Goal: Communication & Community: Answer question/provide support

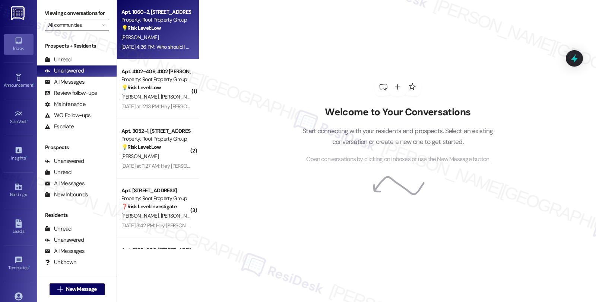
click at [166, 37] on div "[PERSON_NAME]" at bounding box center [156, 37] width 70 height 9
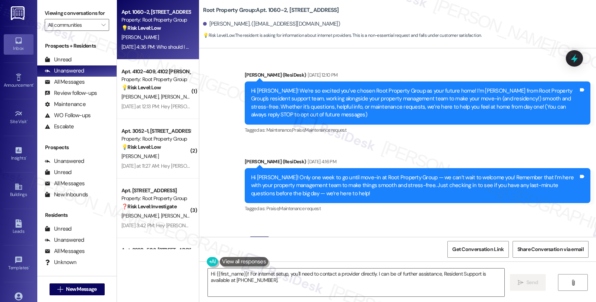
click at [477, 147] on div "Sent via SMS [PERSON_NAME] (ResiDesk) [DATE] 12:10 PM Hi [PERSON_NAME]! We’re s…" at bounding box center [397, 137] width 396 height 166
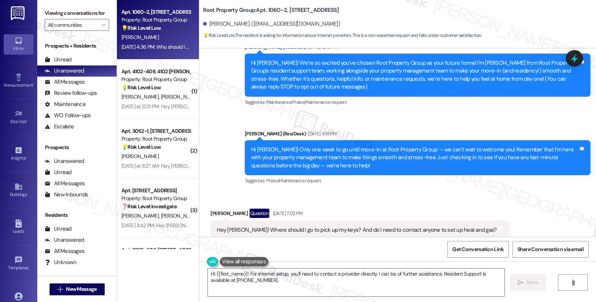
scroll to position [165, 0]
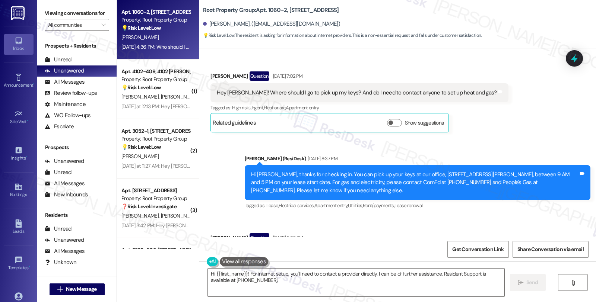
click at [474, 135] on div "Received via SMS [PERSON_NAME] Question [DATE] 7:02 PM Hey [PERSON_NAME]! Where…" at bounding box center [359, 102] width 309 height 72
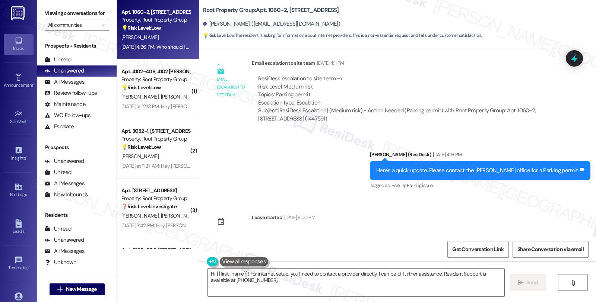
scroll to position [968, 0]
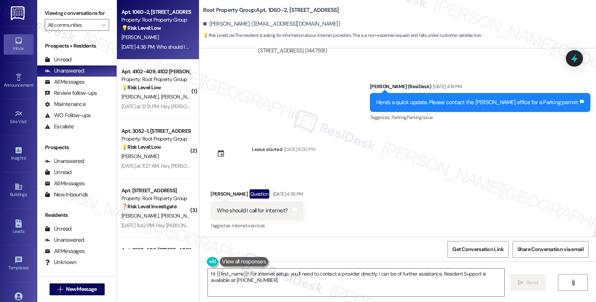
click at [545, 162] on div "Sent via SMS [PERSON_NAME] (ResiDesk) [DATE] 12:10 PM Hi [PERSON_NAME]! We’re s…" at bounding box center [397, 142] width 396 height 189
click at [466, 157] on div "Sent via SMS [PERSON_NAME] (ResiDesk) [DATE] 12:10 PM Hi [PERSON_NAME]! We’re s…" at bounding box center [397, 142] width 396 height 189
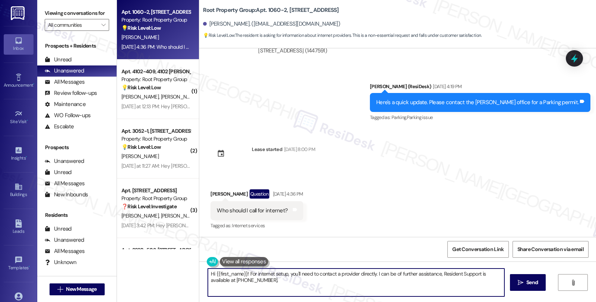
click at [242, 274] on textarea "Hi {{first_name}}! For internet setup, you'll need to contact a provider direct…" at bounding box center [356, 283] width 296 height 28
click at [392, 273] on textarea "Hi {{first_name}}, I see you'd like to set up WiFi. If you do not have WiFi inc…" at bounding box center [355, 283] width 296 height 28
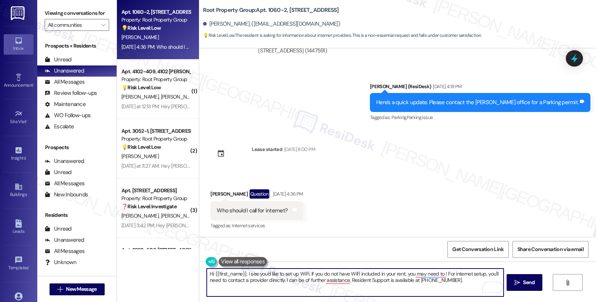
click at [222, 280] on textarea "Hi {{first_name}}, I see you'd like to set up WiFi. If you do not have WiFi inc…" at bounding box center [355, 283] width 296 height 28
click at [496, 275] on textarea "Hi {{first_name}}, I see you'd like to set up WiFi. If you do not have WiFi inc…" at bounding box center [355, 283] width 296 height 28
drag, startPoint x: 386, startPoint y: 282, endPoint x: 194, endPoint y: 282, distance: 192.1
click at [199, 282] on div "Root Property Group: Apt. 1060-2, 1054-66 W. Cornelia Avenue Stephanie Heffner.…" at bounding box center [397, 151] width 397 height 302
type textarea "Hi {{first_name}}, I see you'd like to set up WiFi. If you do not have WiFi inc…"
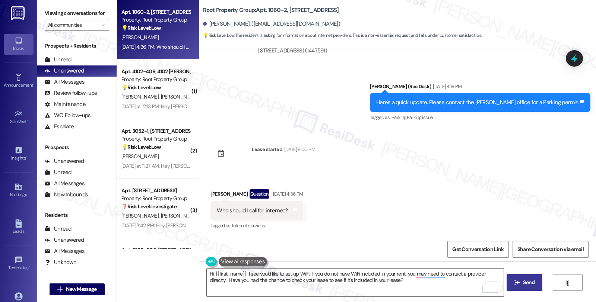
click at [521, 284] on span "Send" at bounding box center [528, 283] width 15 height 8
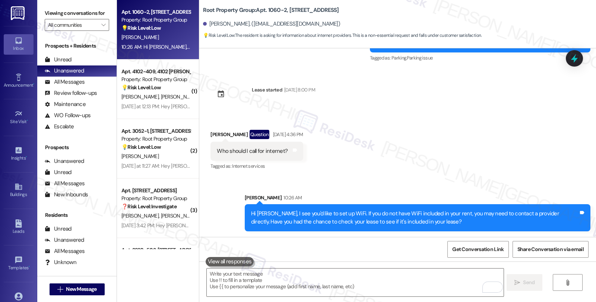
scroll to position [48, 0]
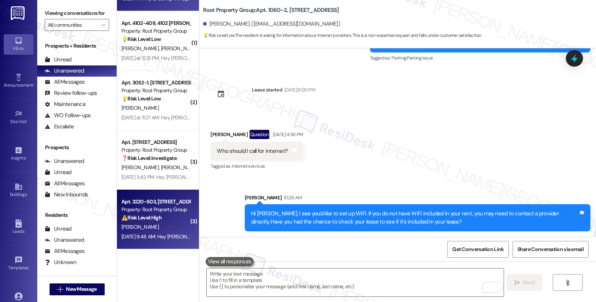
click at [149, 224] on div "[PERSON_NAME]" at bounding box center [156, 227] width 70 height 9
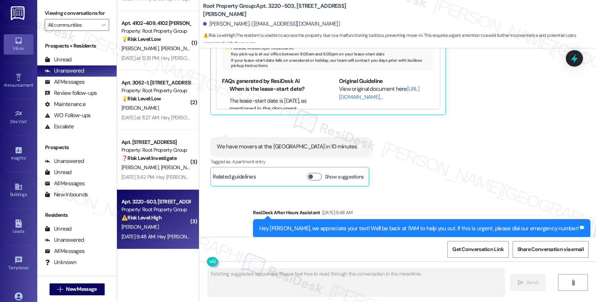
scroll to position [941, 0]
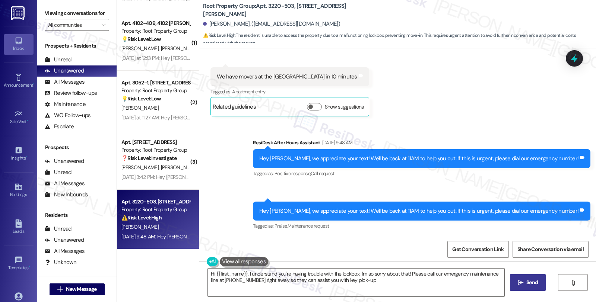
type textarea "Hi {{first_name}}, I understand you're having trouble with the lockbox. I'm so …"
click at [246, 280] on textarea "Hi {{first_name}}, I understand you're having trouble with the lockbox. I'm so …" at bounding box center [356, 283] width 296 height 28
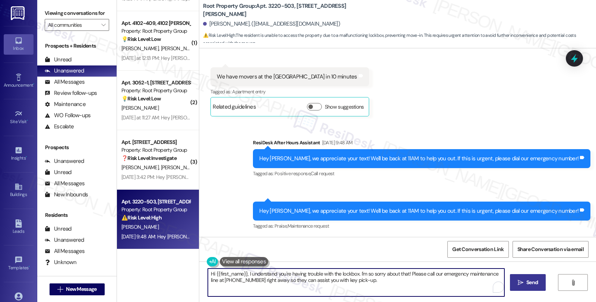
click at [246, 280] on textarea "Hi {{first_name}}, I understand you're having trouble with the lockbox. I'm so …" at bounding box center [356, 283] width 296 height 28
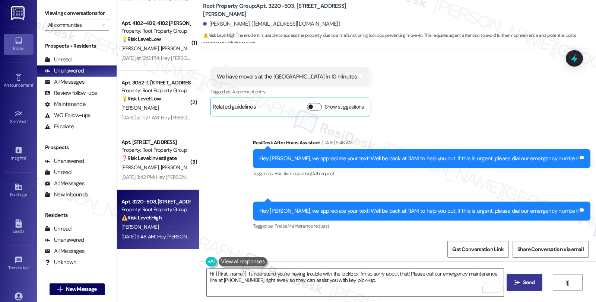
click at [307, 104] on button "Show suggestions" at bounding box center [314, 106] width 15 height 7
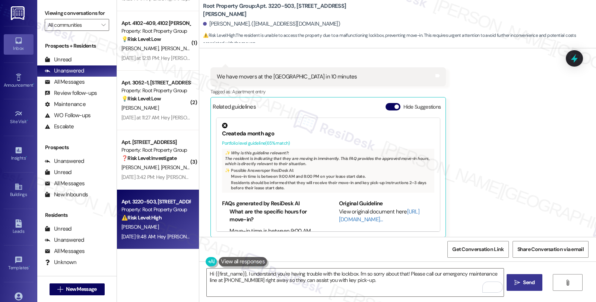
scroll to position [833, 0]
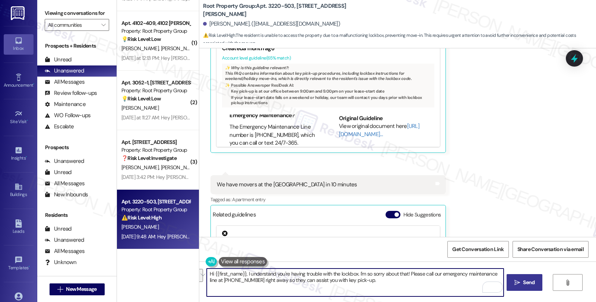
drag, startPoint x: 402, startPoint y: 274, endPoint x: 418, endPoint y: 294, distance: 26.3
click at [418, 294] on textarea "Hi {{first_name}}, I understand you're having trouble with the lockbox. I'm so …" at bounding box center [355, 283] width 296 height 28
click at [595, 301] on div "Hi {{first_name}}, I understand you're having trouble with the lockbox. I'm so …" at bounding box center [397, 290] width 396 height 56
click at [471, 270] on textarea "Hi {{first_name}}, I understand you're having trouble with the lockbox. I'm so …" at bounding box center [355, 283] width 296 height 28
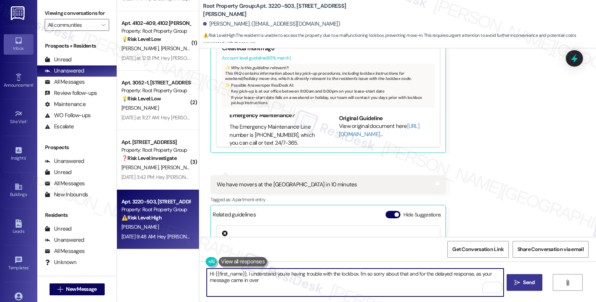
click at [281, 285] on textarea "Hi {{first_name}}, I understand you're having trouble with the lockbox. I'm so …" at bounding box center [355, 283] width 296 height 28
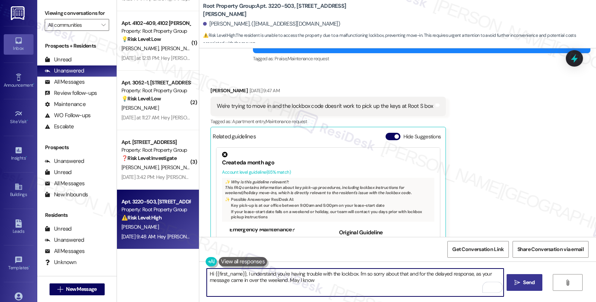
scroll to position [709, 0]
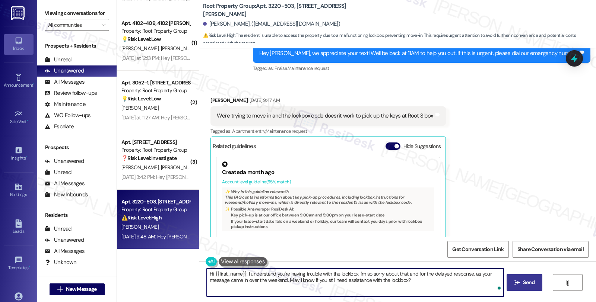
type textarea "Hi {{first_name}}, I understand you're having trouble with the lockbox. I'm so …"
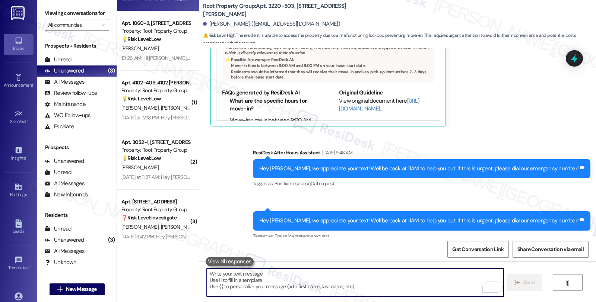
scroll to position [1122, 0]
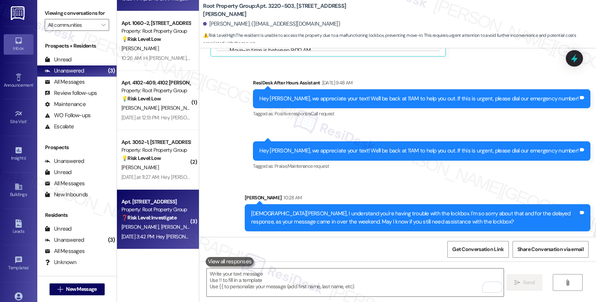
click at [169, 221] on strong "❓ Risk Level: Investigate" at bounding box center [148, 217] width 55 height 7
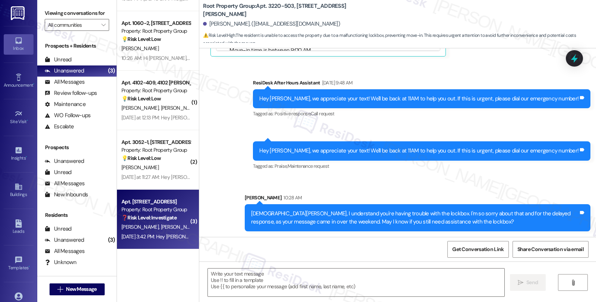
type textarea "Fetching suggested responses. Please feel free to read through the conversation…"
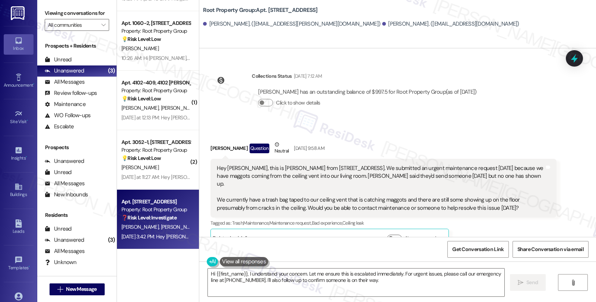
scroll to position [274, 0]
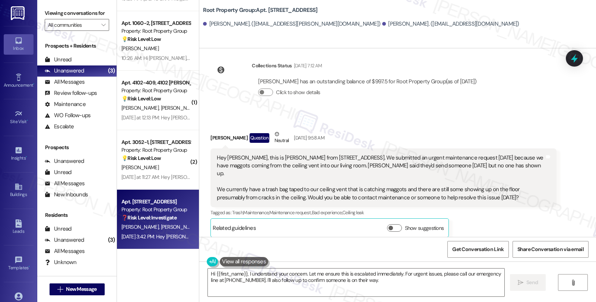
drag, startPoint x: 204, startPoint y: 129, endPoint x: 237, endPoint y: 130, distance: 33.1
click at [237, 130] on div "Received via SMS Daniel Greaves Question Neutral Sep 06, 2025 at 9:58 AM Hey Sa…" at bounding box center [383, 184] width 357 height 118
copy div "[PERSON_NAME]"
click at [210, 130] on div "Daniel Greaves Question Neutral Sep 06, 2025 at 9:58 AM" at bounding box center [382, 139] width 345 height 18
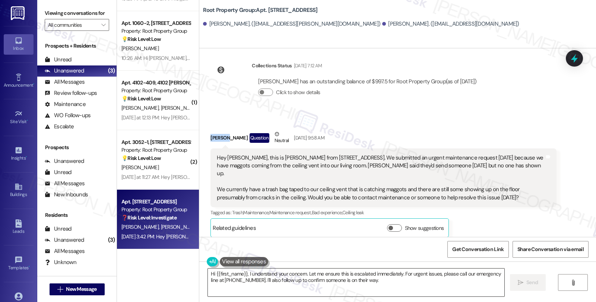
click at [208, 276] on textarea "Hi {{first_name}}, I understand your concern. Let me ensure this is escalated i…" at bounding box center [356, 283] width 296 height 28
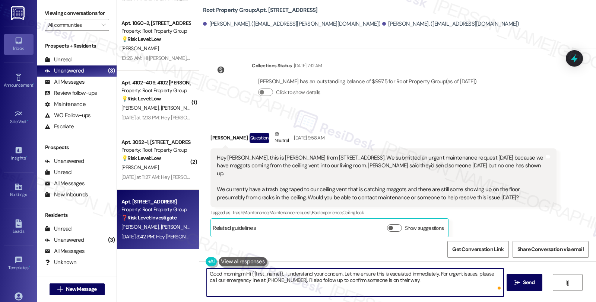
paste textarea "[PERSON_NAME]"
click at [236, 224] on div "Related guidelines" at bounding box center [234, 229] width 43 height 11
click at [251, 274] on textarea "Good morning Daniel Hi {{first_name}}, I understand your concern. Let me ensure…" at bounding box center [355, 283] width 296 height 28
click at [274, 277] on textarea "Good morning Daniel, thanks for reaching out. Hi {{first_name}}, I understand y…" at bounding box center [355, 283] width 296 height 28
click at [367, 272] on textarea "Good morning Daniel, thanks for checking in., reaching out. Hi {{first_name}}, …" at bounding box center [355, 283] width 296 height 28
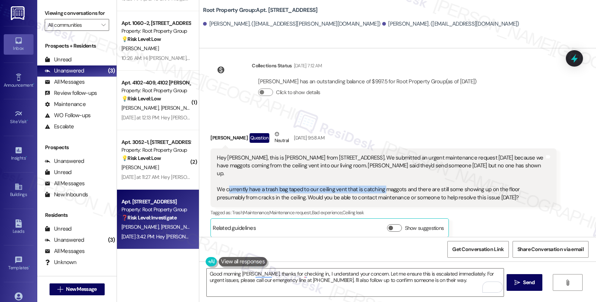
drag, startPoint x: 224, startPoint y: 175, endPoint x: 377, endPoint y: 176, distance: 153.0
click at [377, 176] on div "Hey Sarah, this is Daniel from 4926 N Albany Ave 3N. We submitted an urgent mai…" at bounding box center [380, 178] width 327 height 48
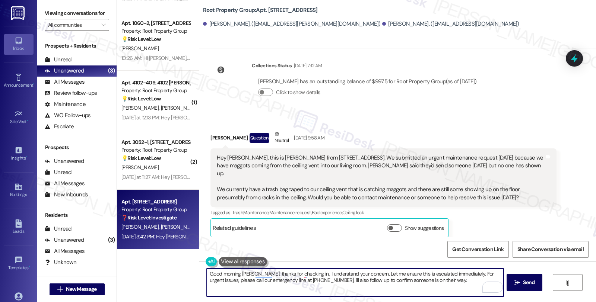
click at [358, 274] on textarea "Good morning Daniel, thanks for checking in., I understand your concern. Let me…" at bounding box center [355, 283] width 296 height 28
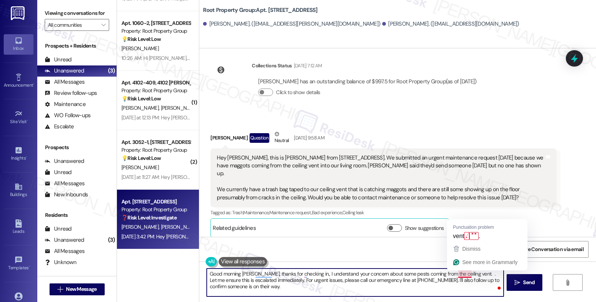
click at [464, 275] on textarea "Good morning Daniel, thanks for checking in., I understand your concern about s…" at bounding box center [355, 283] width 296 height 28
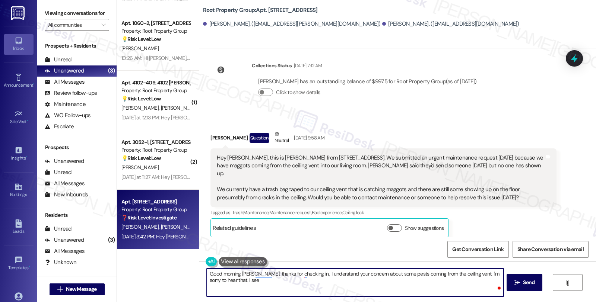
type textarea "Good morning Daniel, thanks for checking in., I understand your concern about s…"
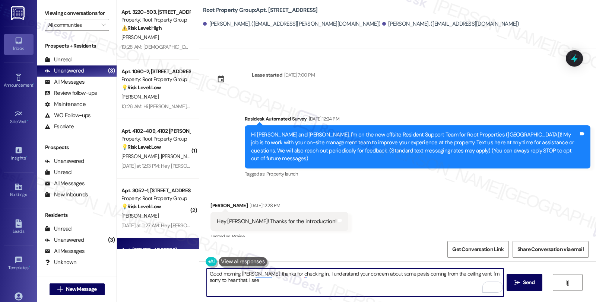
scroll to position [274, 0]
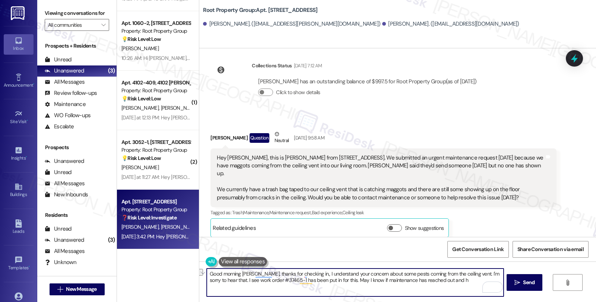
drag, startPoint x: 434, startPoint y: 282, endPoint x: 420, endPoint y: 284, distance: 13.9
click at [420, 284] on textarea "Good morning [PERSON_NAME], thanks for checking in., I understand your concern …" at bounding box center [355, 283] width 296 height 28
click at [433, 281] on textarea "Good morning Daniel, thanks for checking in., I understand your concern about s…" at bounding box center [355, 283] width 296 height 28
type textarea "Good morning Daniel, thanks for checking in., I understand your concern about s…"
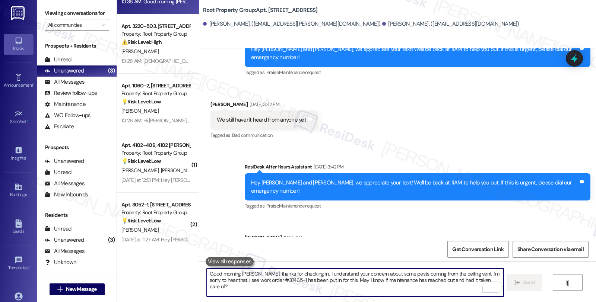
scroll to position [48, 0]
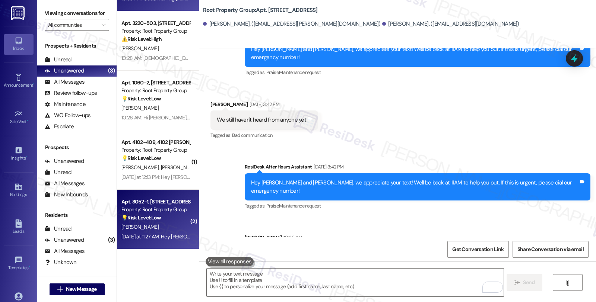
click at [166, 226] on div "[PERSON_NAME]" at bounding box center [156, 227] width 70 height 9
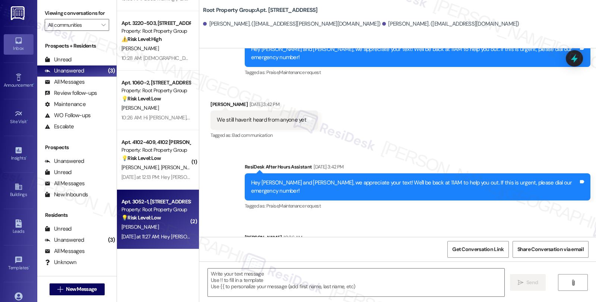
type textarea "Fetching suggested responses. Please feel free to read through the conversation…"
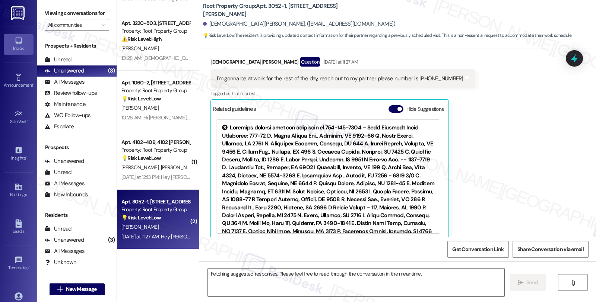
scroll to position [196, 0]
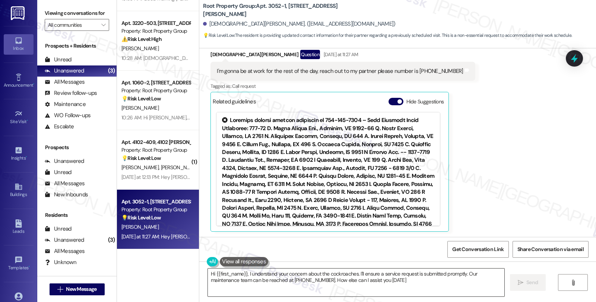
type textarea "Hi {{first_name}}, I understand your concern about the cockroaches. I'll ensure…"
click at [460, 116] on div "Christian Oday Question Yesterday at 11:27 AM I'm gonna be at work for the rest…" at bounding box center [342, 141] width 264 height 182
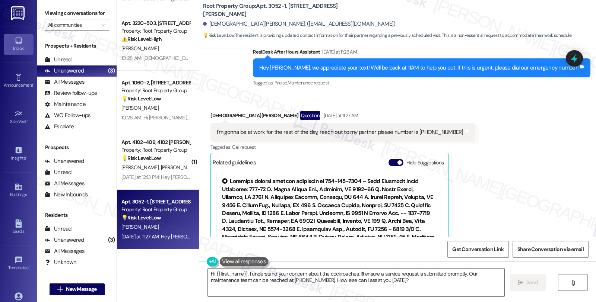
scroll to position [52, 0]
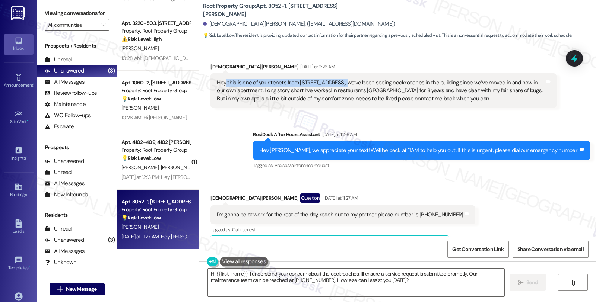
drag, startPoint x: 220, startPoint y: 85, endPoint x: 336, endPoint y: 86, distance: 116.1
click at [336, 86] on div "Hey this is one of your tenets from [STREET_ADDRESS], we’ve been seeing cockroa…" at bounding box center [380, 91] width 327 height 24
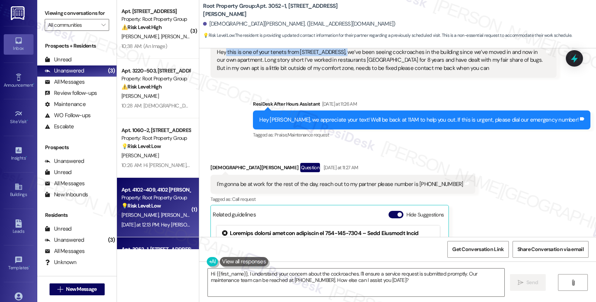
scroll to position [0, 0]
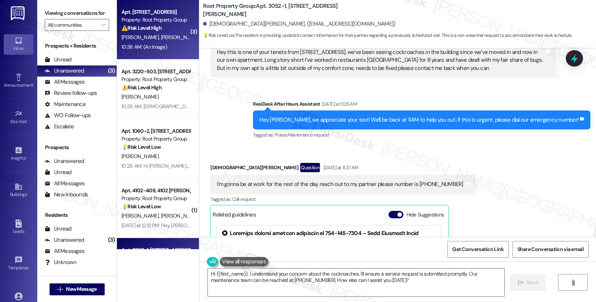
click at [181, 32] on div "⚠️ Risk Level: High The resident reports maggots are actively coming from the v…" at bounding box center [155, 28] width 69 height 8
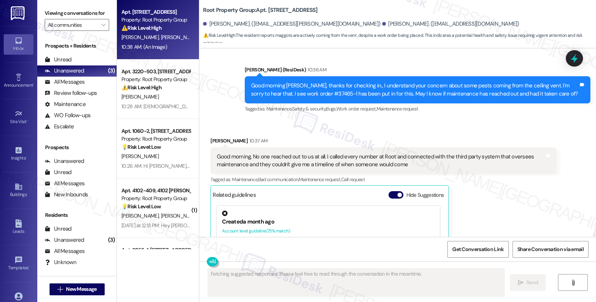
scroll to position [1196, 0]
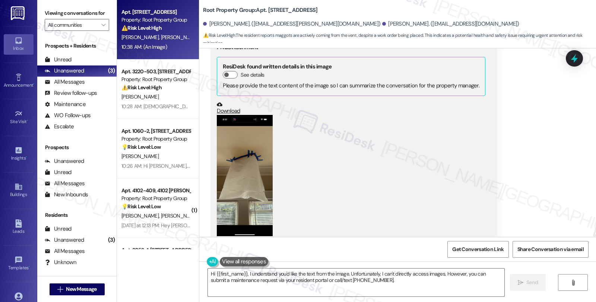
click at [245, 144] on button "Zoom image" at bounding box center [245, 175] width 56 height 121
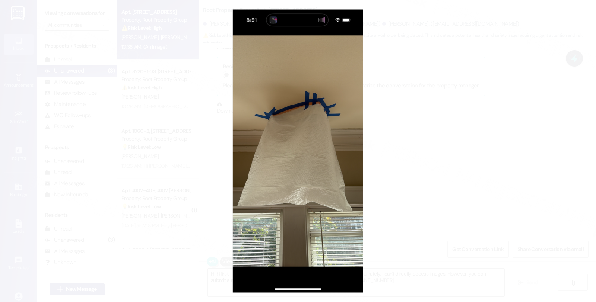
click at [449, 144] on button "Unzoom image" at bounding box center [298, 151] width 596 height 302
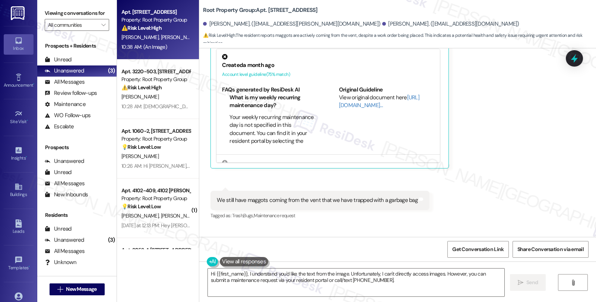
scroll to position [989, 0]
drag, startPoint x: 296, startPoint y: 162, endPoint x: 340, endPoint y: 164, distance: 44.3
click at [340, 196] on div "We still have maggots coming from the vent that we have trapped with a garbage …" at bounding box center [317, 200] width 201 height 8
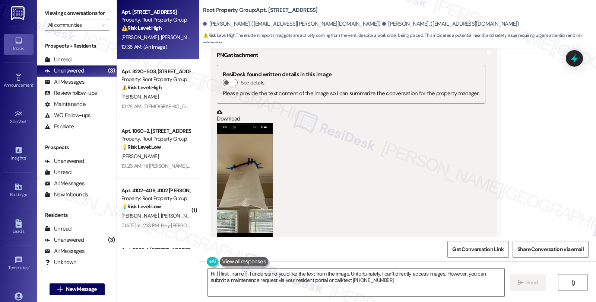
scroll to position [1196, 0]
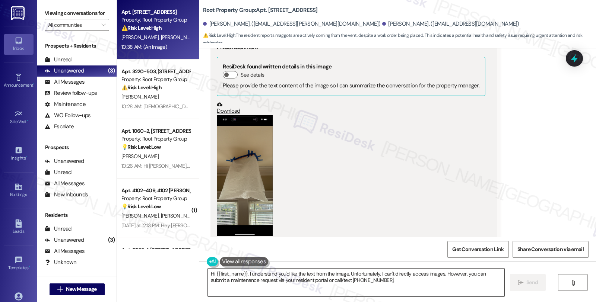
click at [208, 274] on textarea "Hi {{first_name}}, I understand you'd like the text from the image. Unfortunate…" at bounding box center [356, 283] width 296 height 28
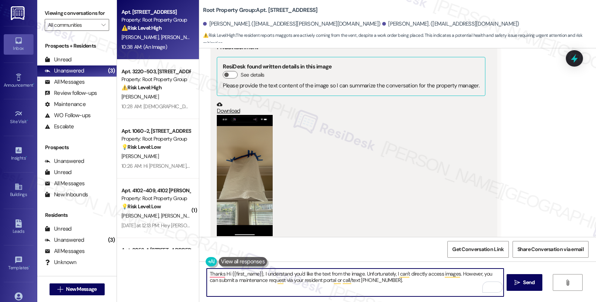
click at [236, 139] on button "Zoom image" at bounding box center [245, 175] width 56 height 121
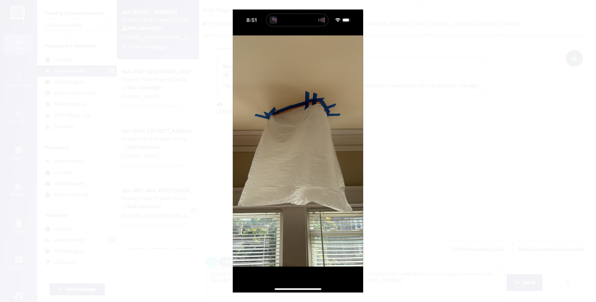
click at [437, 148] on button "Unzoom image" at bounding box center [298, 151] width 596 height 302
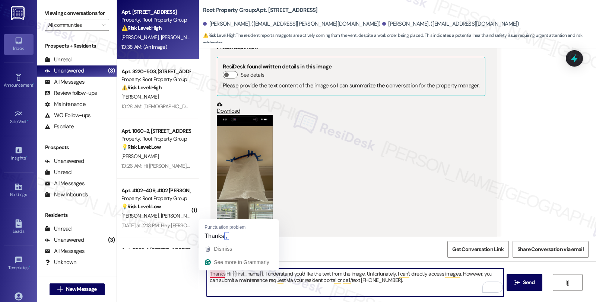
click at [220, 274] on textarea "Thanks Hi {{first_name}}, I understand you'd like the text from the image. Unfo…" at bounding box center [355, 283] width 296 height 28
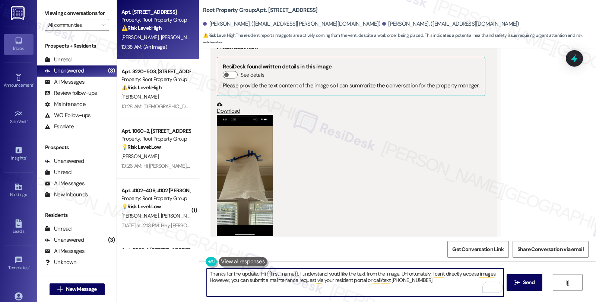
click at [255, 272] on textarea "Thanks for the update. Hi {{first_name}}, I understand you'd like the text from…" at bounding box center [355, 283] width 296 height 28
type textarea "Thanks for the update. I'll follow up on this and will keep you posted when we …"
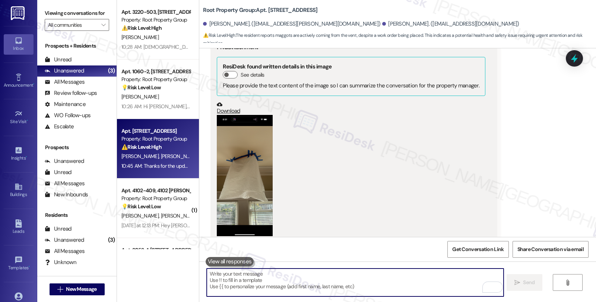
scroll to position [1248, 0]
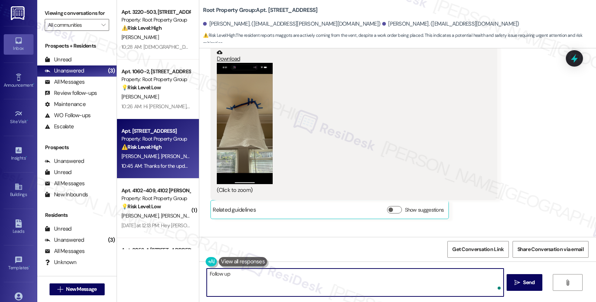
type textarea "Follow up"
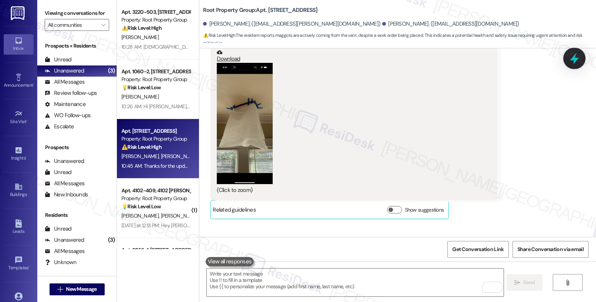
click at [571, 64] on icon at bounding box center [574, 58] width 13 height 13
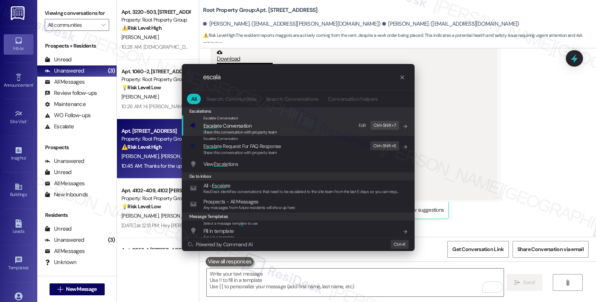
type input "escala"
click at [280, 129] on div "Escalate Conversation Escala te Conversation Share this conversation with prope…" at bounding box center [299, 125] width 218 height 20
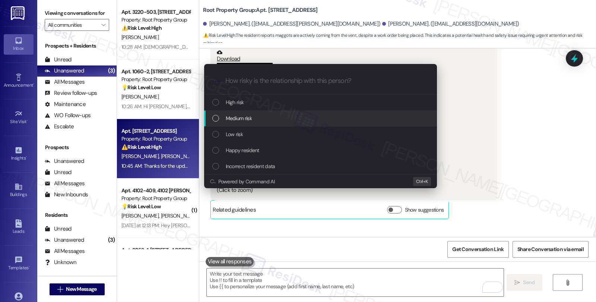
click at [280, 119] on div "Medium risk" at bounding box center [321, 118] width 218 height 8
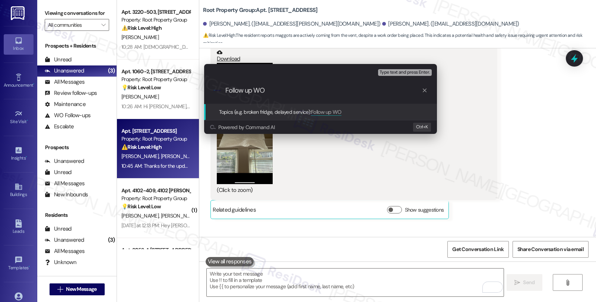
paste input "#37465-1"
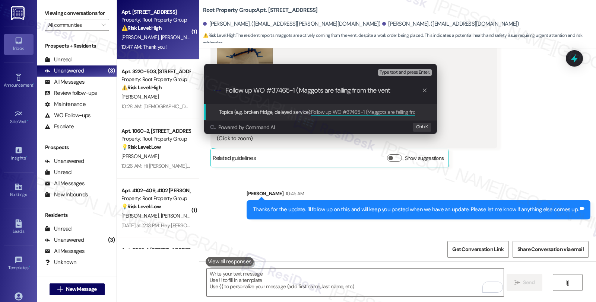
type input "Follow up WO #37465-1 (Maggots are falling from the vent)"
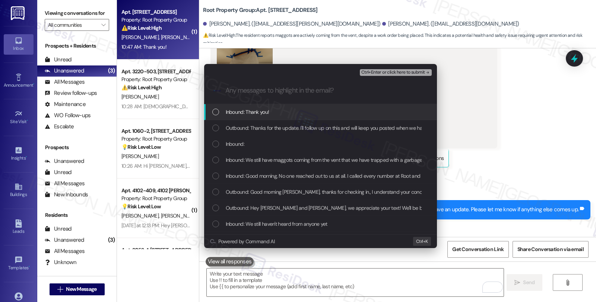
click at [267, 111] on span "Inbound: Thank you!" at bounding box center [248, 112] width 44 height 8
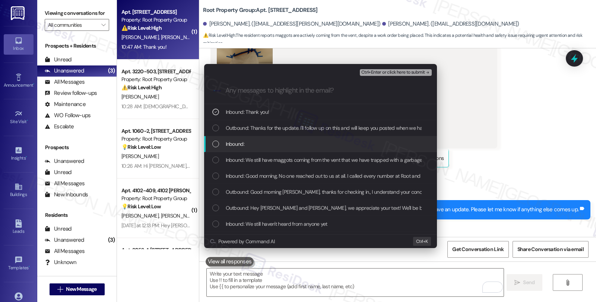
click at [253, 141] on div "Inbound:" at bounding box center [321, 144] width 218 height 8
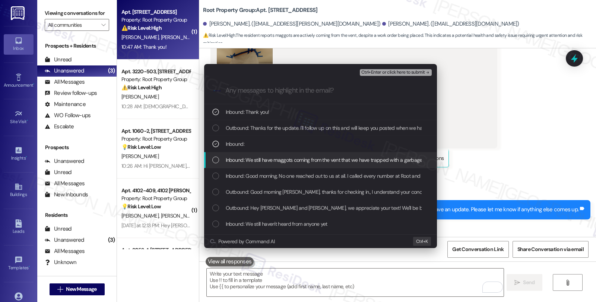
click at [260, 160] on span "Inbound: We still have maggots coming from the vent that we have trapped with a…" at bounding box center [329, 160] width 206 height 8
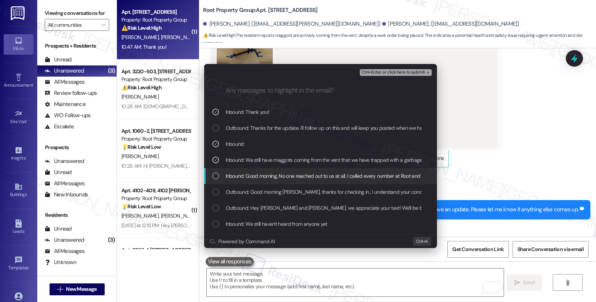
click at [262, 173] on span "Inbound: Good morning, No one reached out to us at all. I called every number a…" at bounding box center [469, 176] width 486 height 8
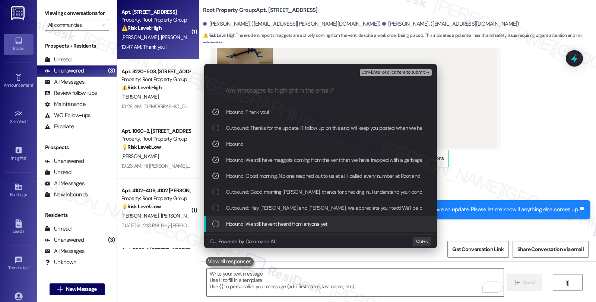
click at [280, 222] on span "Inbound: We still haven't heard from anyone yet" at bounding box center [277, 224] width 102 height 8
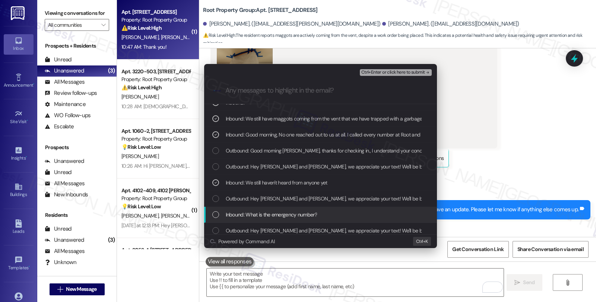
click at [278, 215] on span "Inbound: What is the emergency number?" at bounding box center [271, 215] width 91 height 8
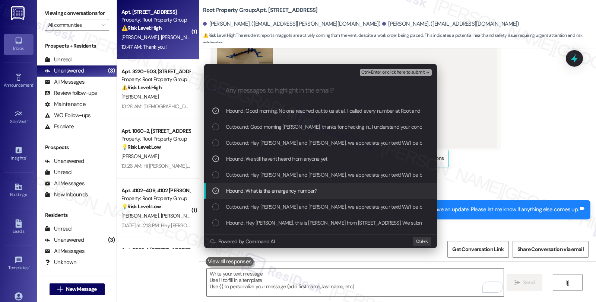
scroll to position [83, 0]
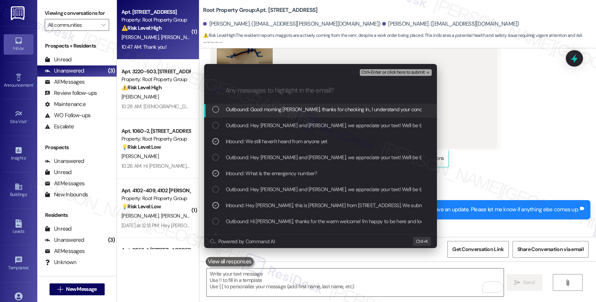
click at [389, 71] on span "Ctrl+Enter or click here to submit" at bounding box center [393, 72] width 64 height 5
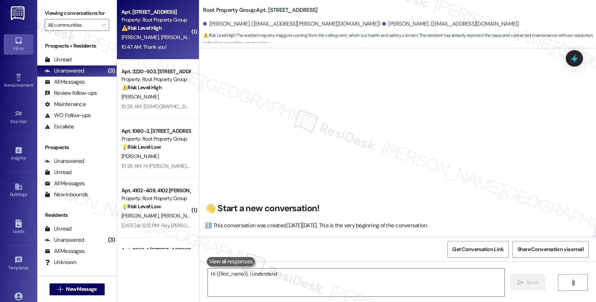
scroll to position [1201, 0]
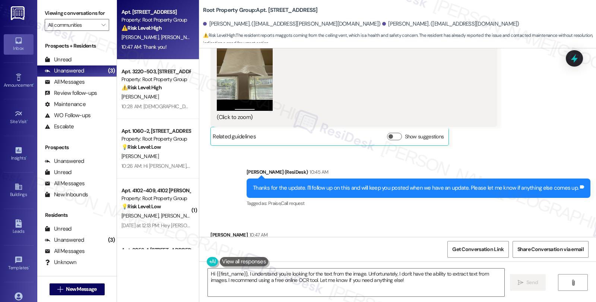
click at [211, 231] on div "Daniel Greaves 10:47 AM" at bounding box center [267, 236] width 114 height 10
copy div "Daniel"
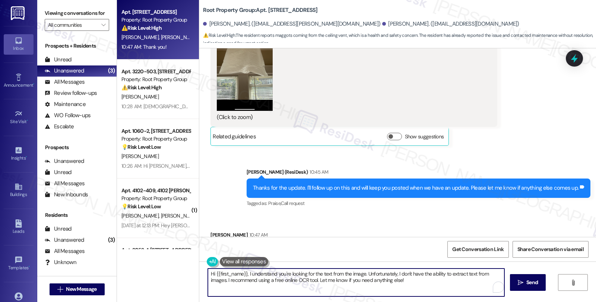
drag, startPoint x: 210, startPoint y: 272, endPoint x: 255, endPoint y: 272, distance: 45.0
click at [255, 272] on textarea "Hi {{first_name}}, I understand you're looking for the text from the image. Unf…" at bounding box center [356, 283] width 296 height 28
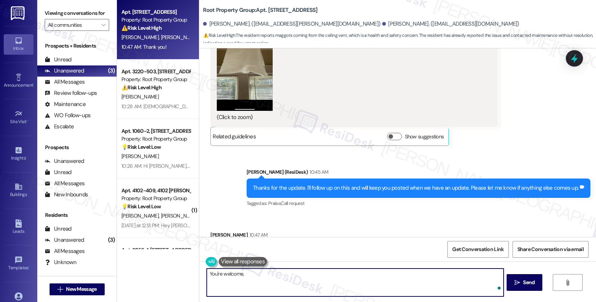
paste textarea "Daniel"
type textarea "You're welcome, Daniel!"
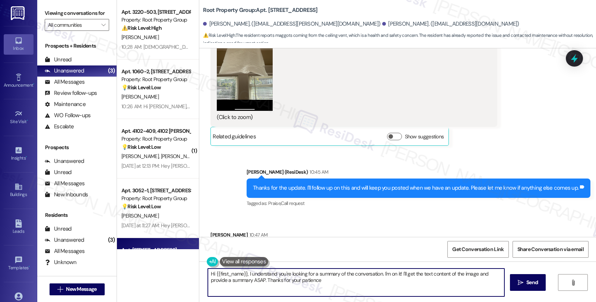
type textarea "Hi {{first_name}}, I understand you're looking for a summary of the conversatio…"
click at [416, 214] on div "Received via SMS Daniel Greaves 10:47 AM Thank you! Tags and notes Tagged as: P…" at bounding box center [397, 245] width 396 height 63
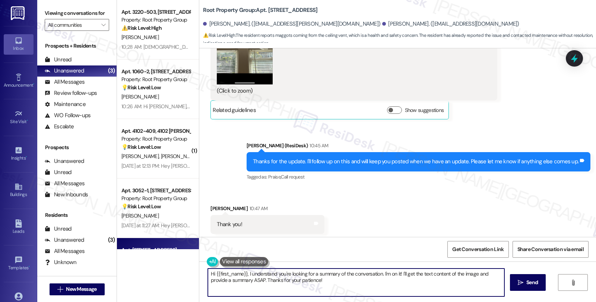
scroll to position [1253, 0]
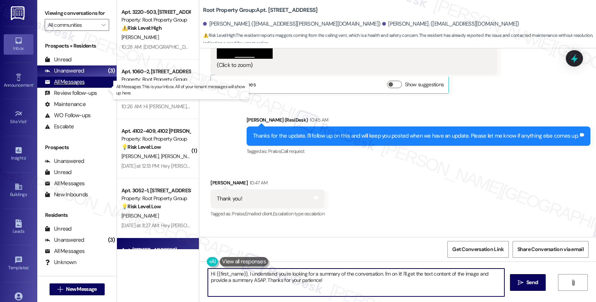
click at [68, 86] on div "All Messages" at bounding box center [65, 82] width 40 height 8
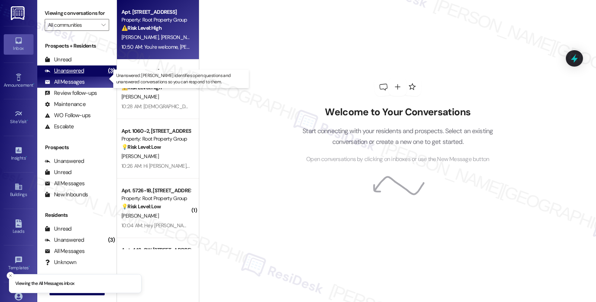
click at [90, 77] on div "Unanswered (3)" at bounding box center [76, 71] width 79 height 11
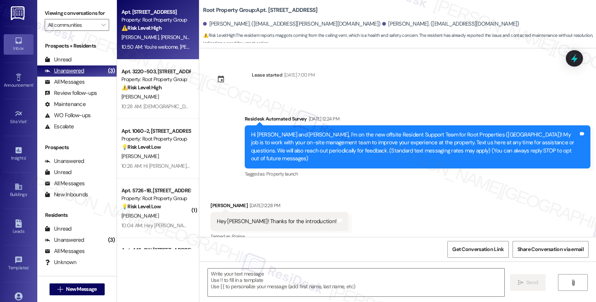
type textarea "Fetching suggested responses. Please feel free to read through the conversation…"
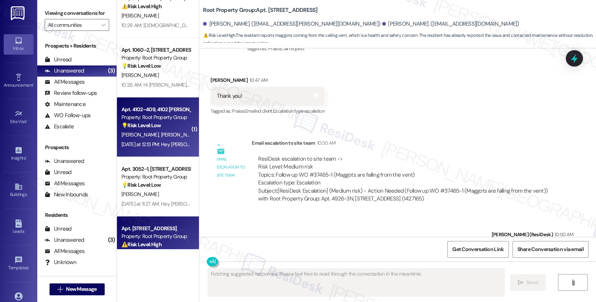
scroll to position [48, 0]
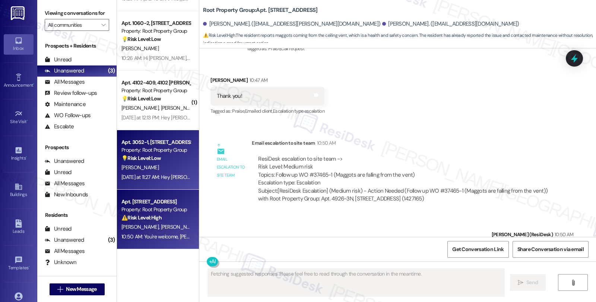
click at [165, 150] on div "Property: Root Property Group" at bounding box center [155, 150] width 69 height 8
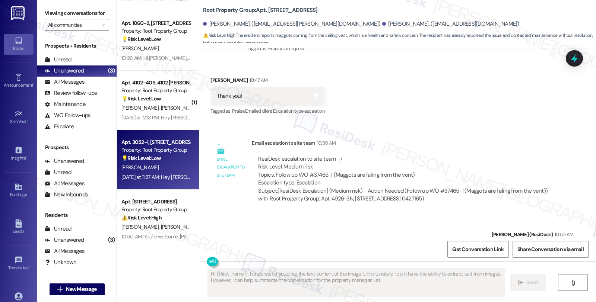
type textarea "Hi {{first_name}}, I understand you'd like the text content of the image. Unfor…"
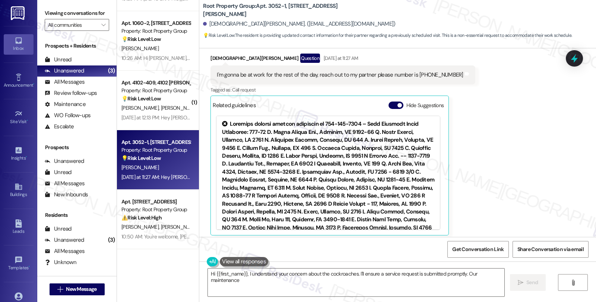
scroll to position [196, 0]
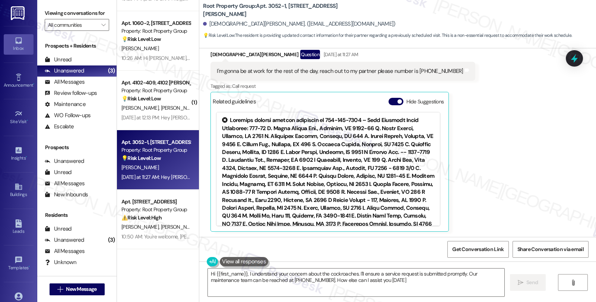
type textarea "Hi {{first_name}}, I understand your concern about the cockroaches. I'll ensure…"
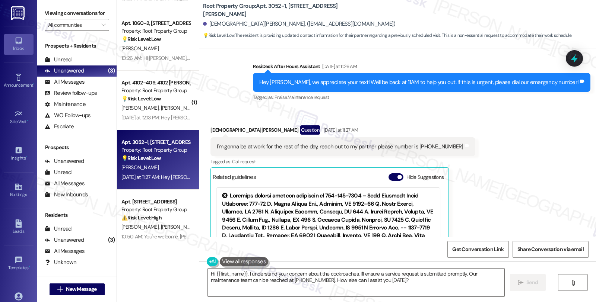
scroll to position [113, 0]
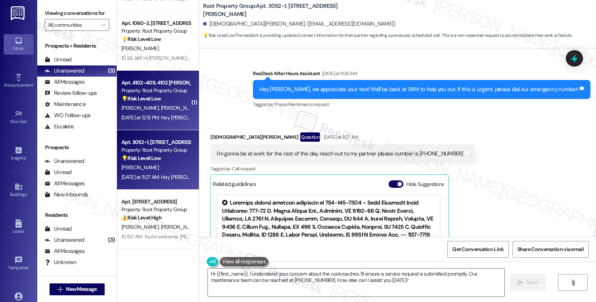
click at [177, 99] on div "💡 Risk Level: Low The resident is inquiring about the availability and cost of …" at bounding box center [155, 99] width 69 height 8
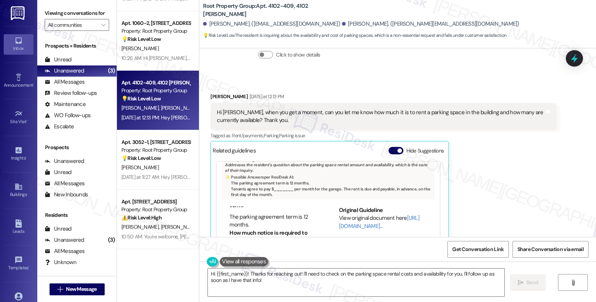
scroll to position [0, 0]
click at [344, 216] on link "[URL][DOMAIN_NAME]…" at bounding box center [379, 221] width 80 height 15
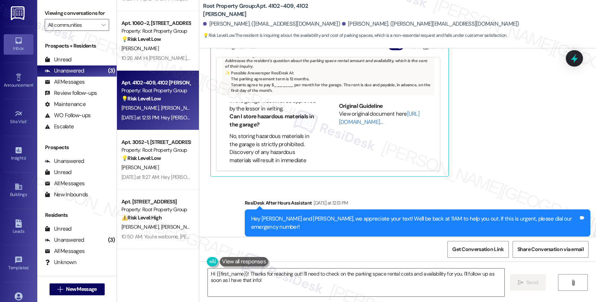
scroll to position [434, 0]
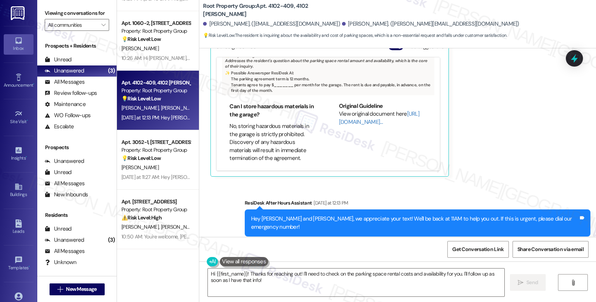
click at [591, 91] on div "Received via SMS Alan Condon Yesterday at 12:13 PM Hi Sarah, when you get a mom…" at bounding box center [397, 77] width 396 height 211
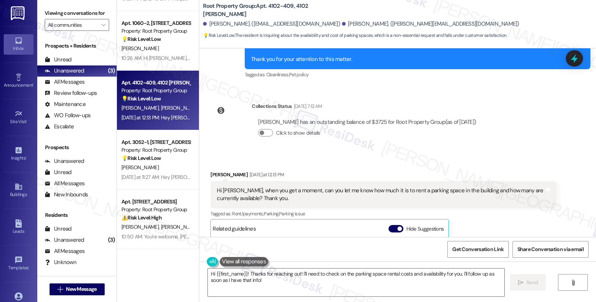
scroll to position [470, 0]
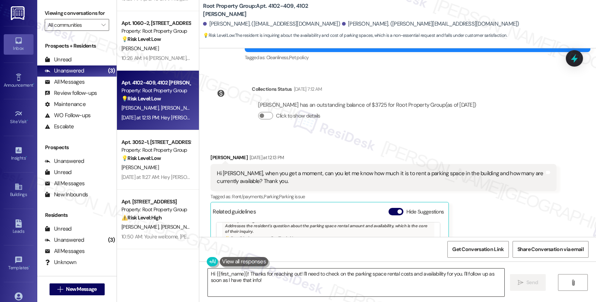
click at [262, 284] on textarea "Hi {{first_name}}! Thanks for reaching out! I'll need to check on the parking s…" at bounding box center [356, 283] width 296 height 28
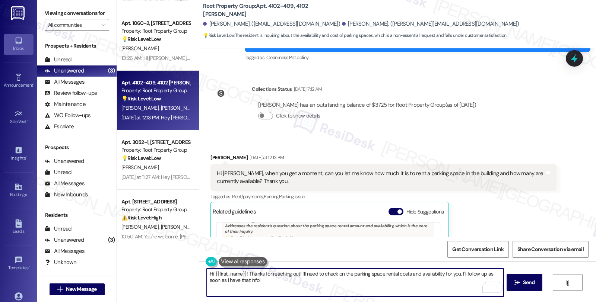
click at [210, 154] on div "Alan Condon Yesterday at 12:13 PM" at bounding box center [382, 159] width 345 height 10
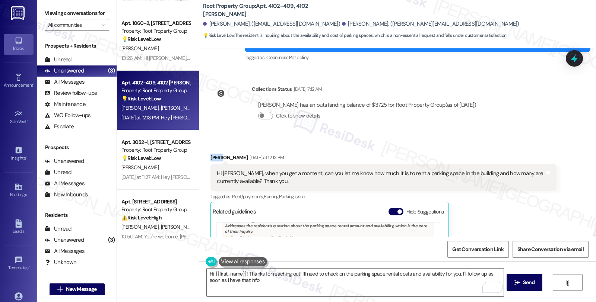
click at [210, 154] on div "Alan Condon Yesterday at 12:13 PM" at bounding box center [382, 159] width 345 height 10
copy div "Alan"
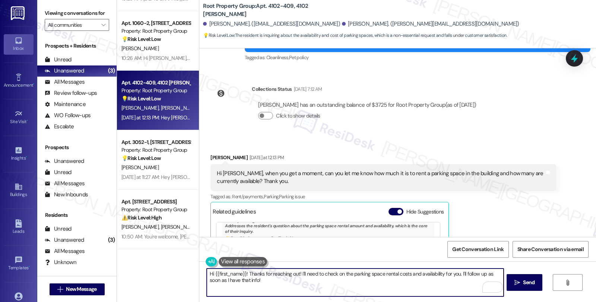
drag, startPoint x: 210, startPoint y: 272, endPoint x: 242, endPoint y: 272, distance: 32.8
click at [242, 272] on textarea "Hi {{first_name}}! Thanks for reaching out! I'll need to check on the parking s…" at bounding box center [355, 283] width 296 height 28
paste textarea "Alan"
click at [239, 280] on textarea "Hi Alan, thanks for reaching out! I'll need to check on the parking space renta…" at bounding box center [355, 283] width 296 height 28
click at [292, 280] on textarea "Hi Alan, thanks for reaching out! I'll need to check on the parking space renta…" at bounding box center [355, 283] width 296 height 28
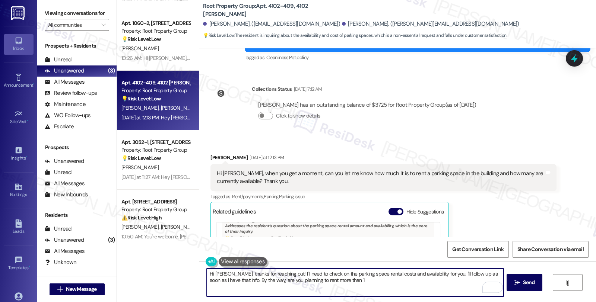
click at [329, 280] on textarea "Hi Alan, thanks for reaching out! I'll need to check on the parking space renta…" at bounding box center [355, 283] width 296 height 28
type textarea "Hi [PERSON_NAME], thanks for reaching out! I'll need to check on the parking sp…"
click at [521, 287] on button " Send" at bounding box center [524, 282] width 36 height 17
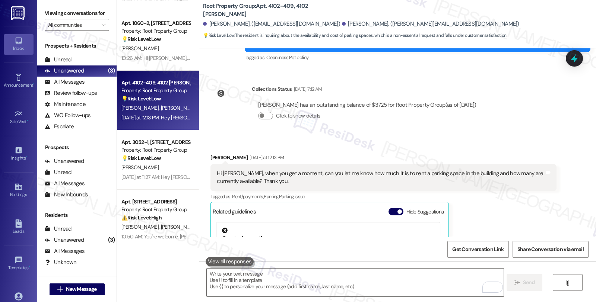
scroll to position [572, 0]
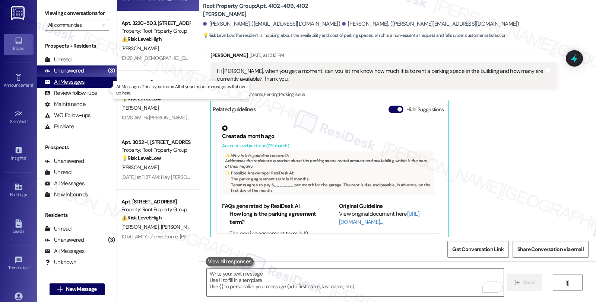
click at [73, 85] on div "All Messages (undefined)" at bounding box center [76, 82] width 79 height 11
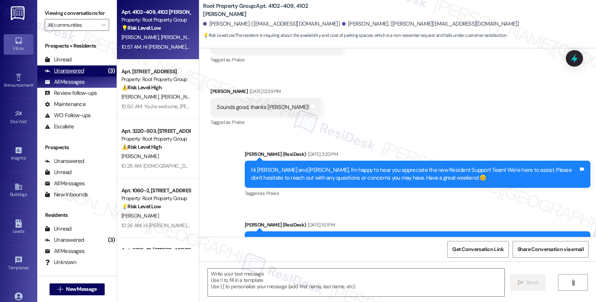
type textarea "Fetching suggested responses. Please feel free to read through the conversation…"
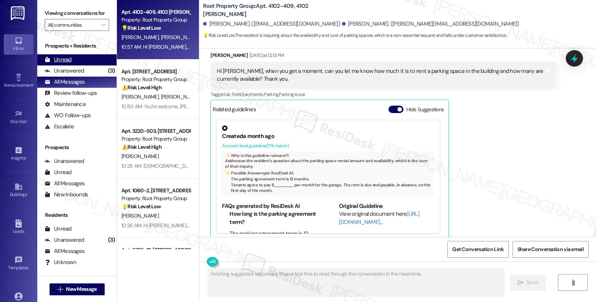
click at [71, 66] on div "Unread (0)" at bounding box center [76, 59] width 79 height 11
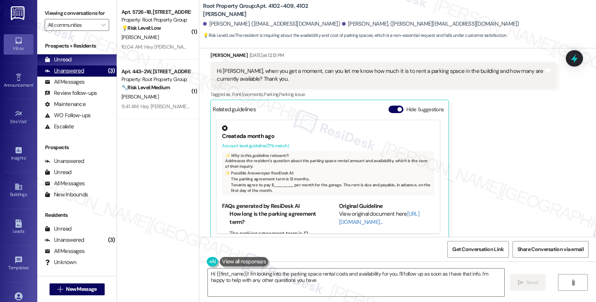
type textarea "Hi {{first_name}}! I'm looking into the parking space rental costs and availabi…"
click at [78, 75] on div "Unanswered" at bounding box center [64, 71] width 39 height 8
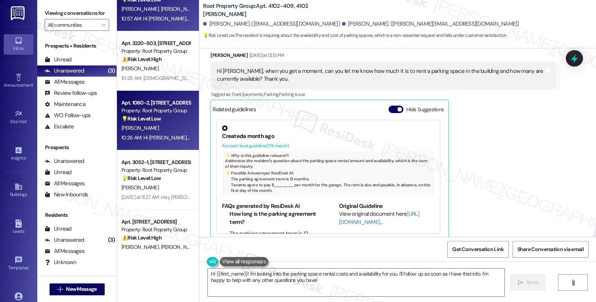
scroll to position [48, 0]
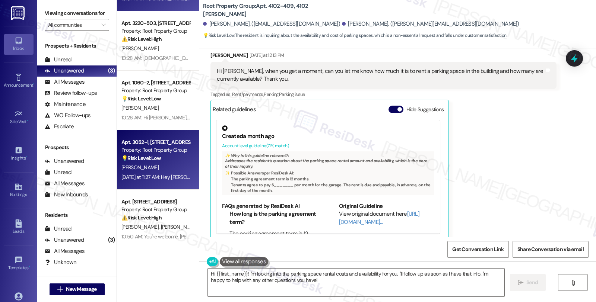
click at [153, 159] on strong "💡 Risk Level: Low" at bounding box center [140, 158] width 39 height 7
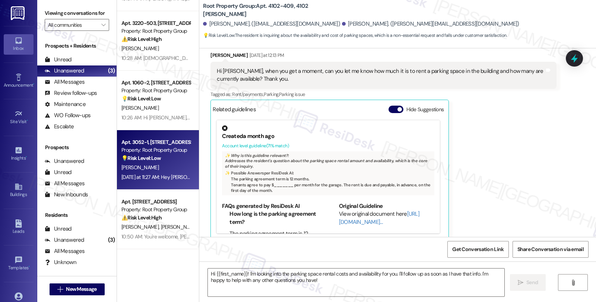
type textarea "Fetching suggested responses. Please feel free to read through the conversation…"
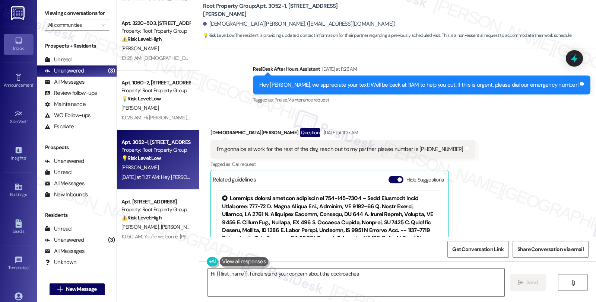
scroll to position [196, 0]
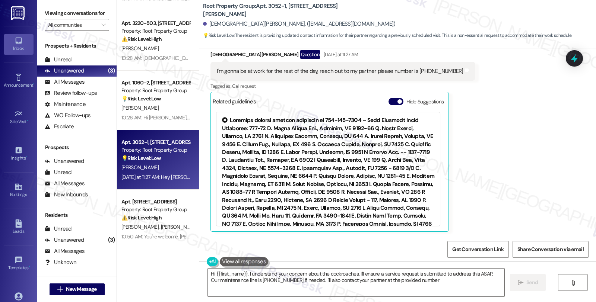
type textarea "Hi {{first_name}}, I understand your concern about the cockroaches. I'll ensure…"
click at [74, 86] on div "All Messages" at bounding box center [65, 82] width 40 height 8
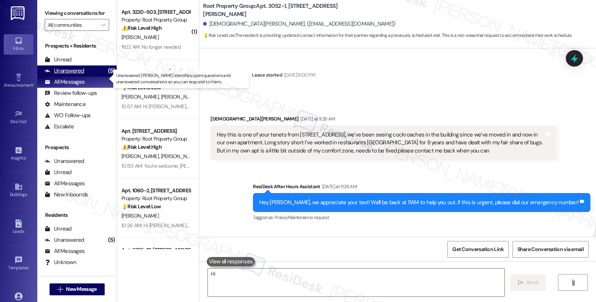
click at [75, 75] on div "Unanswered" at bounding box center [64, 71] width 39 height 8
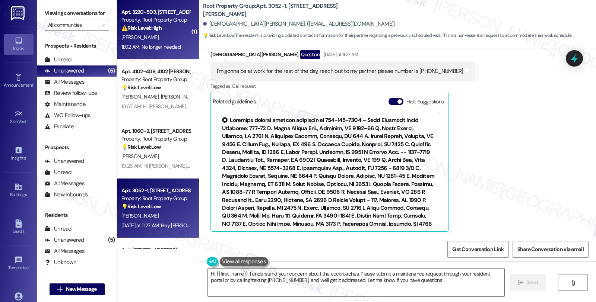
type textarea "Hi {{first_name}}, I understand your concern about the cockroaches. Please subm…"
click at [138, 35] on div "S. Slusher" at bounding box center [156, 37] width 70 height 9
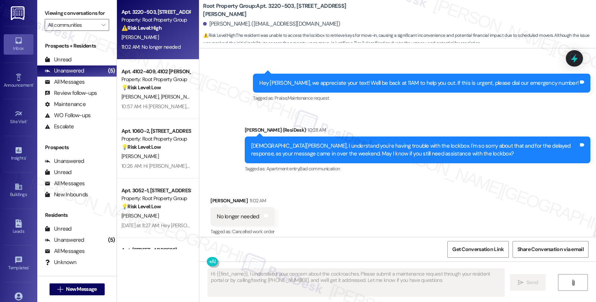
scroll to position [954, 0]
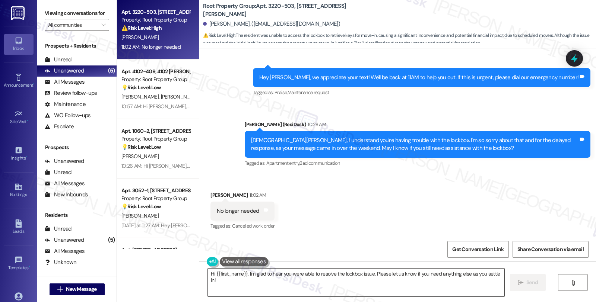
click at [224, 281] on textarea "Hi {{first_name}}, I'm glad to hear you were able to resolve the lockbox issue.…" at bounding box center [356, 283] width 296 height 28
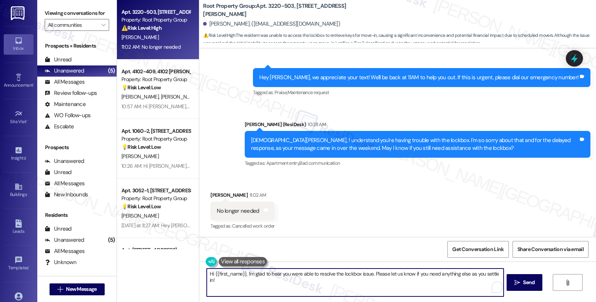
drag, startPoint x: 243, startPoint y: 274, endPoint x: 153, endPoint y: 265, distance: 90.6
click at [153, 265] on div "Apt. 3220-503, 3220 N. Lincoln Avenue Property: Root Property Group ⚠️ Risk Lev…" at bounding box center [356, 151] width 479 height 302
type textarea "I'm glad to hear you were able to resolve the lockbox issue. Please let us know…"
click at [523, 284] on span "Send" at bounding box center [529, 283] width 12 height 8
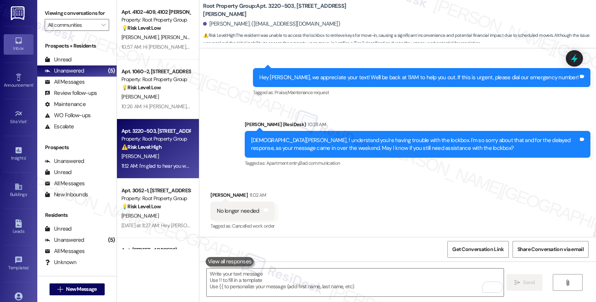
scroll to position [48, 0]
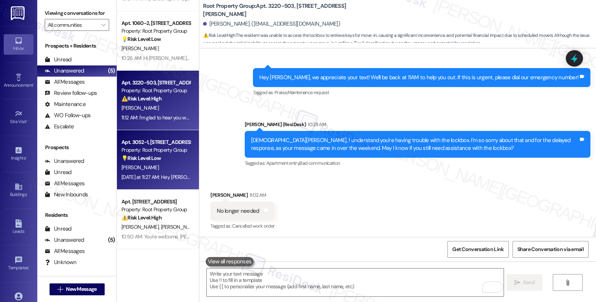
click at [164, 169] on div "C. Oday" at bounding box center [156, 167] width 70 height 9
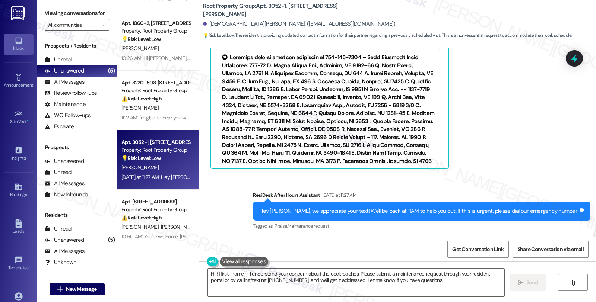
scroll to position [176, 0]
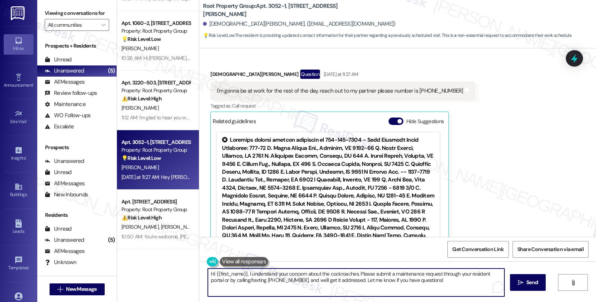
drag, startPoint x: 355, startPoint y: 274, endPoint x: 496, endPoint y: 302, distance: 143.4
click at [496, 302] on html "Inbox Go to Inbox Announcement • Send A Text Announcement Site Visit • Go to Si…" at bounding box center [298, 151] width 596 height 302
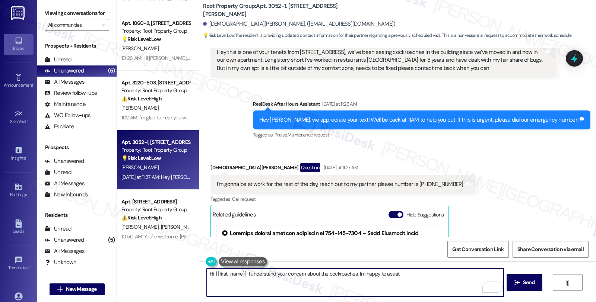
scroll to position [0, 0]
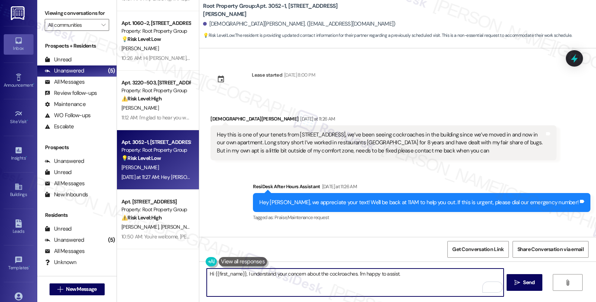
type textarea "Hi {{first_name}}, I understand your concern about the cockroaches. I'm happy t…"
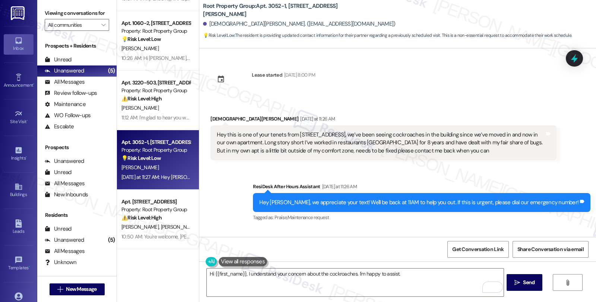
drag, startPoint x: 211, startPoint y: 134, endPoint x: 457, endPoint y: 158, distance: 247.6
click at [457, 158] on div "Hey this is one of your tenets from 3052 W Irving park rd apt 1, we’ve been see…" at bounding box center [382, 142] width 345 height 35
copy div "Hey this is one of your tenets from [STREET_ADDRESS], we’ve been seeing cockroa…"
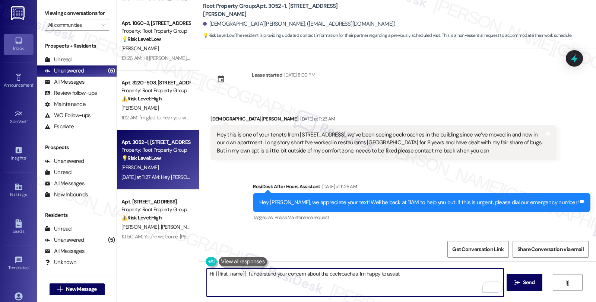
click at [243, 277] on textarea "Hi {{first_name}}, I understand your concern about the cockroaches. I'm happy t…" at bounding box center [355, 283] width 296 height 28
click at [329, 274] on textarea "Hi {{first_name}}, thanks for reaching out. I understand your concern about the…" at bounding box center [355, 283] width 296 height 28
click at [273, 281] on textarea "Hi {{first_name}}, thanks for reaching out. I understand you've been seeing roa…" at bounding box center [355, 283] width 296 height 28
click at [220, 281] on textarea "Hi {{first_name}}, thanks for reaching out. I understand you've been seeing roa…" at bounding box center [355, 283] width 296 height 28
paste textarea "Where in your apartment have you been seeing the cockroaches most frequently (e…"
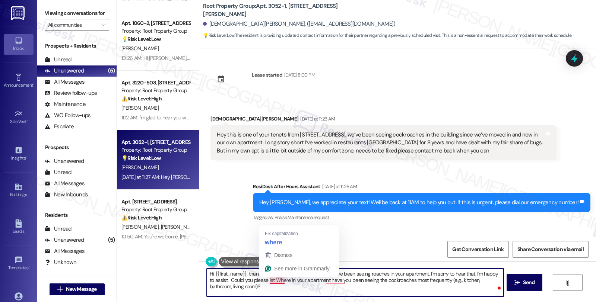
click at [265, 280] on textarea "Hi {{first_name}}, thanks for reaching out. I understand you've been seeing roa…" at bounding box center [355, 283] width 296 height 28
type textarea "Hi {{first_name}}, thanks for reaching out. I understand you've been seeing roa…"
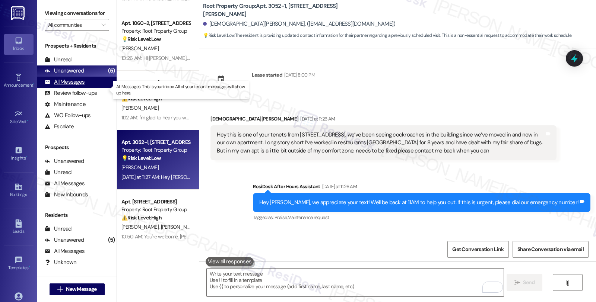
click at [86, 87] on div "All Messages (undefined)" at bounding box center [76, 82] width 79 height 11
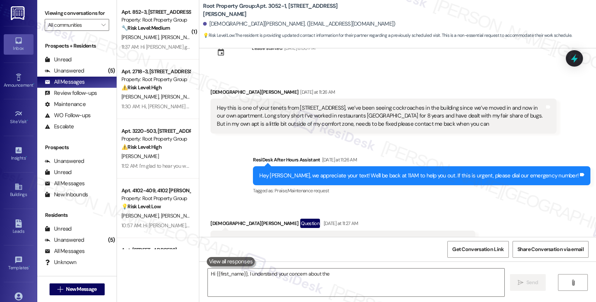
scroll to position [196, 0]
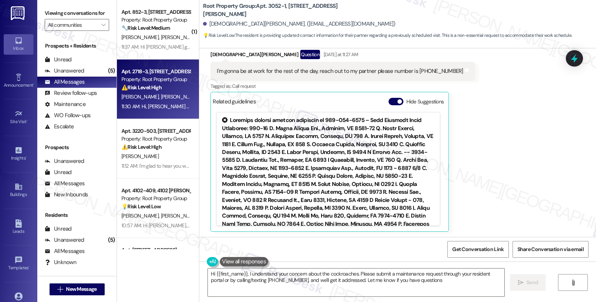
type textarea "Hi {{first_name}}, I understand your concern about the cockroaches. Please subm…"
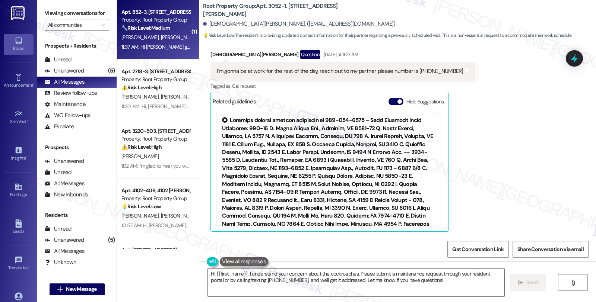
click at [166, 34] on div "A. Subach E. Ohrnstein T. Ford" at bounding box center [156, 37] width 70 height 9
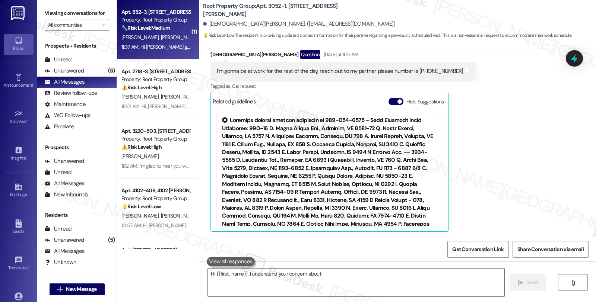
type textarea "Hi {{first_name}}, I understand your concern about the"
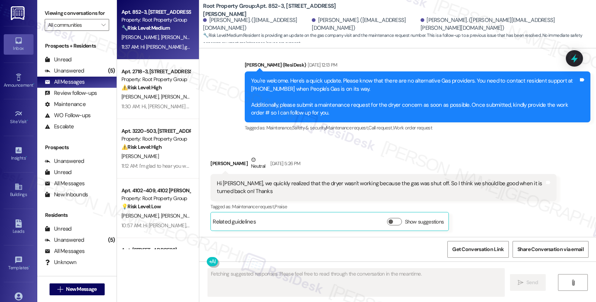
scroll to position [2809, 0]
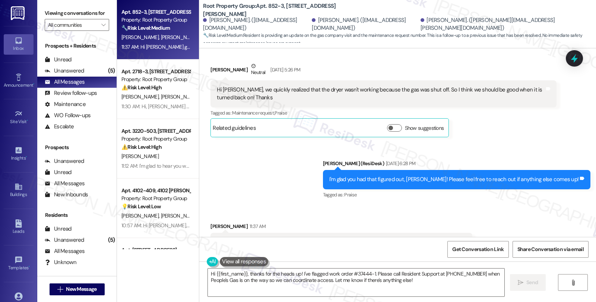
click at [210, 223] on div "Emma Ohrnstein 11:37 AM" at bounding box center [340, 228] width 261 height 10
copy div "Emma"
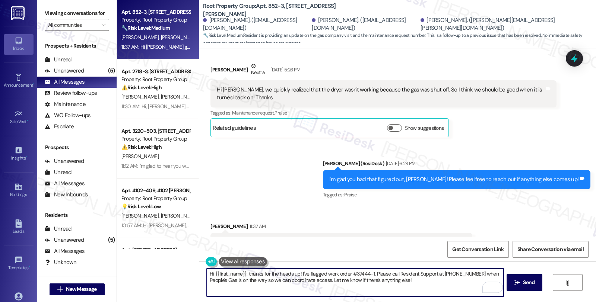
drag, startPoint x: 211, startPoint y: 273, endPoint x: 240, endPoint y: 273, distance: 29.8
click at [240, 273] on textarea "Hi {{first_name}}, thanks for the heads up! I've flagged work order #37444-1. P…" at bounding box center [355, 283] width 296 height 28
paste textarea "Emma"
click at [277, 274] on textarea "Hi Emma, thanks for the heads up! I've flagged work order #37444-1. Please call…" at bounding box center [355, 283] width 296 height 28
click at [351, 273] on textarea "Hi Emma, thanks for the heads up! I've flagged work order #37444-1. Please call…" at bounding box center [355, 283] width 296 height 28
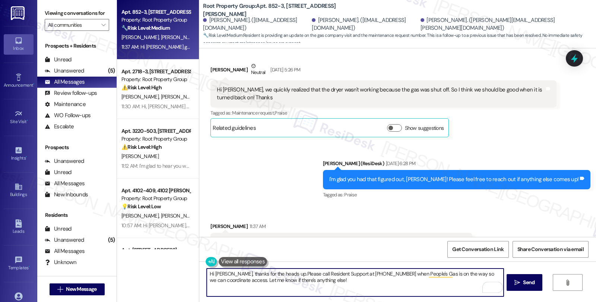
type textarea "Hi Emma, thanks for the heads up. Please call Resident Support at 773-904-1392 …"
click at [315, 278] on textarea "Hi Emma, thanks for the heads up. Please call Resident Support at 773-904-1392 …" at bounding box center [355, 283] width 296 height 28
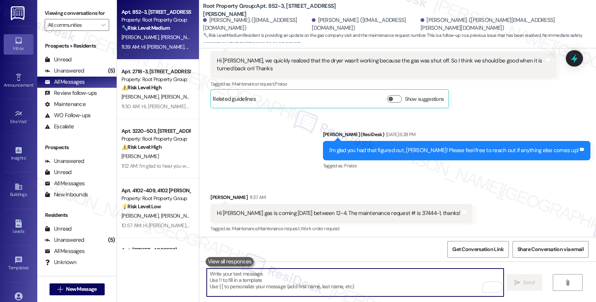
scroll to position [2869, 0]
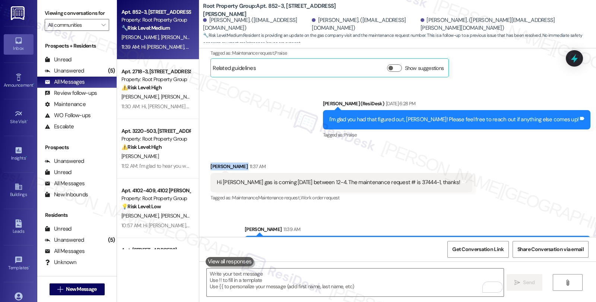
drag, startPoint x: 205, startPoint y: 135, endPoint x: 242, endPoint y: 135, distance: 37.2
click at [242, 157] on div "Received via SMS Emma Ohrnstein 11:37 AM Hi sarah peoples gas is coming tomorro…" at bounding box center [341, 183] width 272 height 52
copy div "Emma Ohrnstein"
drag, startPoint x: 289, startPoint y: 286, endPoint x: 291, endPoint y: 282, distance: 4.5
click at [289, 284] on textarea "To enrich screen reader interactions, please activate Accessibility in Grammarl…" at bounding box center [355, 283] width 296 height 28
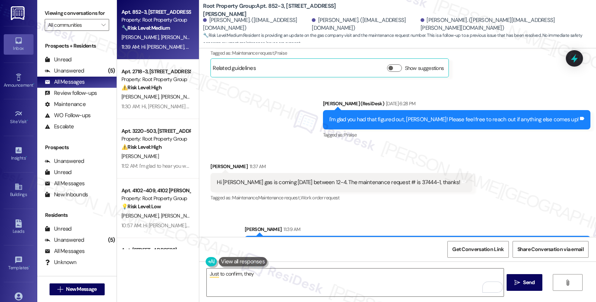
drag, startPoint x: 447, startPoint y: 211, endPoint x: 475, endPoint y: 211, distance: 27.9
click at [475, 242] on div "Hi Emma, thanks for the heads up. Please call Resident Support at 773-904-1392 …" at bounding box center [414, 250] width 327 height 16
copy div "People's Gas"
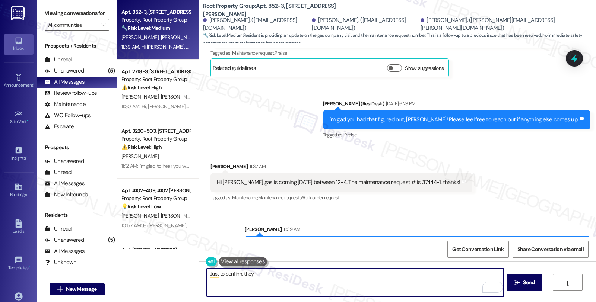
click at [242, 277] on textarea "Just to confirm, they" at bounding box center [355, 283] width 296 height 28
paste textarea "People's Gas"
type textarea "Just to confirm, People's Gas is coming tomorrow, 9/9, between 12-4 pm, right?"
click at [518, 278] on button " Send" at bounding box center [524, 282] width 36 height 17
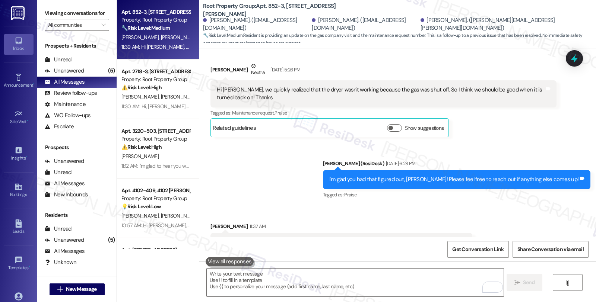
scroll to position [2921, 0]
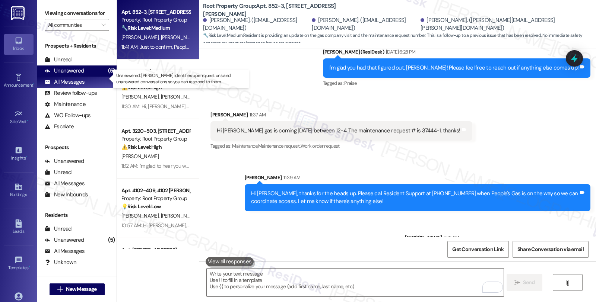
click at [92, 77] on div "Unanswered (5)" at bounding box center [76, 71] width 79 height 11
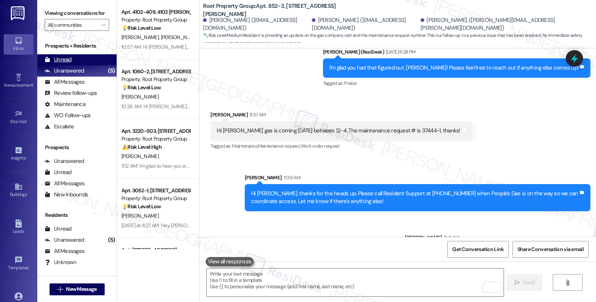
click at [57, 64] on div "Unread" at bounding box center [58, 60] width 27 height 8
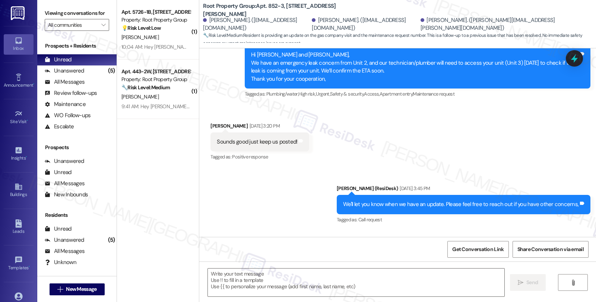
type textarea "Fetching suggested responses. Please feel free to read through the conversation…"
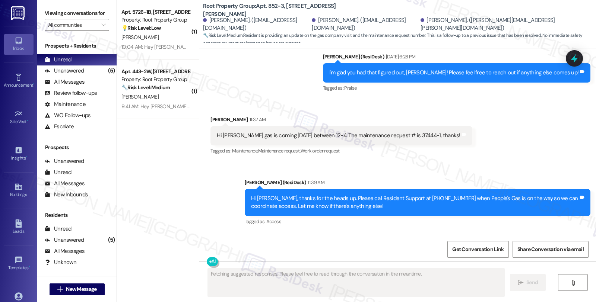
scroll to position [2932, 0]
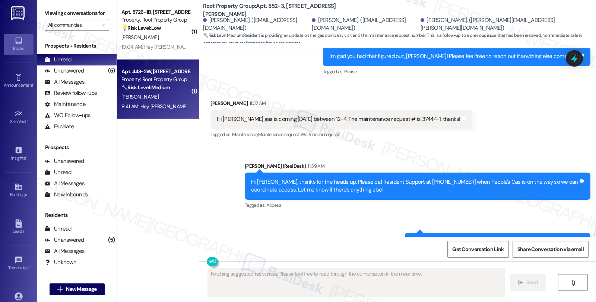
click at [151, 101] on div "O. Erickson" at bounding box center [156, 96] width 70 height 9
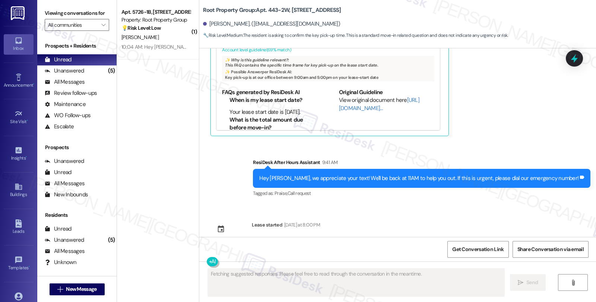
scroll to position [1353, 0]
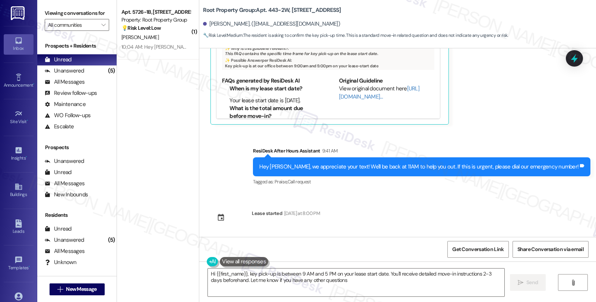
type textarea "Hi {{first_name}}, key pick-up is between 9 AM and 5 PM on your lease start dat…"
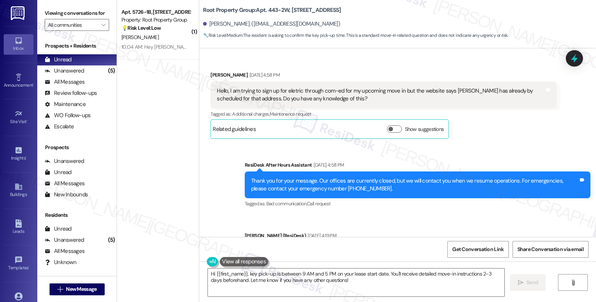
scroll to position [207, 0]
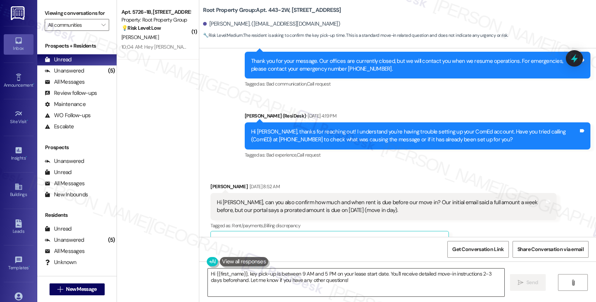
click at [389, 287] on textarea "Hi {{first_name}}, key pick-up is between 9 AM and 5 PM on your lease start dat…" at bounding box center [356, 283] width 296 height 28
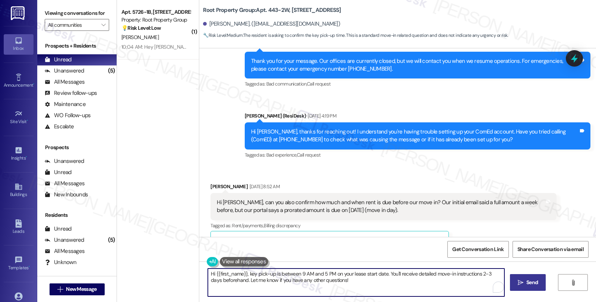
click at [524, 284] on span "Send" at bounding box center [531, 283] width 15 height 8
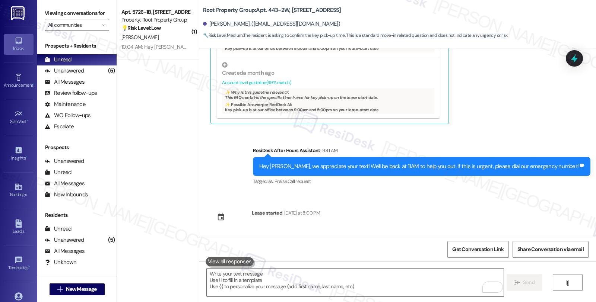
scroll to position [1413, 0]
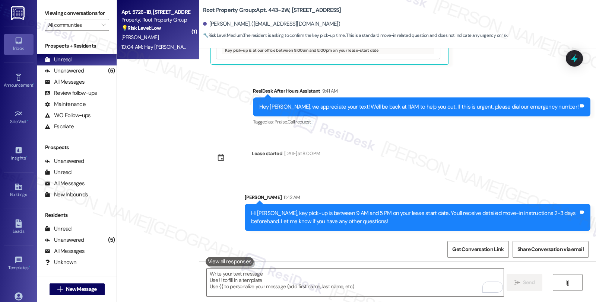
click at [165, 11] on div "Apt. 5726-1B, [STREET_ADDRESS]" at bounding box center [155, 12] width 69 height 8
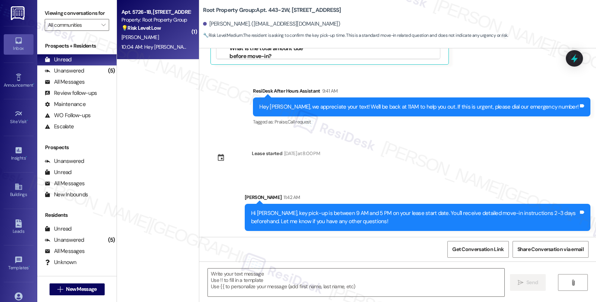
type textarea "Fetching suggested responses. Please feel free to read through the conversation…"
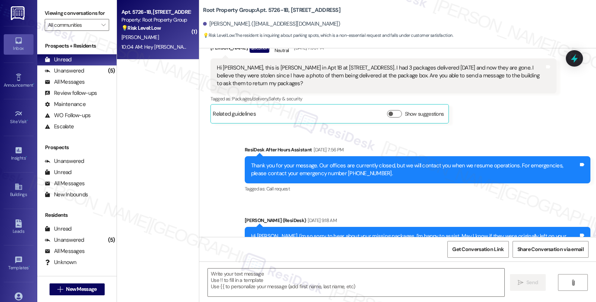
type textarea "Fetching suggested responses. Please feel free to read through the conversation…"
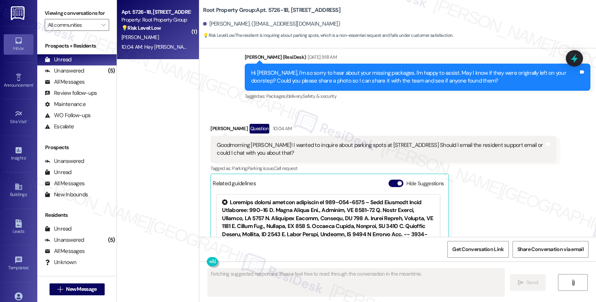
scroll to position [391, 0]
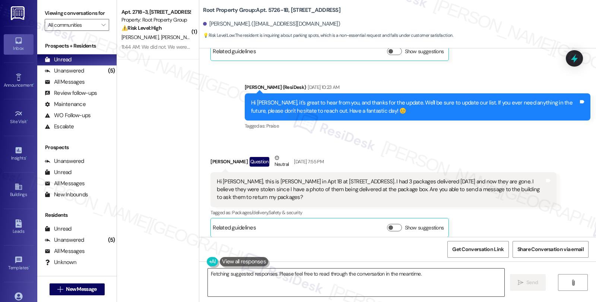
scroll to position [124, 0]
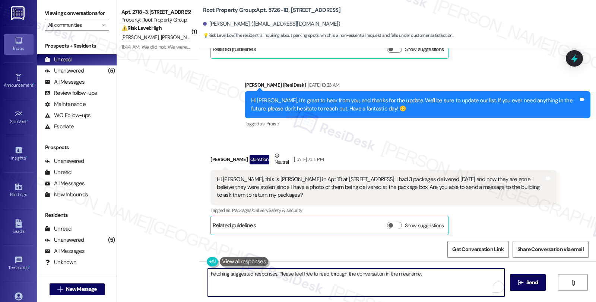
click at [242, 274] on textarea "Hi {{first_name}}! To inquire about parking spots at 5726 N Mozart, you can con…" at bounding box center [356, 283] width 296 height 28
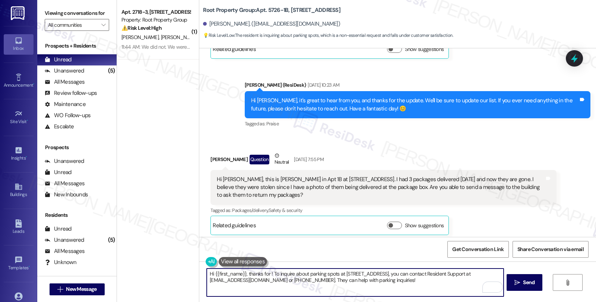
click at [323, 280] on textarea "Hi {{first_name}}, thanks for ! To inquire about parking spots at 5726 N Mozart…" at bounding box center [355, 283] width 296 height 28
click at [314, 194] on div "Hi Sarah, this is Arielle in Apt 1B at 5726 N Mozart Street. I had 3 packages d…" at bounding box center [382, 187] width 345 height 35
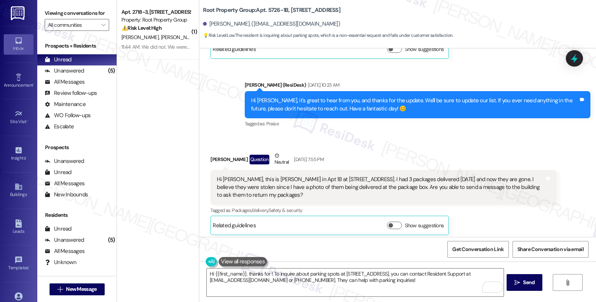
click at [500, 205] on div "Tagged as: Packages/delivery , Click to highlight conversations about Packages/…" at bounding box center [382, 210] width 345 height 11
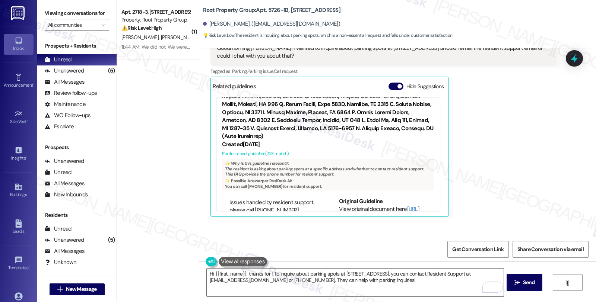
scroll to position [351, 0]
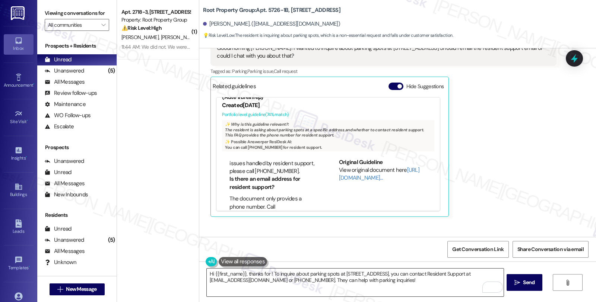
click at [264, 273] on textarea "Hi {{first_name}}, thanks for ! To inquire about parking spots at 5726 N Mozart…" at bounding box center [355, 283] width 296 height 28
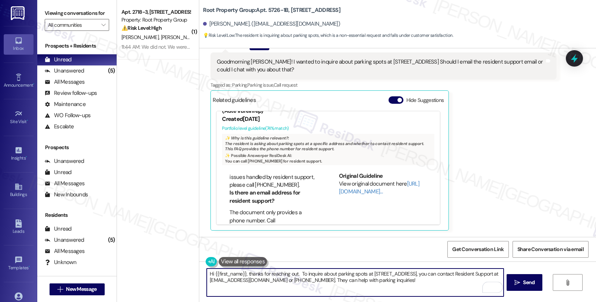
scroll to position [455, 0]
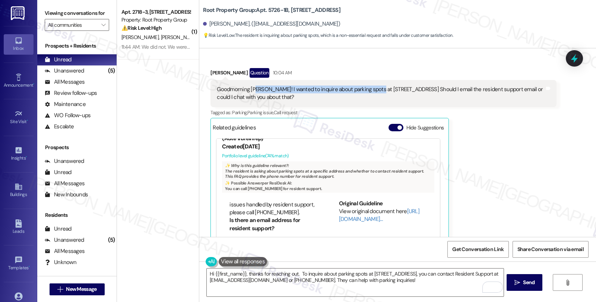
drag, startPoint x: 251, startPoint y: 84, endPoint x: 369, endPoint y: 84, distance: 117.6
click at [369, 86] on div "Goodmorning Sarah! I wanted to inquire about parking spots at 5726 N Mozart. Sh…" at bounding box center [380, 94] width 327 height 16
click at [293, 272] on textarea "Hi {{first_name}}, thanks for reaching out. To inquire about parking spots at 5…" at bounding box center [355, 283] width 296 height 28
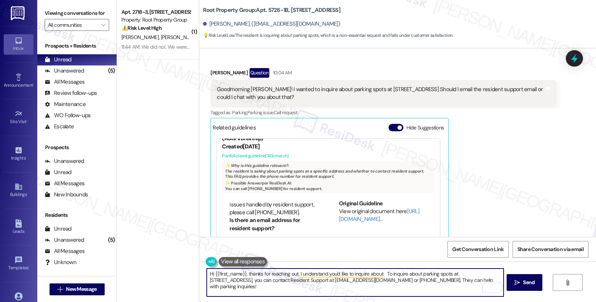
click at [381, 276] on textarea "Hi {{first_name}}, thanks for reaching out. I understand you'd like to inquire …" at bounding box center [355, 283] width 296 height 28
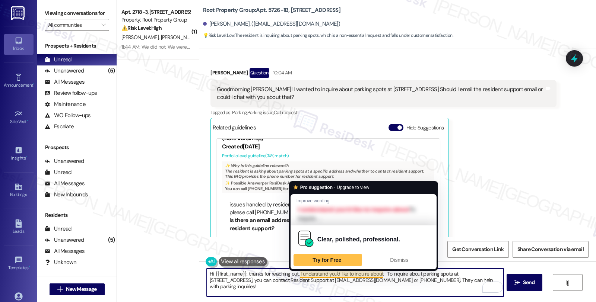
click at [375, 273] on textarea "Hi {{first_name}}, thanks for reaching out. I understand you'd like to inquire …" at bounding box center [355, 283] width 296 height 28
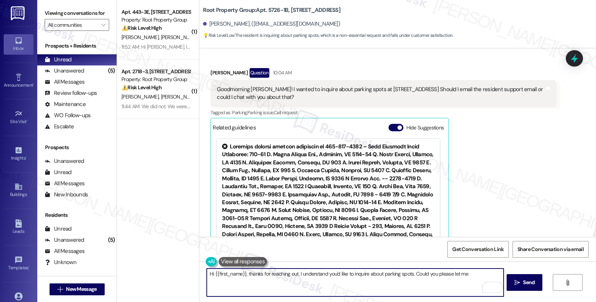
click at [470, 271] on textarea "Hi {{first_name}}, thanks for reaching out. I understand you'd like to inquire …" at bounding box center [355, 283] width 296 height 28
click at [484, 285] on div "Rewrite with Grammarly" at bounding box center [488, 287] width 8 height 9
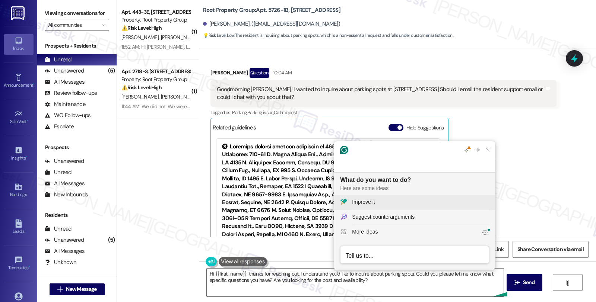
scroll to position [0, 0]
click at [387, 204] on div "Improve it" at bounding box center [420, 202] width 137 height 8
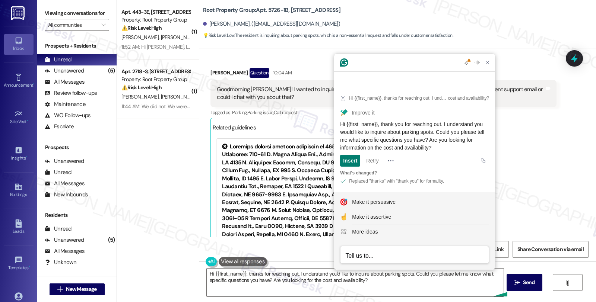
drag, startPoint x: 478, startPoint y: 147, endPoint x: 332, endPoint y: 125, distance: 147.6
click at [332, 125] on html "Inbox Go to Inbox Announcement • Send A Text Announcement Site Visit • Go to Si…" at bounding box center [298, 151] width 596 height 302
click at [332, 125] on div "Related guidelines Hide Suggestions" at bounding box center [330, 127] width 234 height 15
drag, startPoint x: 340, startPoint y: 122, endPoint x: 427, endPoint y: 213, distance: 125.6
click at [482, 150] on div "Hi {{first_name}}, thank you for reaching out. I understand you would like to i…" at bounding box center [414, 136] width 149 height 31
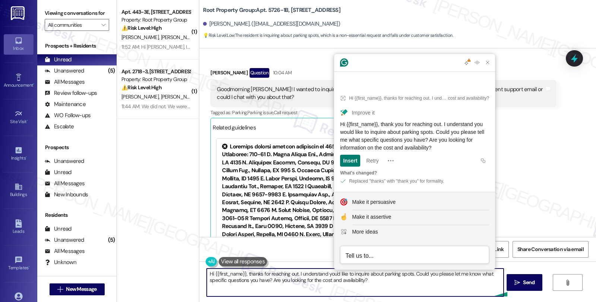
click at [325, 282] on textarea "Hi {{first_name}}, thanks for reaching out. I understand you'd like to inquire …" at bounding box center [355, 283] width 296 height 28
paste textarea "you for reaching out. I understand you would like to inquire about parking spot…"
type textarea "Hi {{first_name}}, thank you for reaching out. I understand you would like to i…"
click at [519, 285] on span " Send" at bounding box center [524, 283] width 23 height 8
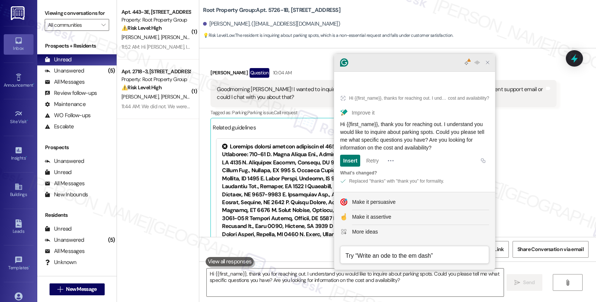
scroll to position [473, 0]
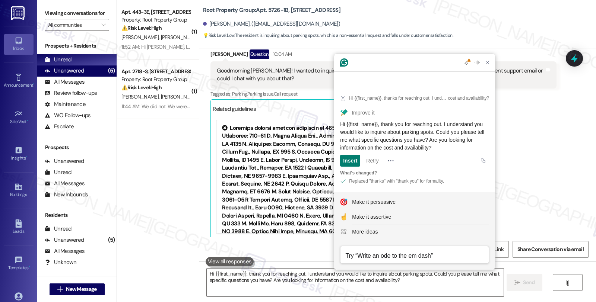
click at [81, 75] on div "Unanswered" at bounding box center [64, 71] width 39 height 8
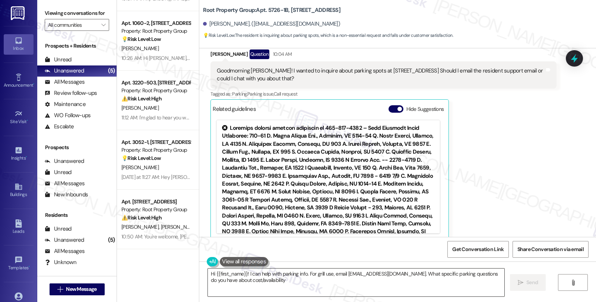
type textarea "Hi {{first_name}}! I can help with parking info. For grill use, email residents…"
click at [493, 148] on div "Arielle Steward Question 10:04 AM Goodmorning Sarah! I wanted to inquire about …" at bounding box center [382, 145] width 345 height 190
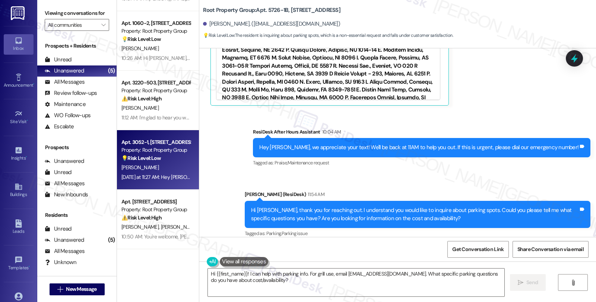
click at [167, 170] on div "[PERSON_NAME]" at bounding box center [156, 167] width 70 height 9
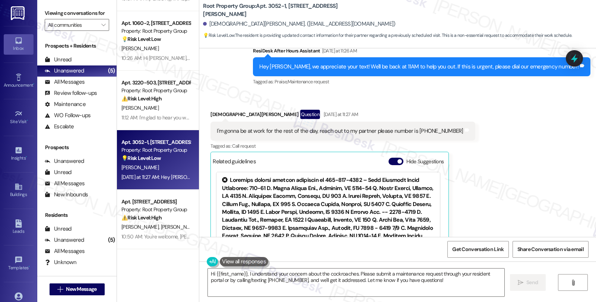
scroll to position [259, 0]
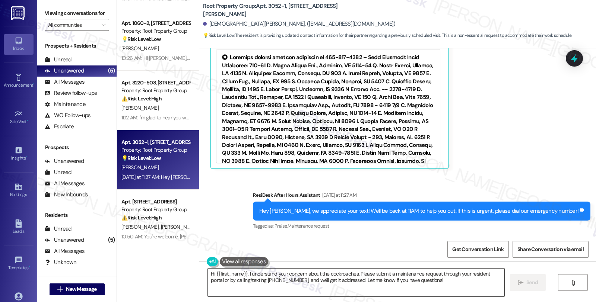
click at [244, 276] on textarea "Hi {{first_name}}, I understand your concern about the cockroaches. Please subm…" at bounding box center [356, 283] width 296 height 28
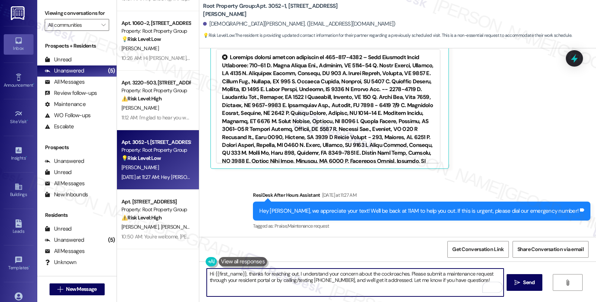
click at [293, 273] on textarea "Hi {{first_name}}, thanks for reaching out. I understand your concern about the…" at bounding box center [355, 283] width 296 height 28
drag, startPoint x: 405, startPoint y: 274, endPoint x: 516, endPoint y: 299, distance: 113.7
click at [516, 299] on div "Hi {{first_name}}, thanks for reaching out. I understand your concern about the…" at bounding box center [397, 290] width 396 height 56
type textarea "Hi {{first_name}}, thanks for reaching out. I understand your concern about the…"
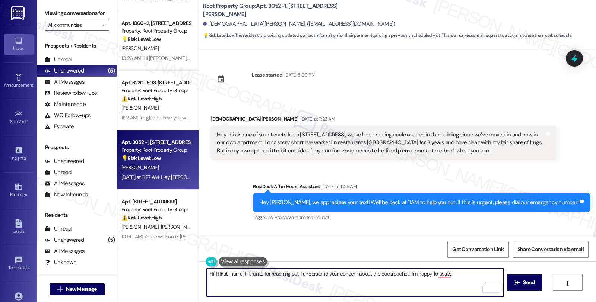
scroll to position [259, 0]
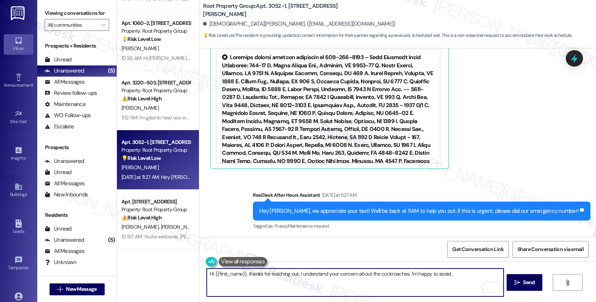
click at [453, 273] on textarea "Hi {{first_name}}, thanks for reaching out. I understand your concern about the…" at bounding box center [355, 283] width 296 height 28
paste textarea "Where in your apartment have you been seeing the cockroaches most frequently (e…"
click at [477, 217] on div "Hey [PERSON_NAME], we appreciate your text! We'll be back at 11AM to help you o…" at bounding box center [421, 211] width 337 height 19
click at [381, 277] on textarea "Hi {{first_name}}, thanks for reaching out. I understand your concern about the…" at bounding box center [355, 283] width 296 height 28
click at [367, 281] on textarea "Hi {{first_name}}, thanks for reaching out. I understand your concern about the…" at bounding box center [355, 283] width 296 height 28
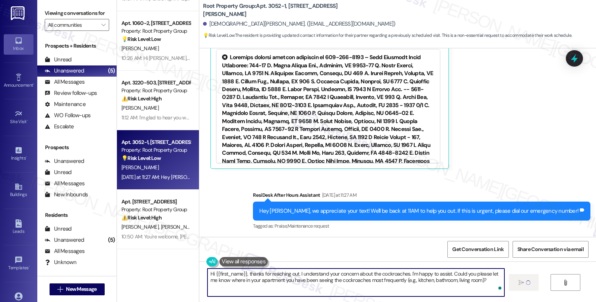
type textarea "Hi {{first_name}}, thanks for reaching out. I understand your concern about the…"
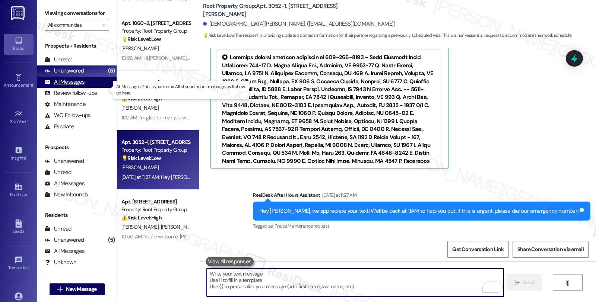
click at [83, 86] on div "All Messages" at bounding box center [65, 82] width 40 height 8
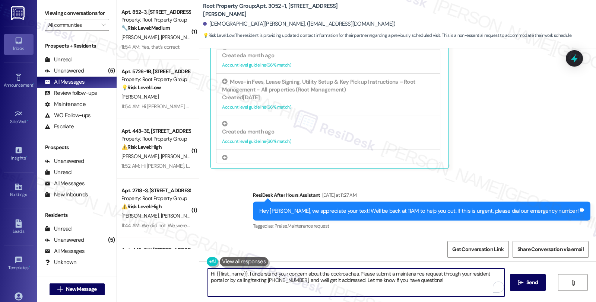
click at [424, 287] on textarea "Hi {{first_name}}, I understand your concern about the cockroaches. Please subm…" at bounding box center [356, 283] width 296 height 28
paste textarea "thanks for reaching out. I understand your concern about the cockroaches. I'm h…"
click at [384, 271] on textarea "Hi {{first_name}}, thanks for reaching out. I understand your concern about the…" at bounding box center [355, 283] width 296 height 28
click at [438, 285] on textarea "Hi {{first_name}}, thanks for reaching out. I understand your concern about som…" at bounding box center [355, 283] width 296 height 28
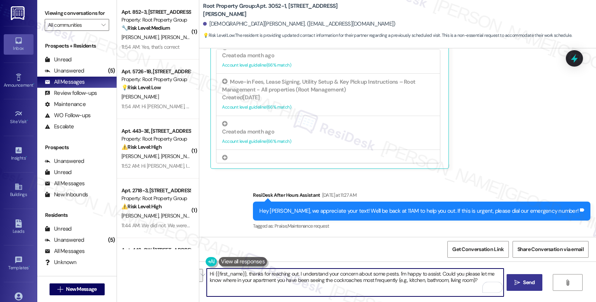
type textarea "Hi {{first_name}}, thanks for reaching out. I understand your concern about som…"
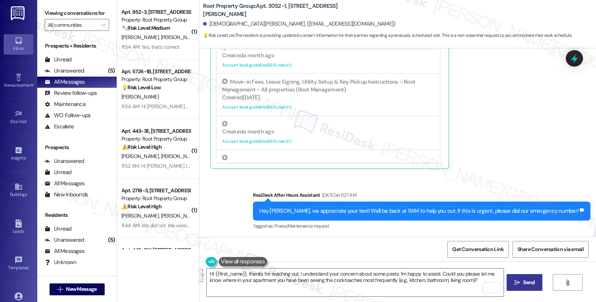
click at [514, 283] on icon "" at bounding box center [517, 283] width 6 height 6
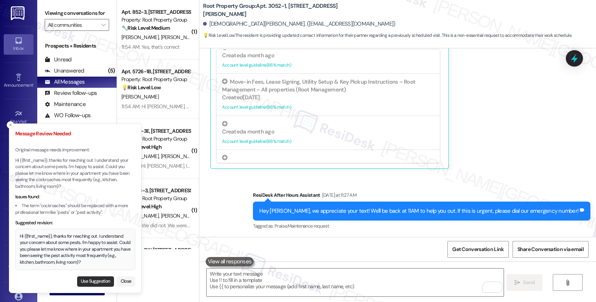
click at [92, 281] on button "Use Suggestion" at bounding box center [95, 282] width 37 height 10
type textarea "Hi {{first_name}}, thanks for reaching out. I understand your concern about som…"
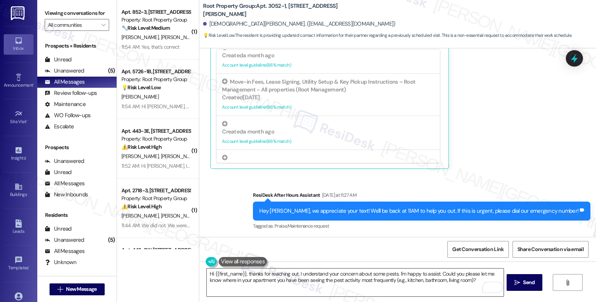
click at [446, 291] on textarea "Hi {{first_name}}, thanks for reaching out. I understand your concern about som…" at bounding box center [355, 283] width 296 height 28
click at [521, 284] on span "Send" at bounding box center [528, 283] width 15 height 8
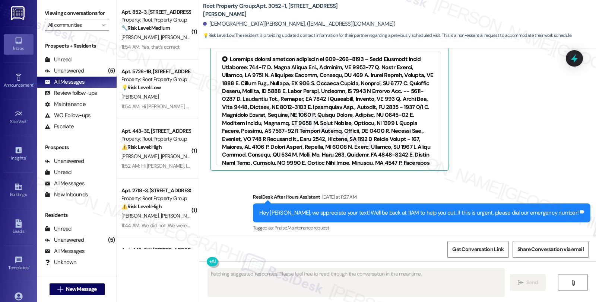
scroll to position [319, 0]
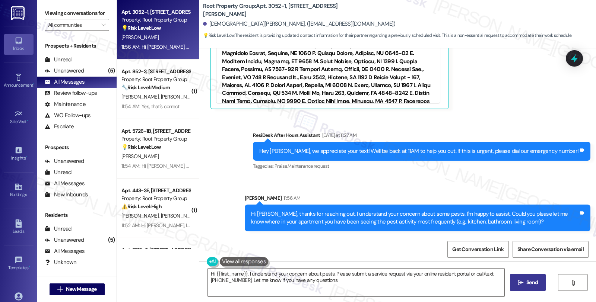
type textarea "Hi {{first_name}}, I understand your concern about pests. Please submit a servi…"
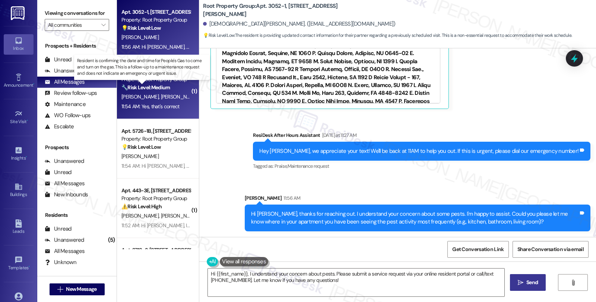
click at [161, 88] on strong "🔧 Risk Level: Medium" at bounding box center [145, 87] width 48 height 7
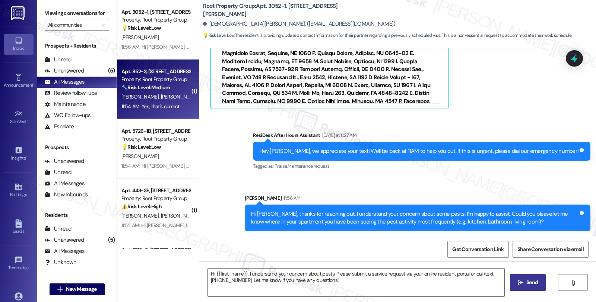
type textarea "Fetching suggested responses. Please feel free to read through the conversation…"
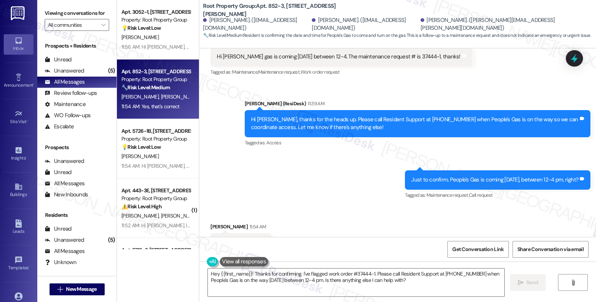
scroll to position [2995, 0]
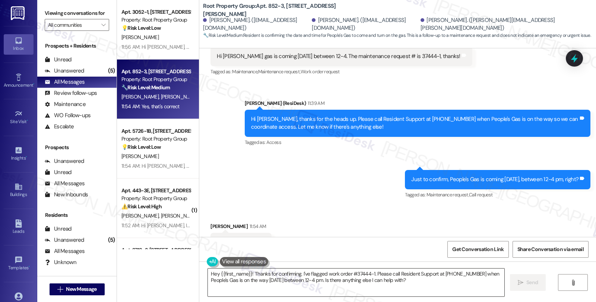
click at [208, 269] on textarea "Hey {{first_name}}! Thanks for confirming. I've flagged work order #37444-1. Pl…" at bounding box center [356, 283] width 296 height 28
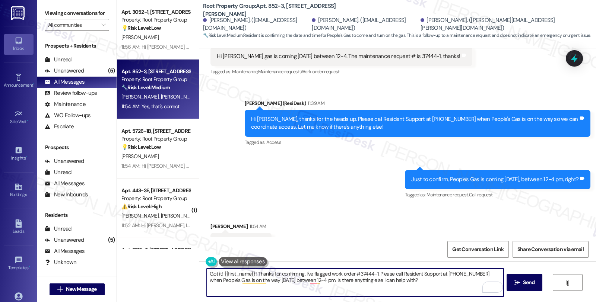
click at [301, 273] on textarea "Got it! {{first_name}}! Thanks for confirming. I've flagged work order #37444-1…" at bounding box center [355, 283] width 296 height 28
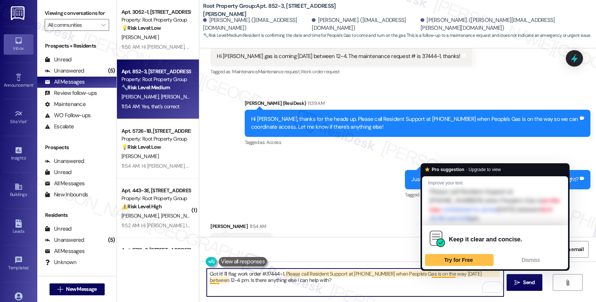
click at [433, 285] on textarea "Got it! I'll flag work order #37444-1. Please call Resident Support at 773-904-…" at bounding box center [355, 283] width 296 height 28
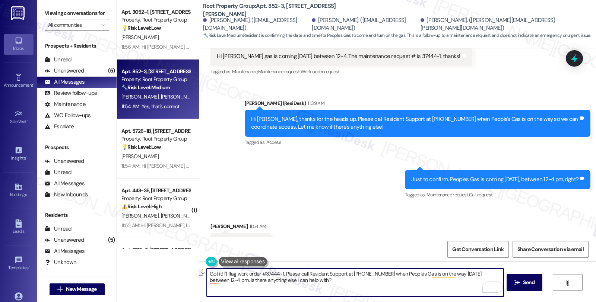
drag, startPoint x: 224, startPoint y: 279, endPoint x: 438, endPoint y: 281, distance: 214.4
click at [438, 281] on textarea "Got it! I'll flag work order #37444-1. Please call Resident Support at 773-904-…" at bounding box center [355, 283] width 296 height 28
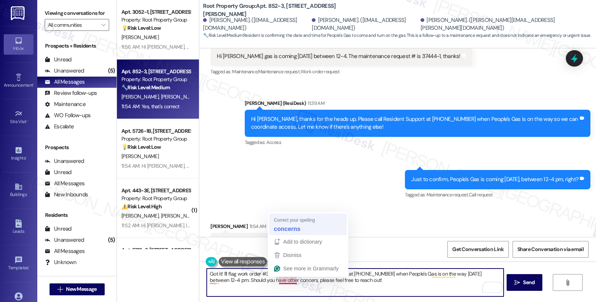
type textarea "Got it! I'll flag work order #37444-1. Please call Resident Support at [PHONE_N…"
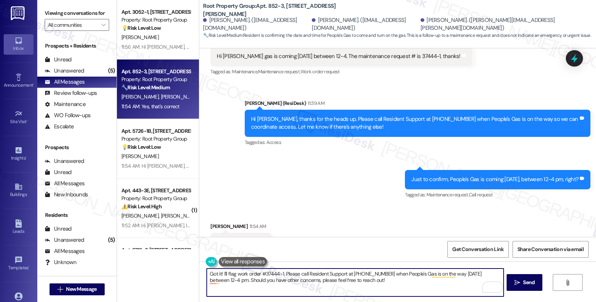
click at [385, 283] on textarea "Got it! I'll flag work order #37444-1. Please call Resident Support at [PHONE_N…" at bounding box center [355, 283] width 296 height 28
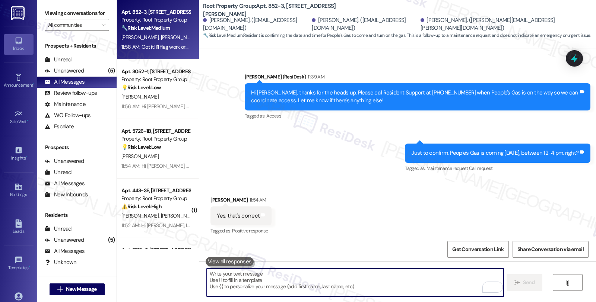
scroll to position [3055, 0]
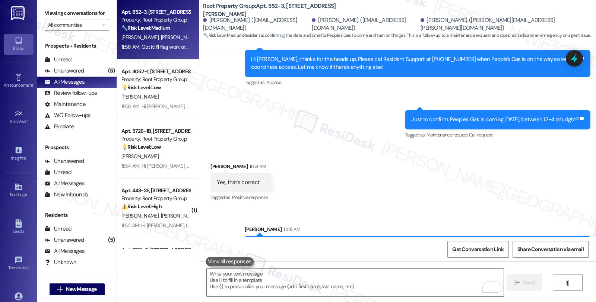
drag, startPoint x: 316, startPoint y: 211, endPoint x: 326, endPoint y: 210, distance: 10.1
click at [326, 242] on div "Got it! I'll flag work order #37444-1. Please call Resident Support at [PHONE_N…" at bounding box center [414, 250] width 327 height 16
copy div "37444-1."
click at [570, 51] on div at bounding box center [574, 58] width 22 height 21
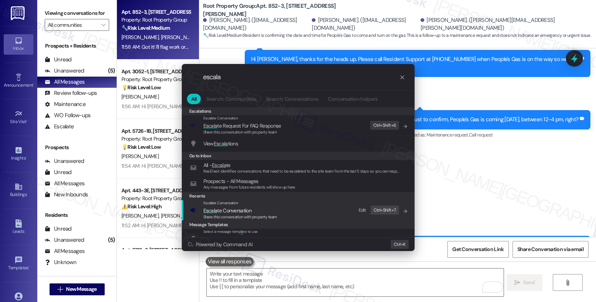
type input "escala"
click at [235, 212] on span "Escala te Conversation" at bounding box center [227, 210] width 48 height 7
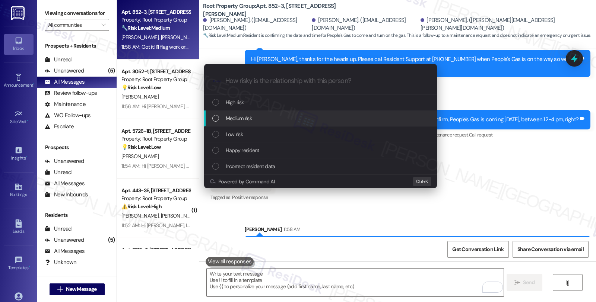
click at [229, 122] on span "Medium risk" at bounding box center [239, 118] width 26 height 8
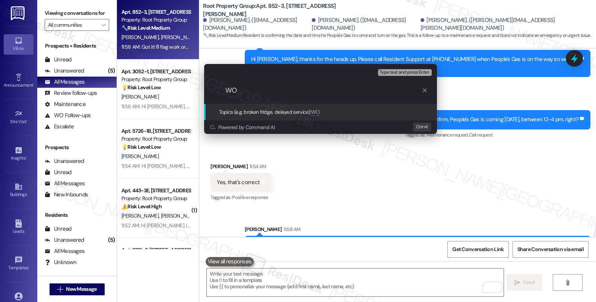
paste input "37444-1."
click at [238, 89] on input "WO 37444-1." at bounding box center [323, 91] width 196 height 8
click at [285, 91] on input "WO #37444-1." at bounding box center [323, 91] width 196 height 8
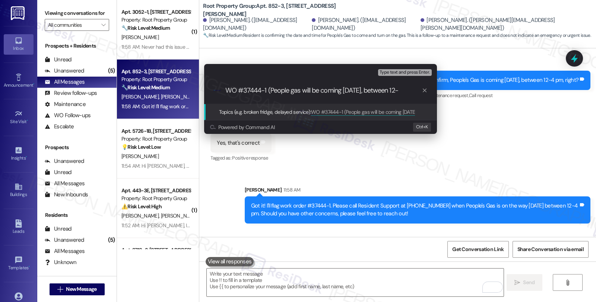
scroll to position [3107, 0]
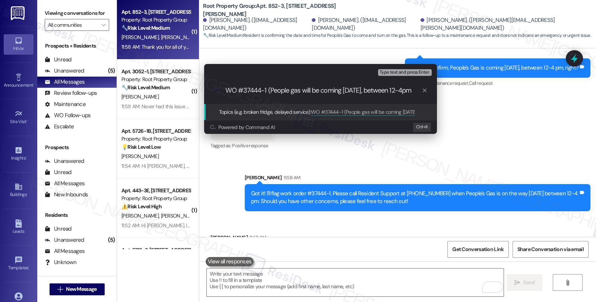
type input "WO #37444-1 (People gas will be coming 9/9/2025, between 12-4pm)"
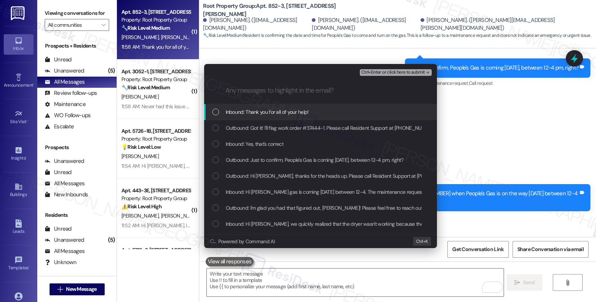
click at [261, 113] on span "Inbound: Thank you for all of your help!" at bounding box center [267, 112] width 83 height 8
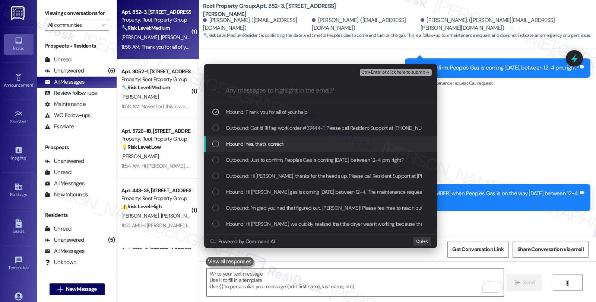
click at [258, 139] on div "Inbound: Yes, that's correct" at bounding box center [320, 144] width 233 height 16
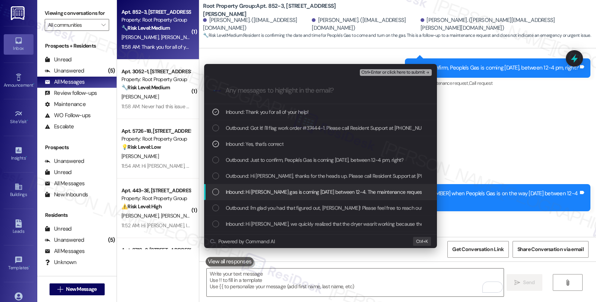
click at [256, 192] on span "Inbound: Hi sarah peoples gas is coming tomorrow between 12-4. The maintenance …" at bounding box center [348, 192] width 244 height 8
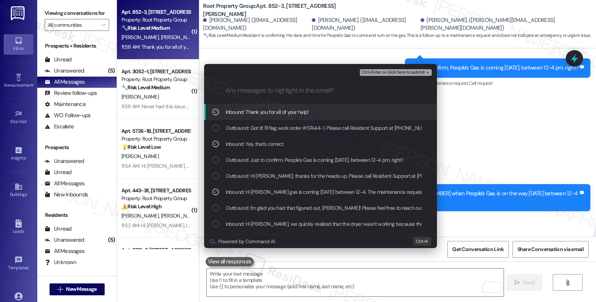
click at [385, 72] on span "Ctrl+Enter or click here to submit" at bounding box center [393, 72] width 64 height 5
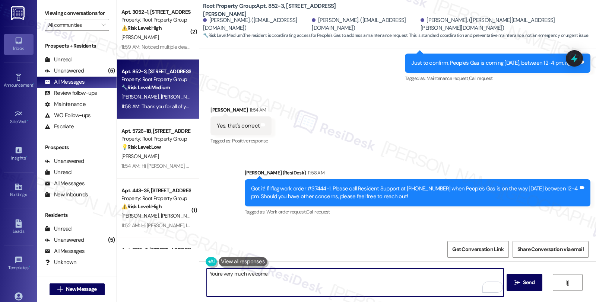
scroll to position [3129, 0]
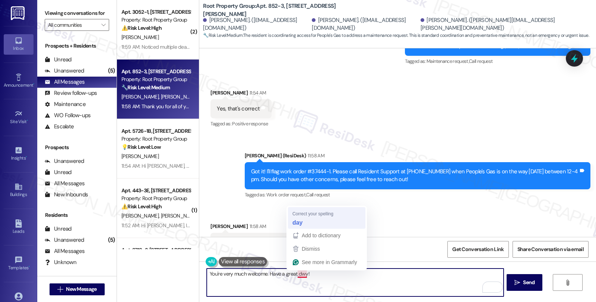
type textarea "You're very much welcome. Have a great day!"
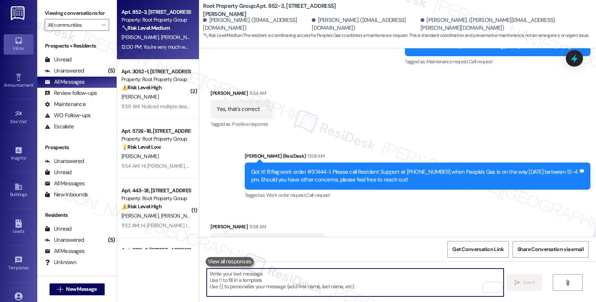
scroll to position [3181, 0]
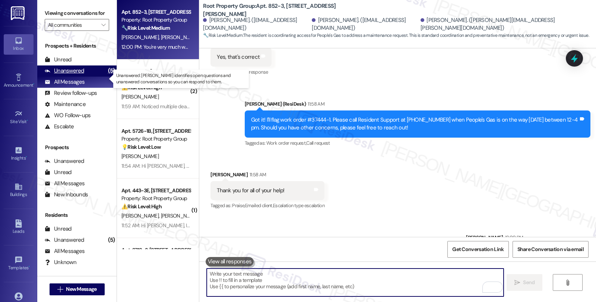
click at [84, 77] on div "Unanswered (5)" at bounding box center [76, 71] width 79 height 11
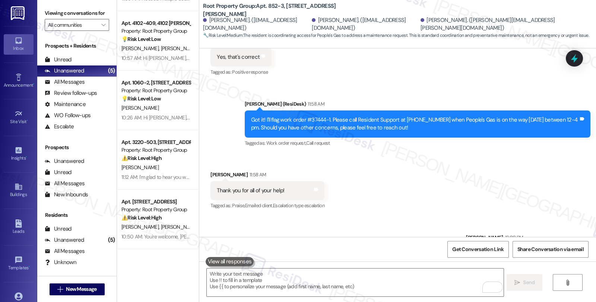
scroll to position [0, 0]
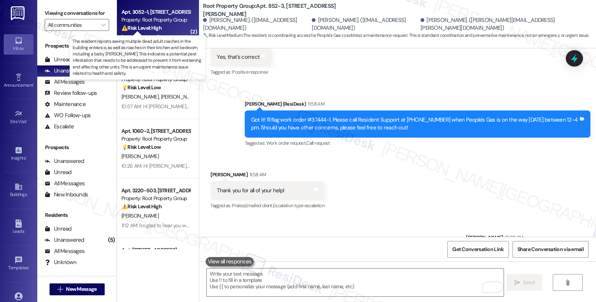
click at [157, 25] on strong "⚠️ Risk Level: High" at bounding box center [141, 28] width 40 height 7
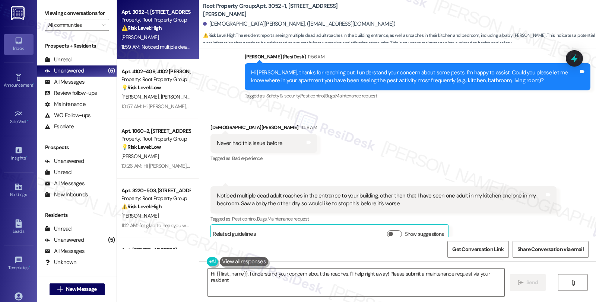
scroll to position [351, 0]
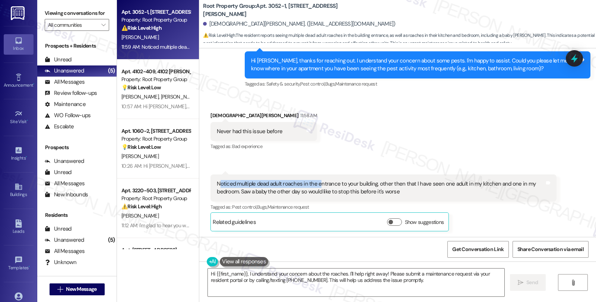
drag, startPoint x: 214, startPoint y: 184, endPoint x: 314, endPoint y: 185, distance: 100.1
click at [314, 185] on div "Noticed multiple dead adult roaches in the entrance to your building, other the…" at bounding box center [380, 188] width 327 height 16
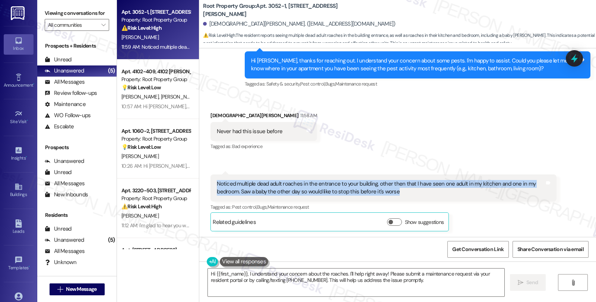
drag, startPoint x: 328, startPoint y: 195, endPoint x: 204, endPoint y: 188, distance: 124.5
click at [205, 188] on div "Received via SMS 11:59 AM Christian Oday Neutral 11:59 AM Noticed multiple dead…" at bounding box center [383, 203] width 357 height 68
copy div "Noticed multiple dead adult roaches in the entrance to your building, other the…"
click at [277, 285] on textarea "Hi {{first_name}}, I understand your concern about the roaches. I'll help right…" at bounding box center [356, 283] width 296 height 28
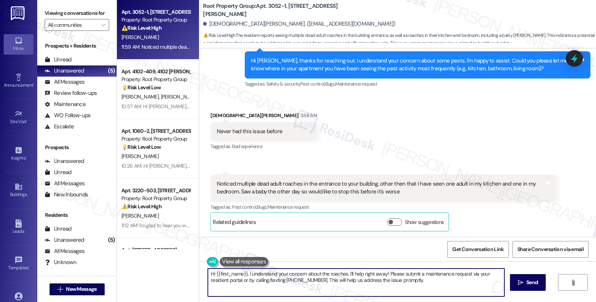
paste textarea "ow often are you seeing them, and are they usually appearing at a specific time…"
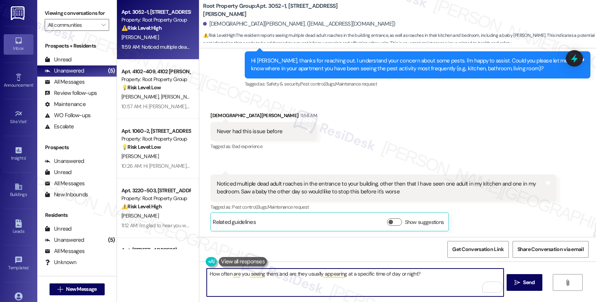
scroll to position [351, 0]
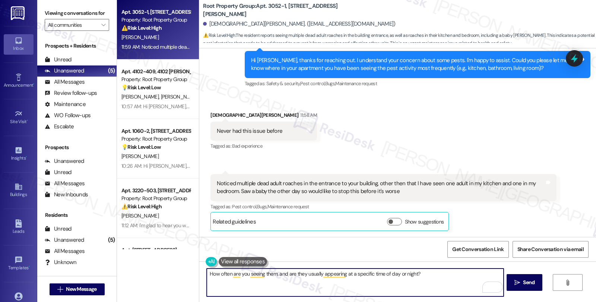
paste textarea "Have you noticed any potential entry points or areas where they might be coming…"
type textarea "How often are you seeing them, and are they usually appearing at a specific tim…"
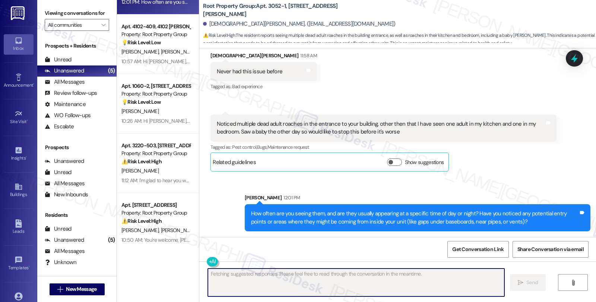
scroll to position [48, 0]
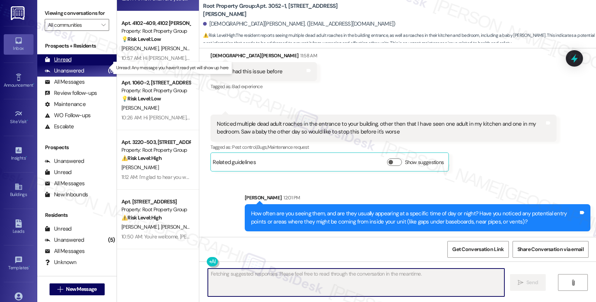
click at [87, 66] on div "Unread (0)" at bounding box center [76, 59] width 79 height 11
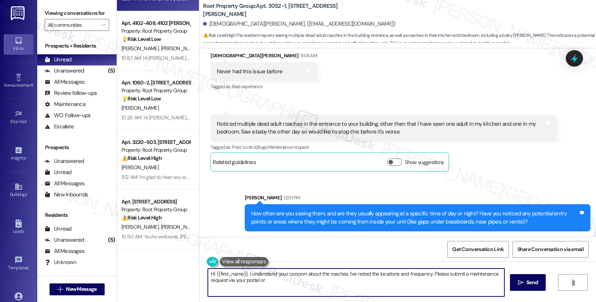
type textarea "Hi {{first_name}}, I understand your concern about the roaches. I've noted the …"
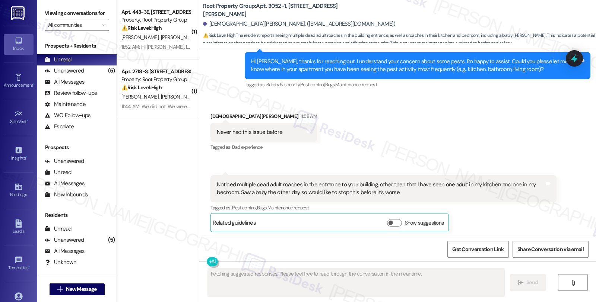
scroll to position [351, 0]
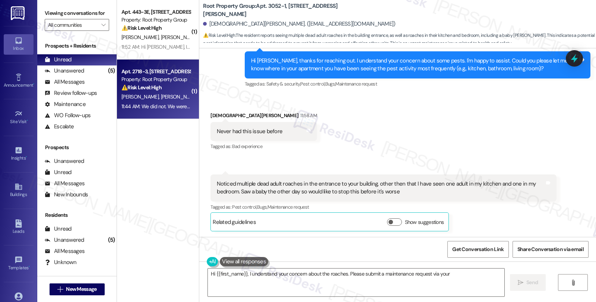
type textarea "Hi {{first_name}}, I understand your concern about the roaches. Please submit a…"
click at [200, 99] on span "[PERSON_NAME]" at bounding box center [219, 96] width 39 height 7
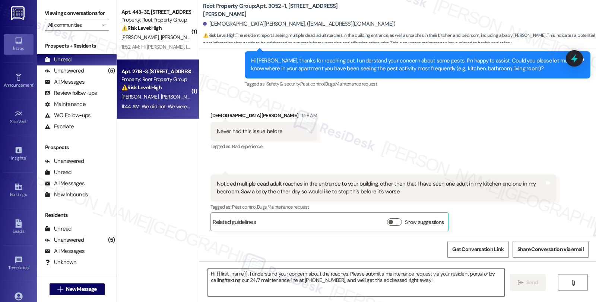
type textarea "Fetching suggested responses. Please feel free to read through the conversation…"
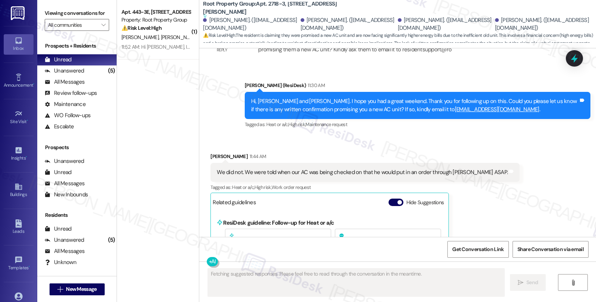
scroll to position [3471, 0]
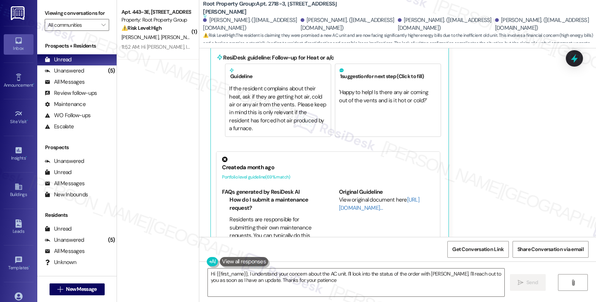
type textarea "Hi {{first_name}}, I understand your concern about the AC unit. I'll look into …"
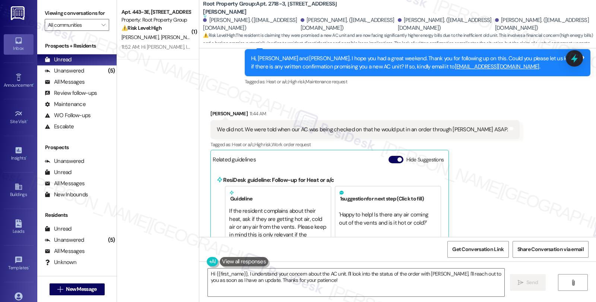
scroll to position [3347, 0]
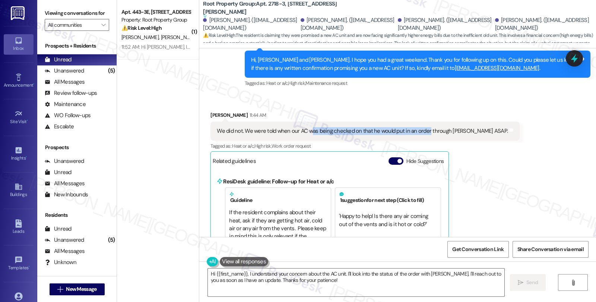
drag, startPoint x: 305, startPoint y: 99, endPoint x: 421, endPoint y: 99, distance: 115.8
click at [421, 127] on div "We did not. We were told when our AC was being checked on that he would put in …" at bounding box center [362, 131] width 291 height 8
drag, startPoint x: 210, startPoint y: 98, endPoint x: 497, endPoint y: 98, distance: 287.0
click at [497, 98] on div "Received via SMS Laine Wyatt 11:44 AM We did not. We were told when our AC was …" at bounding box center [397, 248] width 396 height 306
copy div "We did not. We were told when our AC was being checked on that he would put in …"
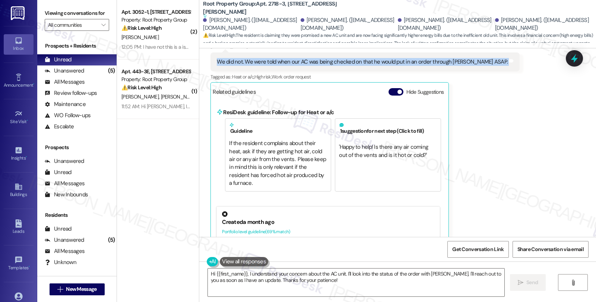
scroll to position [3471, 0]
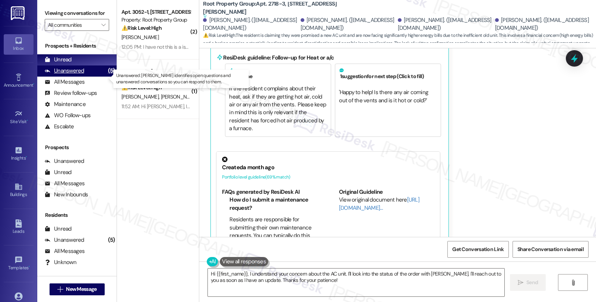
click at [72, 75] on div "Unanswered" at bounding box center [64, 71] width 39 height 8
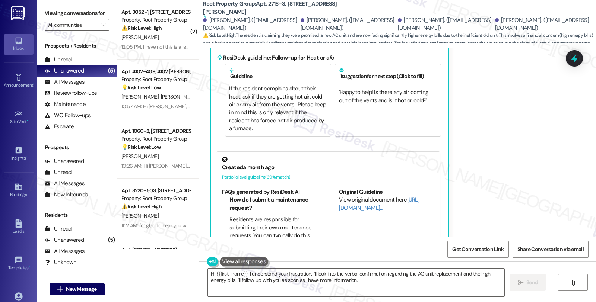
click at [551, 152] on div "Received via SMS Laine Wyatt 11:44 AM We did not. We were told when our AC was …" at bounding box center [397, 124] width 396 height 306
click at [208, 273] on textarea "Hi {{first_name}}, I understand your frustration. I'll look into the verbal con…" at bounding box center [356, 283] width 296 height 28
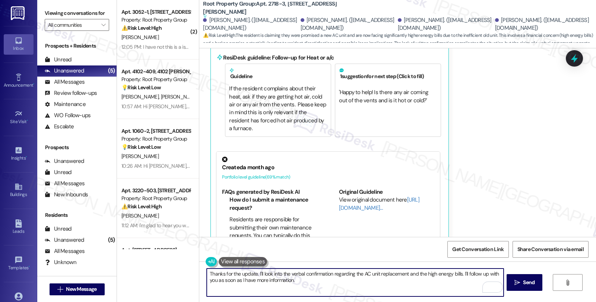
click at [252, 274] on textarea "Thanks for the update. I'll look into the verbal confirmation regarding the AC …" at bounding box center [355, 283] width 296 height 28
click at [335, 274] on textarea "Thanks for the update. We'll look into this and will be in touch I'll look into…" at bounding box center [355, 283] width 296 height 28
type textarea "Thanks for the update. We'll look into this and will be in touch when we have a…"
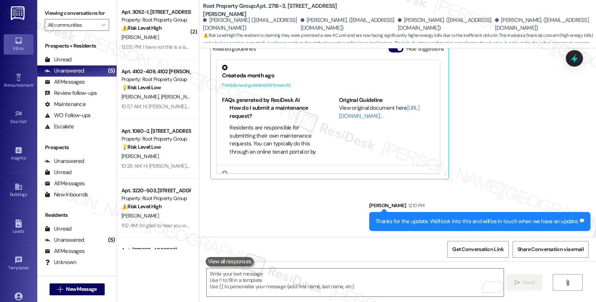
scroll to position [3375, 0]
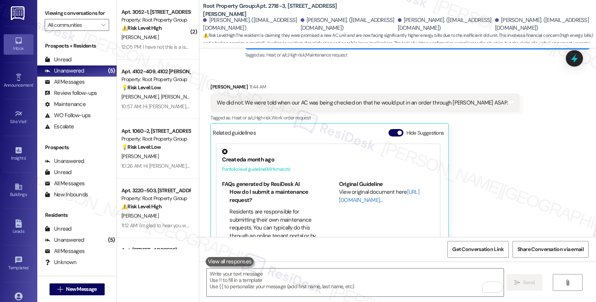
click at [562, 169] on div "Received via SMS Laine Wyatt 11:44 AM We did not. We were told when our AC was …" at bounding box center [397, 167] width 396 height 203
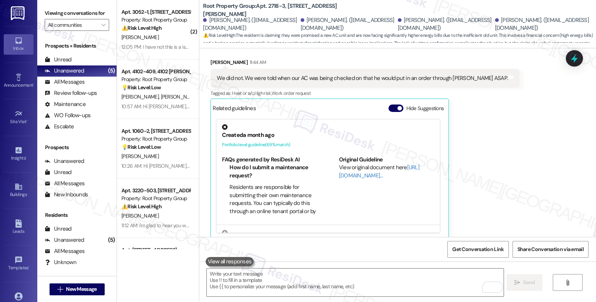
scroll to position [3427, 0]
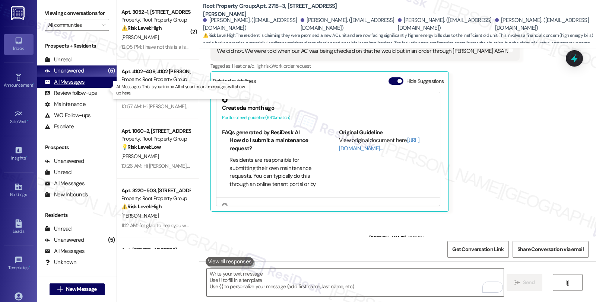
click at [79, 86] on div "All Messages" at bounding box center [65, 82] width 40 height 8
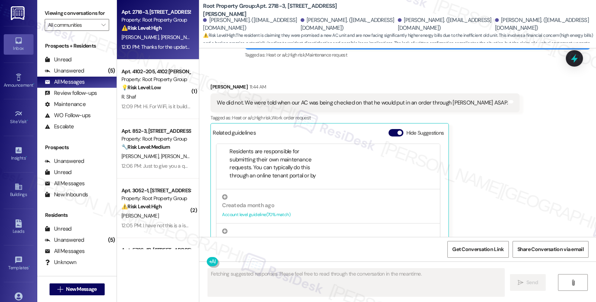
scroll to position [3438, 0]
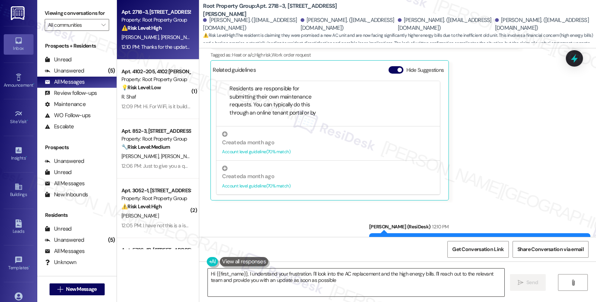
type textarea "Hi {{first_name}}, I understand your frustration. I'll look into the AC replace…"
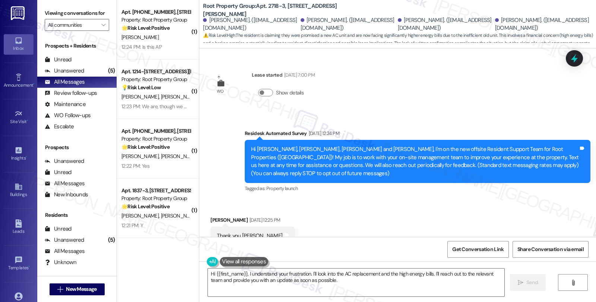
scroll to position [3438, 0]
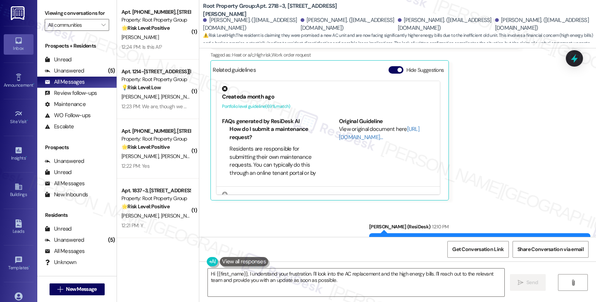
click at [389, 302] on html "Inbox Go to Inbox Announcement • Send A Text Announcement Site Visit • Go to Si…" at bounding box center [298, 151] width 596 height 302
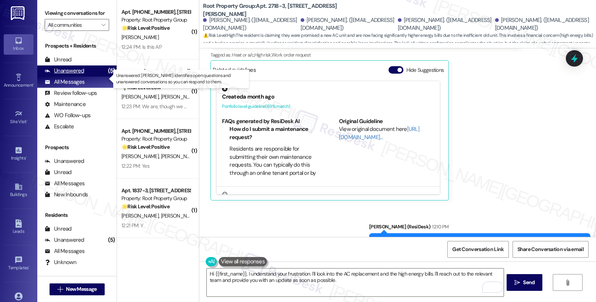
click at [75, 75] on div "Unanswered" at bounding box center [64, 71] width 39 height 8
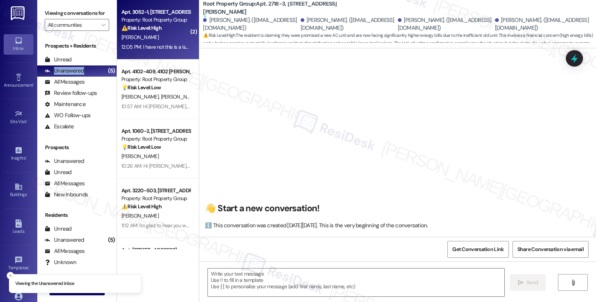
click at [151, 19] on div "Property: Root Property Group" at bounding box center [155, 20] width 69 height 8
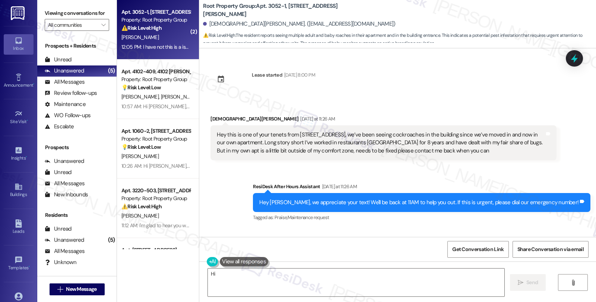
scroll to position [545, 0]
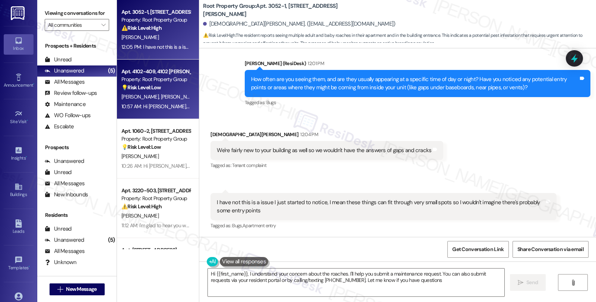
type textarea "Hi {{first_name}}, I understand your concern about the roaches. I'll help you s…"
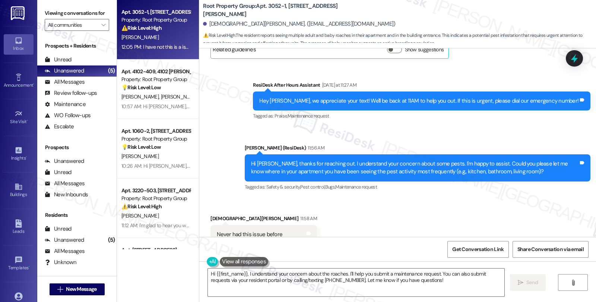
scroll to position [207, 0]
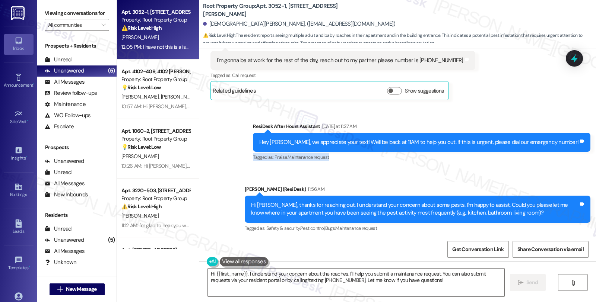
drag, startPoint x: 592, startPoint y: 134, endPoint x: 567, endPoint y: 161, distance: 37.1
click at [595, 154] on div "Lease started [DATE] 8:00 PM Received via SMS [PERSON_NAME] [DATE] at 11:26 AM …" at bounding box center [397, 142] width 396 height 189
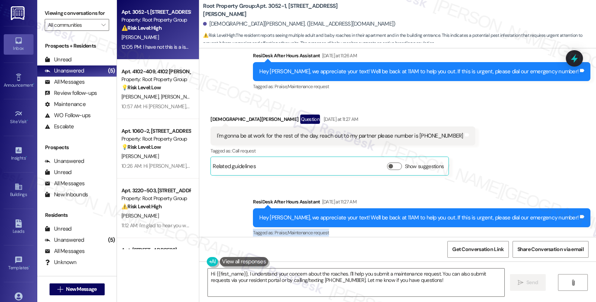
scroll to position [0, 0]
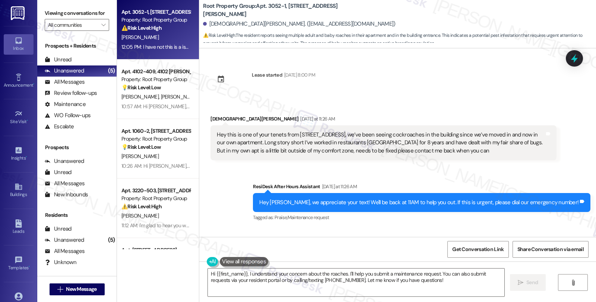
drag, startPoint x: 592, startPoint y: 87, endPoint x: 589, endPoint y: 98, distance: 10.8
click at [589, 98] on div "Lease started [DATE] 8:00 PM Received via SMS [PERSON_NAME] [DATE] at 11:26 AM …" at bounding box center [397, 142] width 396 height 189
drag, startPoint x: 589, startPoint y: 98, endPoint x: 581, endPoint y: 116, distance: 20.0
click at [580, 116] on div "Lease started [DATE] 8:00 PM Received via SMS [PERSON_NAME] [DATE] at 11:26 AM …" at bounding box center [397, 142] width 396 height 189
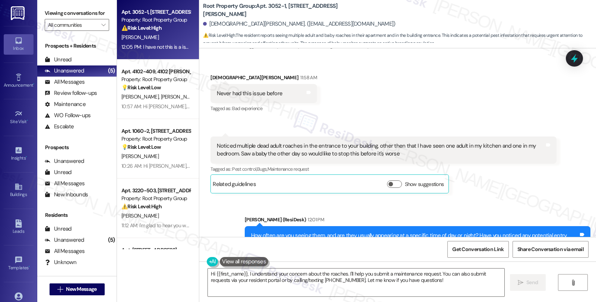
scroll to position [380, 0]
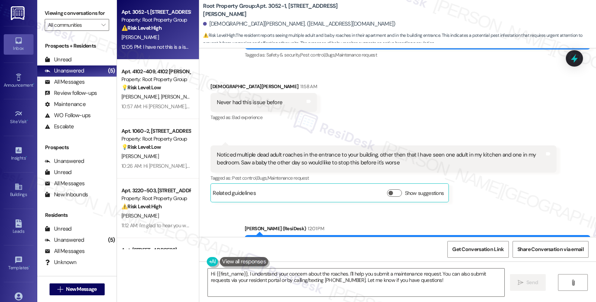
click at [531, 194] on div "[DEMOGRAPHIC_DATA][PERSON_NAME] Neutral 11:59 AM Noticed multiple dead adult ro…" at bounding box center [382, 174] width 345 height 57
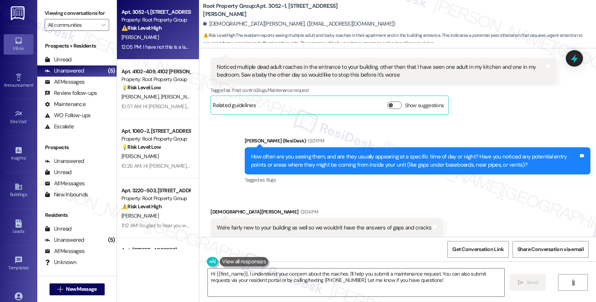
scroll to position [545, 0]
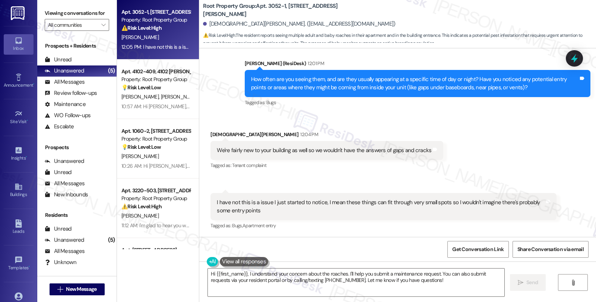
click at [570, 169] on div "Received via SMS Christian Oday 12:04 PM We're fairly new to your building as w…" at bounding box center [397, 175] width 396 height 123
drag, startPoint x: 252, startPoint y: 4, endPoint x: 291, endPoint y: 7, distance: 38.8
click at [291, 7] on b "Root Property Group: Apt. 3052-1, 3052-3056 W. Irving Park Road" at bounding box center [277, 10] width 149 height 16
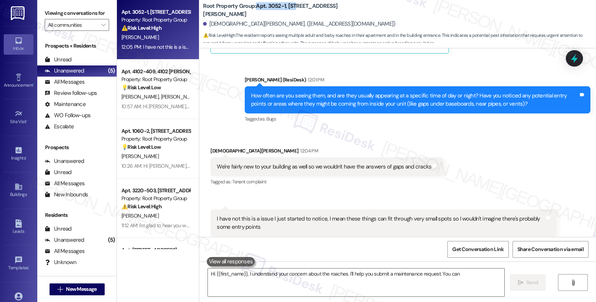
scroll to position [545, 0]
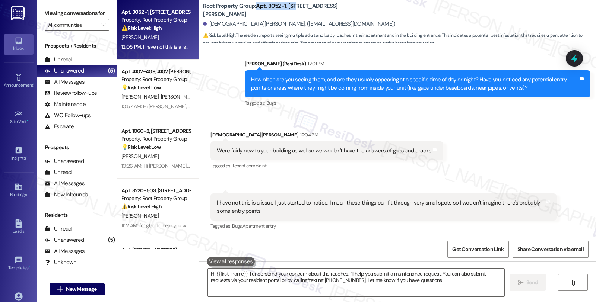
type textarea "Hi {{first_name}}, I understand your concern about the roaches. I'll help you s…"
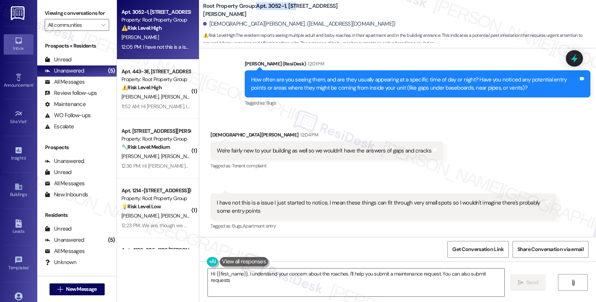
type textarea "Hi {{first_name}}, I understand your concern about the roaches. I'll help you s…"
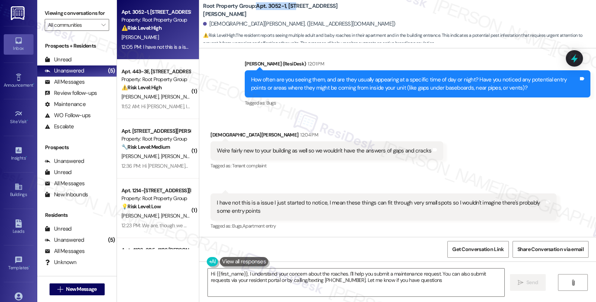
type textarea "Hi {{first_name}}, I understand your concern about the roaches. I'll help you s…"
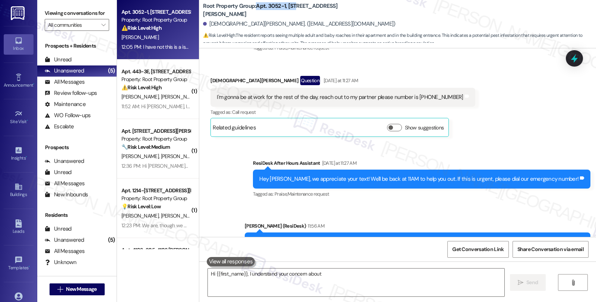
scroll to position [488, 0]
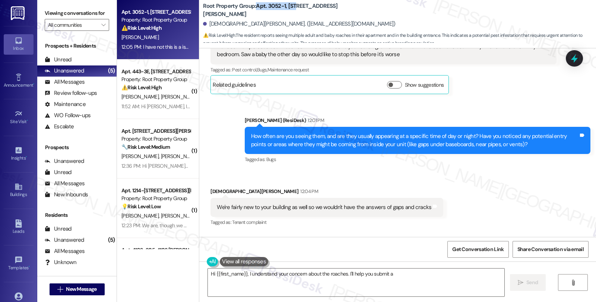
type textarea "Hi {{first_name}}, I understand your concern about the roaches. I'll help you s…"
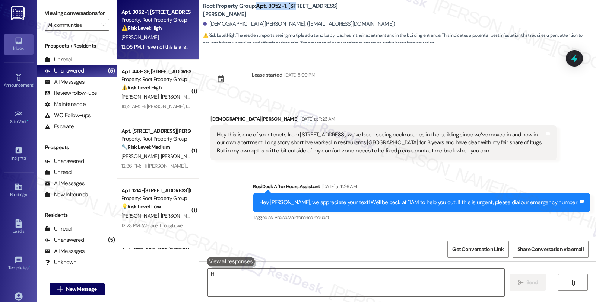
type textarea "Hi {{first_name}}"
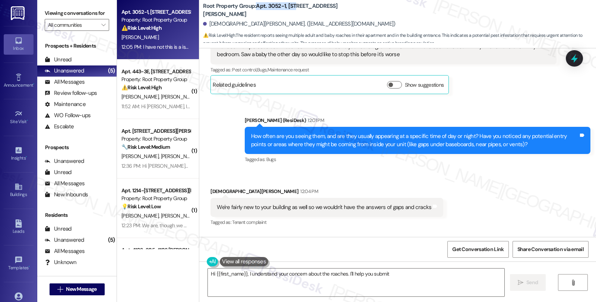
scroll to position [545, 0]
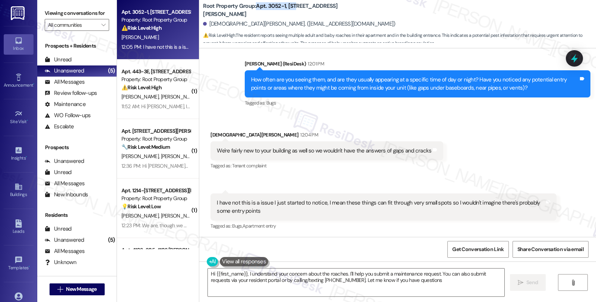
type textarea "Hi {{first_name}}, I understand your concern about the roaches. I'll help you s…"
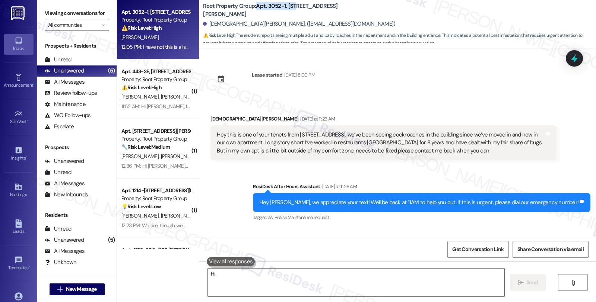
type textarea "Hi {{first_name}}"
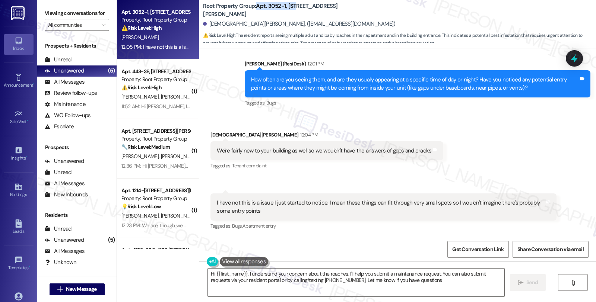
type textarea "Hi {{first_name}}, I understand your concern about the roaches. I'll help you s…"
click at [221, 48] on div "Root Property Group: Apt. 3052-1, 3052-3056 W. Irving Park Road Christian Oday.…" at bounding box center [397, 24] width 396 height 48
click at [216, 24] on div "Christian Oday. (christianjamesoday@icloud.com)" at bounding box center [299, 24] width 192 height 8
drag, startPoint x: 216, startPoint y: 24, endPoint x: 235, endPoint y: 25, distance: 18.3
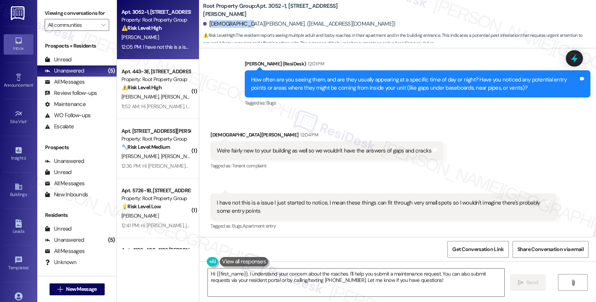
click at [235, 25] on div "Christian Oday. (christianjamesoday@icloud.com)" at bounding box center [299, 24] width 192 height 8
copy div "Christian Oday"
click at [262, 36] on span "⚠️ Risk Level: High : The resident reports seeing multiple adult and baby roach…" at bounding box center [399, 40] width 393 height 16
drag, startPoint x: 319, startPoint y: 283, endPoint x: 442, endPoint y: 285, distance: 123.2
click at [319, 283] on textarea "Hi {{first_name}}, I understand your concern about the roaches. I'll help you s…" at bounding box center [356, 283] width 296 height 28
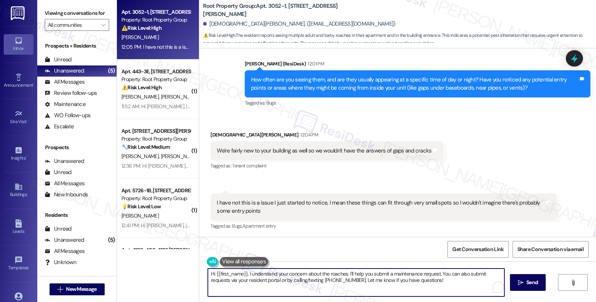
click at [447, 283] on textarea "Hi {{first_name}}, I understand your concern about the roaches. I'll help you s…" at bounding box center [356, 283] width 296 height 28
drag, startPoint x: 453, startPoint y: 287, endPoint x: 197, endPoint y: 272, distance: 256.2
click at [202, 272] on div "Hi {{first_name}}, I understand your concern about the roaches. I'll help you s…" at bounding box center [350, 282] width 297 height 29
paste textarea "Due to AppFolio's system requirements, residents must submit work orders direct…"
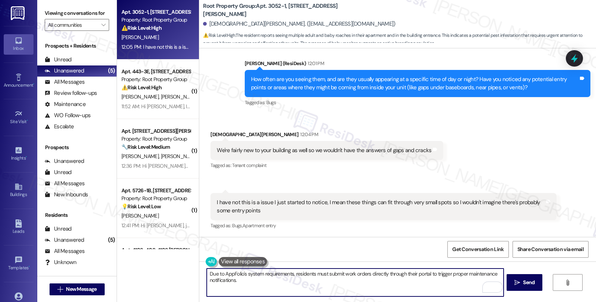
click at [207, 274] on textarea "Due to AppFolio's system requirements, residents must submit work orders direct…" at bounding box center [355, 283] width 296 height 28
click at [221, 273] on textarea "Due to AppFolio's system requirements, residents must submit work orders direct…" at bounding box center [355, 283] width 296 height 28
click at [207, 273] on textarea "Due to AppFolio's system requirements, residents must submit work orders direct…" at bounding box center [355, 283] width 296 height 28
click at [255, 285] on textarea "Due to AppFolio's system requirements, residents must submit work orders direct…" at bounding box center [355, 283] width 296 height 28
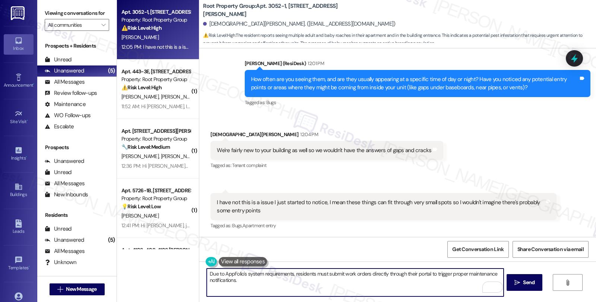
click at [207, 273] on textarea "Due to AppFolio's system requirements, residents must submit work orders direct…" at bounding box center [355, 283] width 296 height 28
click at [250, 269] on textarea "Thank you for the information, Due to AppFolio's system requirements, residents…" at bounding box center [355, 283] width 296 height 28
click at [248, 276] on textarea "Thank you for the information, Due to AppFolio's system requirements, residents…" at bounding box center [355, 283] width 296 height 28
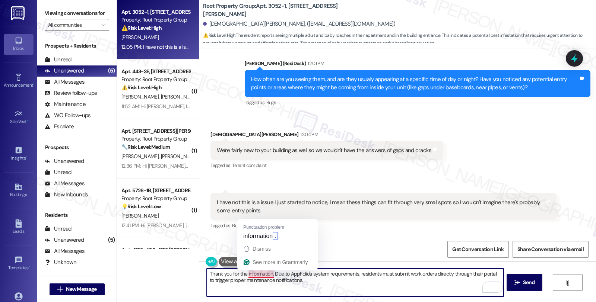
click at [258, 274] on textarea "Thank you for the information, Due to AppFolio's system requirements, residents…" at bounding box center [355, 283] width 296 height 28
click at [313, 283] on textarea "Thank you for the information. Due to AppFolio's system requirements, residents…" at bounding box center [355, 283] width 296 height 28
click at [313, 280] on textarea "Thank you for the information. Due to AppFolio's system requirements, residents…" at bounding box center [355, 283] width 296 height 28
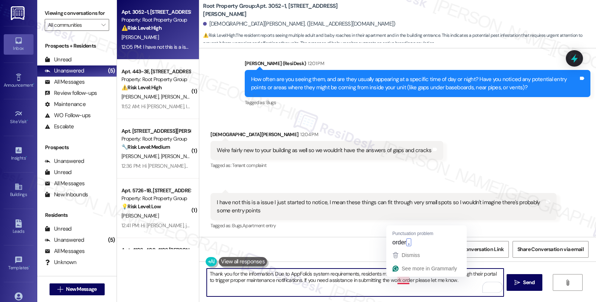
click at [397, 279] on textarea "Thank you for the information. Due to AppFolio's system requirements, residents…" at bounding box center [355, 283] width 296 height 28
click at [346, 280] on textarea "Thank you for the information. Due to AppFolio's system requirements, residents…" at bounding box center [355, 283] width 296 height 28
click at [341, 278] on textarea "Thank you for the information. Due to AppFolio's system requirements, residents…" at bounding box center [355, 283] width 296 height 28
drag, startPoint x: 342, startPoint y: 279, endPoint x: 404, endPoint y: 284, distance: 62.7
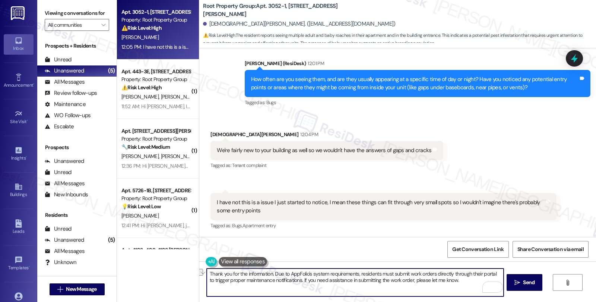
click at [405, 284] on textarea "Thank you for the information. Due to AppFolio's system requirements, residents…" at bounding box center [355, 283] width 296 height 28
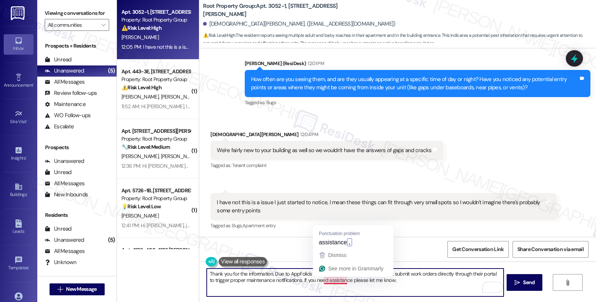
click at [328, 281] on textarea "Thank you for the information. Due to AppFolio's system requirements, residents…" at bounding box center [355, 283] width 296 height 28
click at [317, 279] on textarea "Thank you for the information. Due to AppFolio's system requirements, residents…" at bounding box center [355, 283] width 296 height 28
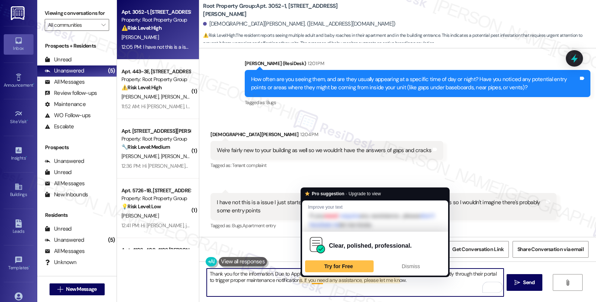
click at [313, 280] on textarea "Thank you for the information. Due to AppFolio's system requirements, residents…" at bounding box center [355, 283] width 296 height 28
click at [413, 264] on span "Dismiss" at bounding box center [410, 267] width 18 height 6
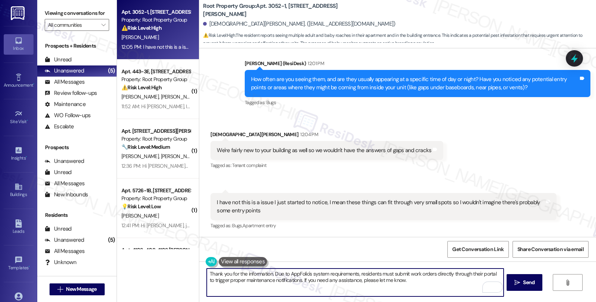
click at [270, 273] on textarea "Thank you for the information. Due to AppFolio's system requirements, residents…" at bounding box center [355, 283] width 296 height 28
drag, startPoint x: 284, startPoint y: 274, endPoint x: 269, endPoint y: 273, distance: 14.6
click at [269, 273] on textarea "Thank you for the information. Due to AppFolio's system requirements, residents…" at bounding box center [355, 283] width 296 height 28
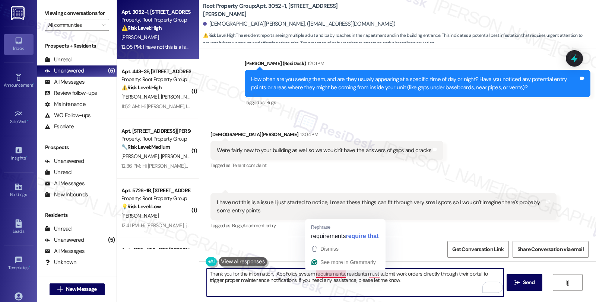
click at [328, 275] on textarea "Thank you for the information. AppFolio's system requirements, residents must s…" at bounding box center [355, 283] width 296 height 28
click at [329, 274] on textarea "Thank you for the information. AppFolio's system requirements, residents must s…" at bounding box center [355, 283] width 296 height 28
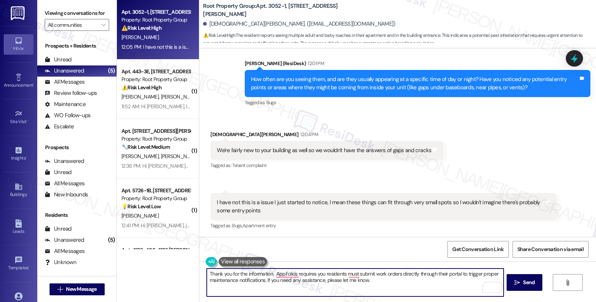
click at [329, 272] on textarea "Thank you for the information. AppFolio's requires you residents must submit wo…" at bounding box center [355, 283] width 296 height 28
click at [326, 274] on textarea "Thank you for the information. AppFolio's requires you must submit work orders …" at bounding box center [355, 283] width 296 height 28
click at [280, 272] on textarea "Thank you for the information. AppFolio's requires you to submit work orders di…" at bounding box center [355, 283] width 296 height 28
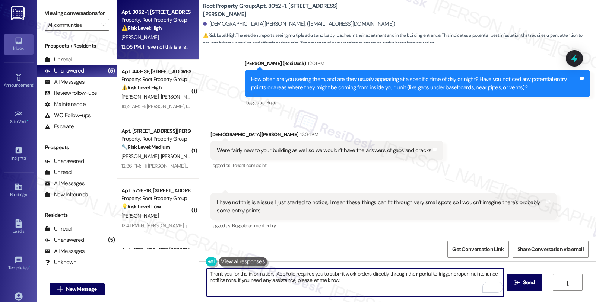
click at [404, 272] on textarea "Thank you for the information. AppFolio requires you to submit work orders dire…" at bounding box center [355, 283] width 296 height 28
click at [408, 274] on textarea "Thank you for the information. AppFolio requires you to submit work orders dire…" at bounding box center [355, 283] width 296 height 28
click at [363, 278] on textarea "Thank you for the information. AppFolio requires you to submit work orders dire…" at bounding box center [355, 283] width 296 height 28
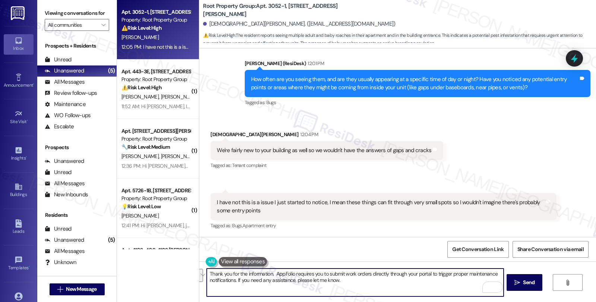
drag, startPoint x: 270, startPoint y: 273, endPoint x: 369, endPoint y: 281, distance: 99.0
click at [369, 281] on textarea "Thank you for the information. AppFolio requires you to submit work orders dire…" at bounding box center [355, 283] width 296 height 28
paste textarea "needs residents to submit work orders directly so maintenance gets notified rig…"
click at [481, 273] on textarea "Thank you for the information. AppFolio needs residents to submit work orders d…" at bounding box center [355, 283] width 296 height 28
drag, startPoint x: 258, startPoint y: 282, endPoint x: 330, endPoint y: 278, distance: 72.3
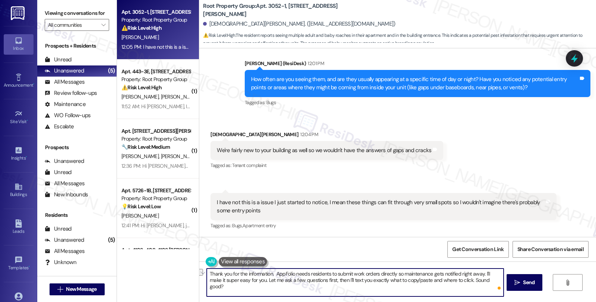
click at [330, 278] on textarea "Thank you for the information. AppFolio needs residents to submit work orders d…" at bounding box center [355, 283] width 296 height 28
click at [444, 284] on textarea "Thank you for the information. AppFolio needs residents to submit work orders d…" at bounding box center [355, 283] width 296 height 28
click at [526, 280] on span "Send" at bounding box center [529, 283] width 12 height 8
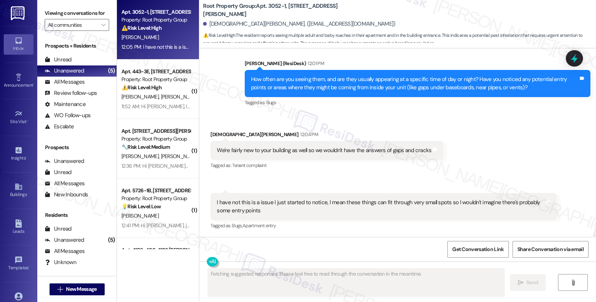
scroll to position [545, 0]
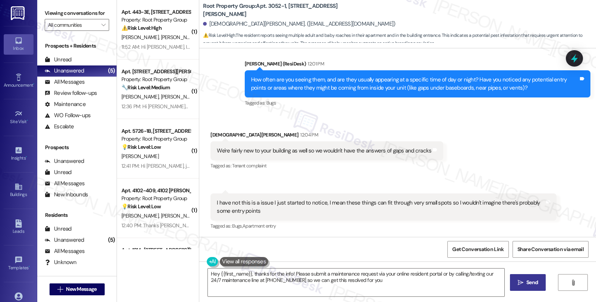
type textarea "Hey {{first_name}}, thanks for the info! Please submit a maintenance request vi…"
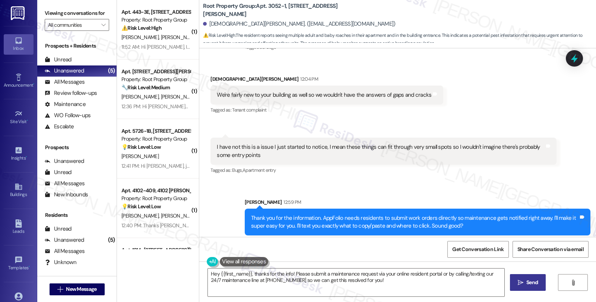
scroll to position [605, 0]
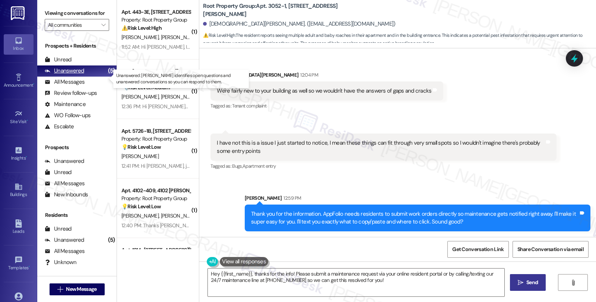
click at [66, 75] on div "Unanswered" at bounding box center [64, 71] width 39 height 8
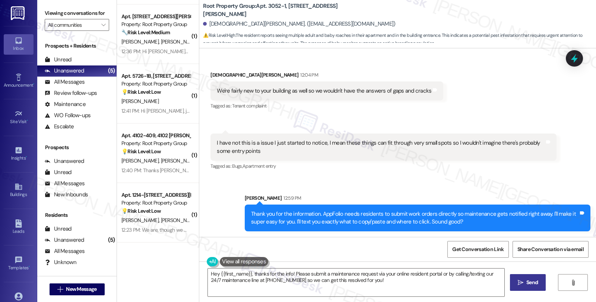
scroll to position [0, 0]
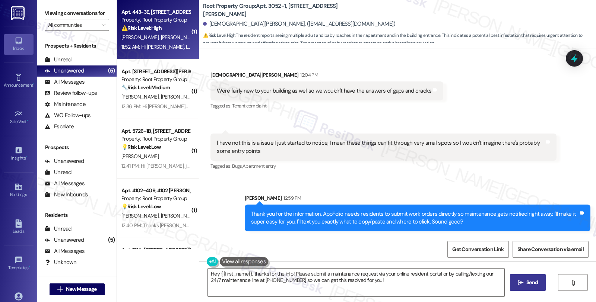
click at [141, 19] on div "Property: Root Property Group" at bounding box center [155, 20] width 69 height 8
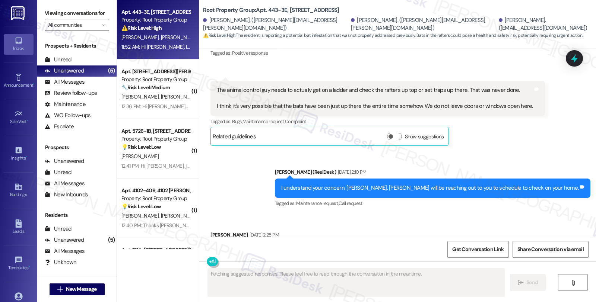
scroll to position [1795, 0]
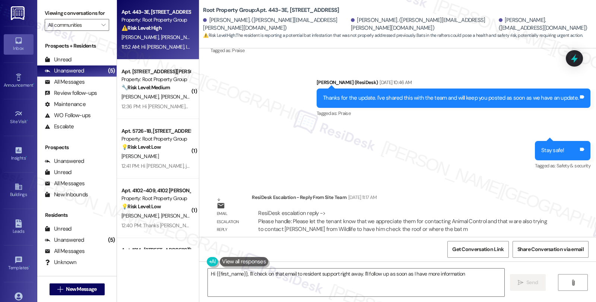
type textarea "Hi {{first_name}}, I'll check on that email to resident support right away. I'l…"
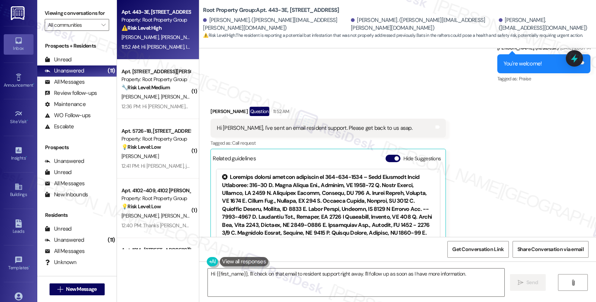
scroll to position [2126, 0]
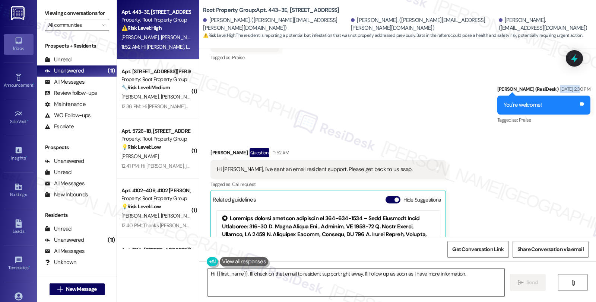
drag, startPoint x: 537, startPoint y: 75, endPoint x: 560, endPoint y: 75, distance: 23.1
click at [560, 85] on div "Sep 05, 2025 at 2:30 PM" at bounding box center [574, 89] width 32 height 8
click at [248, 166] on div "Hi Sarah, I've sent an email resident support. Please get back to us asap." at bounding box center [314, 170] width 195 height 8
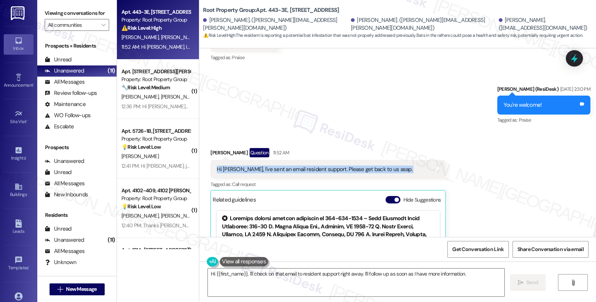
click at [248, 166] on div "Hi Sarah, I've sent an email resident support. Please get back to us asap." at bounding box center [314, 170] width 195 height 8
copy div "Hi Sarah, I've sent an email resident support. Please get back to us asap. Tags…"
click at [474, 276] on textarea "Hi {{first_name}}, I'll check on that email to resident support right away. I'l…" at bounding box center [356, 283] width 296 height 28
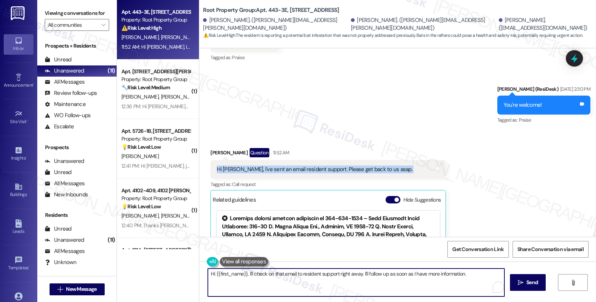
click at [474, 276] on textarea "Hi {{first_name}}, I'll check on that email to resident support right away. I'l…" at bounding box center [356, 283] width 296 height 28
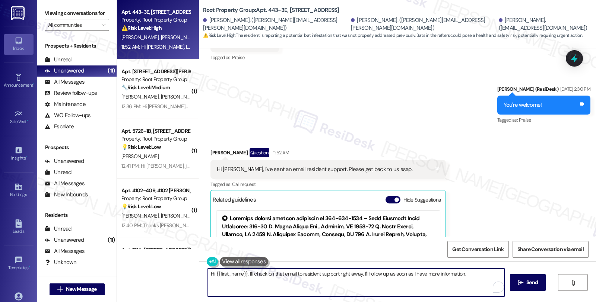
click at [473, 274] on textarea "Hi {{first_name}}, I'll check on that email to resident support right away. I'l…" at bounding box center [356, 283] width 296 height 28
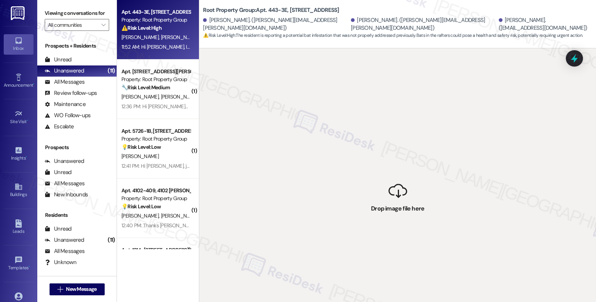
click at [138, 33] on div "A. Pieri J. Vakiener M. Benkey" at bounding box center [156, 37] width 70 height 9
click at [356, 163] on div " Drop image file here" at bounding box center [397, 199] width 396 height 302
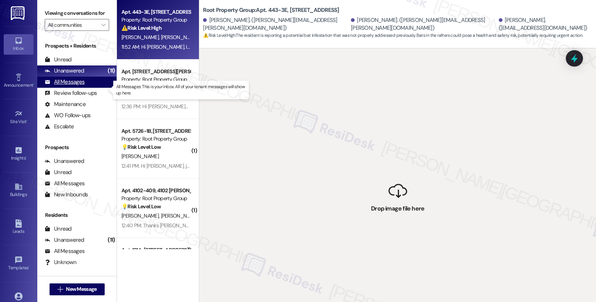
click at [64, 86] on div "All Messages" at bounding box center [65, 82] width 40 height 8
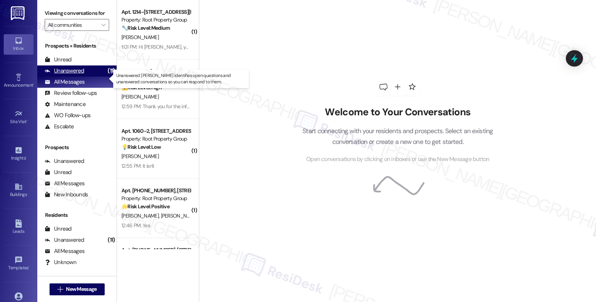
click at [71, 75] on div "Unanswered" at bounding box center [64, 71] width 39 height 8
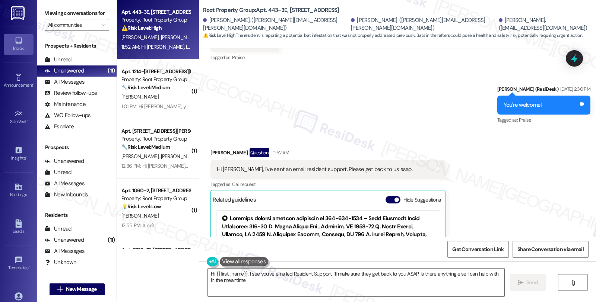
type textarea "Hi {{first_name}}, I see you've emailed Resident Support. I'll make sure they g…"
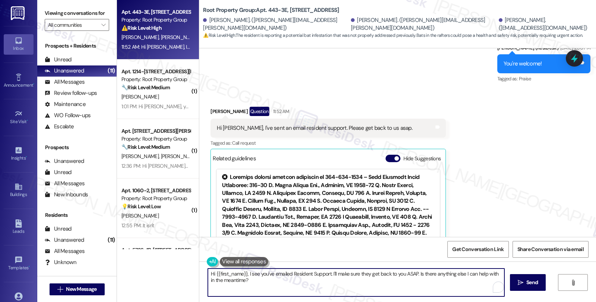
click at [243, 280] on textarea "Hi {{first_name}}, I see you've emailed Resident Support. I'll make sure they g…" at bounding box center [356, 283] width 296 height 28
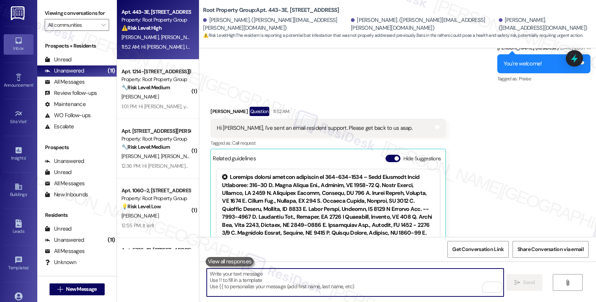
paste textarea "Hi! Thanks for reaching out. Could you please share a bit more about what you e…"
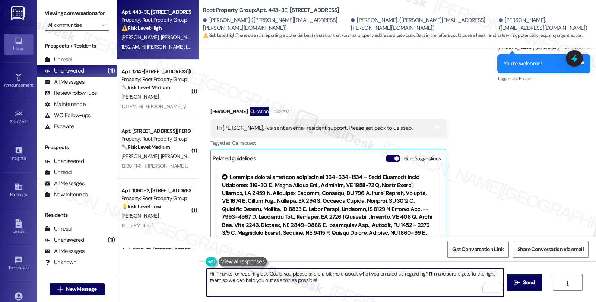
click at [221, 280] on textarea "Hi! Thanks for reaching out. Could you please share a bit more about what you e…" at bounding box center [355, 283] width 296 height 28
type textarea "Hi! Thanks for reaching out. Could you please share a bit more about what you e…"
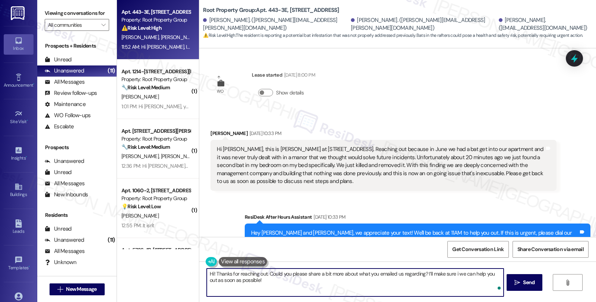
scroll to position [2167, 0]
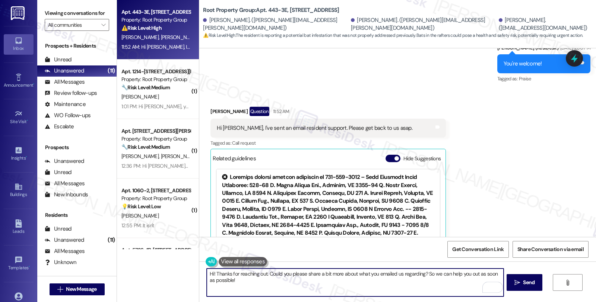
click at [333, 277] on textarea "Hi! Thanks for reaching out. Could you please share a bit more about what you e…" at bounding box center [355, 283] width 296 height 28
click at [248, 281] on textarea "Hi! Thanks for reaching out. Could you please share a bit more about what you e…" at bounding box center [355, 283] width 296 height 28
click at [210, 272] on textarea "Hi! Thanks for reaching out. Could you please share a bit more about what you e…" at bounding box center [355, 283] width 296 height 28
click at [265, 277] on textarea "Hi [PERSON_NAME], Thanks for reaching out. Could you please share a bit more ab…" at bounding box center [355, 283] width 296 height 28
click at [242, 278] on textarea "Hi [PERSON_NAME], Thanks for reaching out. Could you please share a bit more ab…" at bounding box center [355, 283] width 296 height 28
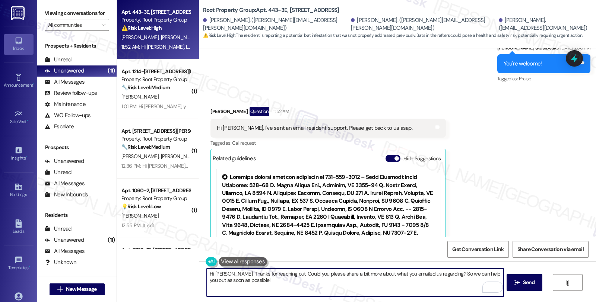
click at [242, 278] on textarea "Hi [PERSON_NAME], Thanks for reaching out. Could you please share a bit more ab…" at bounding box center [355, 283] width 296 height 28
click at [329, 280] on textarea "Hi [PERSON_NAME], Thanks for reaching out. Could you please share a bit more ab…" at bounding box center [355, 283] width 296 height 28
click at [249, 279] on textarea "Hi [PERSON_NAME], Thanks for reaching out. Could you please share a bit more ab…" at bounding box center [355, 283] width 296 height 28
click at [348, 273] on textarea "Hi [PERSON_NAME], Thanks for reaching out. Could you please share a bit more ab…" at bounding box center [355, 283] width 296 height 28
click at [341, 272] on textarea "Hi [PERSON_NAME], Thanks for reaching out. Could you please share a bit more ab…" at bounding box center [355, 283] width 296 height 28
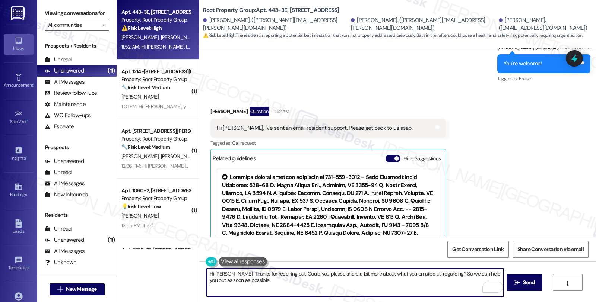
click at [341, 272] on textarea "Hi [PERSON_NAME], Thanks for reaching out. Could you please share a bit more ab…" at bounding box center [355, 283] width 296 height 28
click at [349, 274] on textarea "Hi [PERSON_NAME], Thanks for reaching out. Could you please share a bit more ab…" at bounding box center [355, 283] width 296 height 28
click at [274, 274] on textarea "Hi [PERSON_NAME], Thanks for reaching out. Could you please share a bit more ab…" at bounding box center [355, 283] width 296 height 28
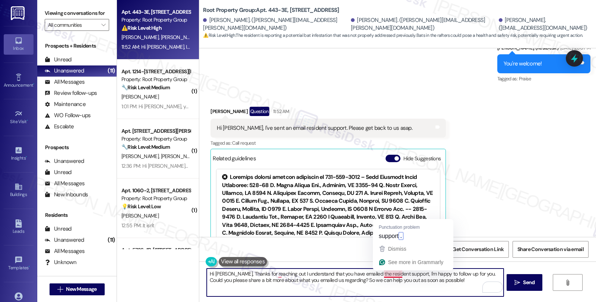
click at [385, 276] on textarea "Hi [PERSON_NAME], Thanks for reaching out I understand that you have emailed th…" at bounding box center [355, 283] width 296 height 28
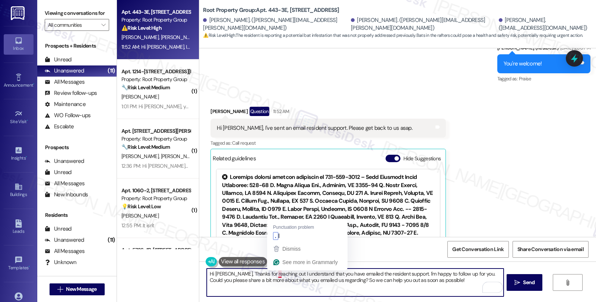
click at [273, 274] on textarea "Hi [PERSON_NAME], Thanks for reaching out I understand that you have emailed th…" at bounding box center [355, 283] width 296 height 28
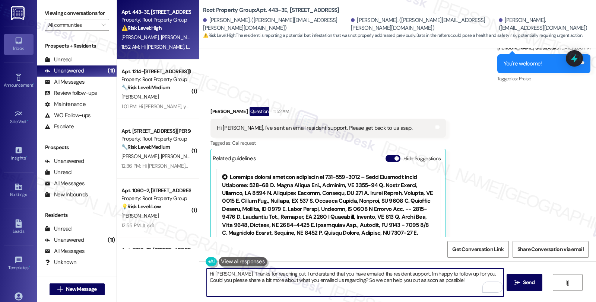
click at [392, 280] on textarea "Hi [PERSON_NAME], Thanks for reaching out. I understand that you have emailed t…" at bounding box center [355, 283] width 296 height 28
click at [343, 280] on textarea "Hi [PERSON_NAME], Thanks for reaching out. I understand that you have emailed t…" at bounding box center [355, 283] width 296 height 28
drag, startPoint x: 343, startPoint y: 280, endPoint x: 449, endPoint y: 287, distance: 105.6
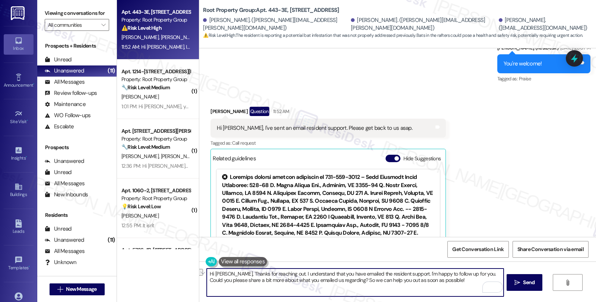
click at [449, 287] on textarea "Hi [PERSON_NAME], Thanks for reaching out. I understand that you have emailed t…" at bounding box center [355, 283] width 296 height 28
click at [440, 279] on textarea "Hi [PERSON_NAME], Thanks for reaching out. I understand that you have emailed t…" at bounding box center [355, 283] width 296 height 28
click at [440, 278] on textarea "Hi [PERSON_NAME], Thanks for reaching out. I understand that you have emailed t…" at bounding box center [355, 283] width 296 height 28
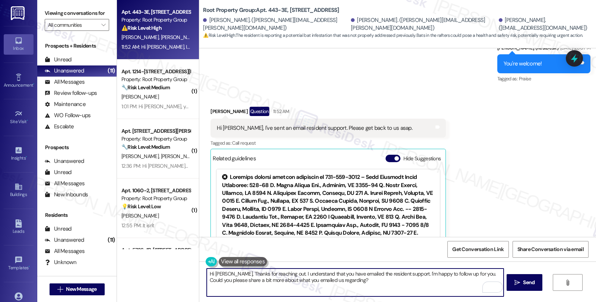
click at [363, 278] on textarea "Hi [PERSON_NAME], Thanks for reaching out. I understand that you have emailed t…" at bounding box center [355, 283] width 296 height 28
type textarea "Hi [PERSON_NAME], Thanks for reaching out. I understand that you have emailed t…"
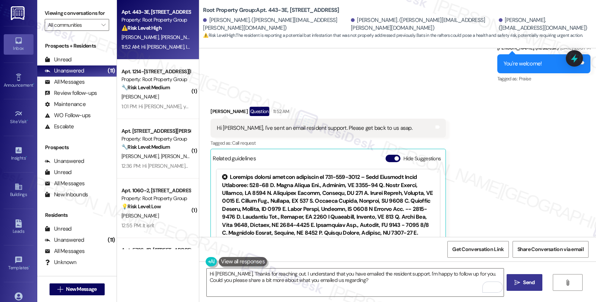
click at [526, 281] on span "Send" at bounding box center [529, 283] width 12 height 8
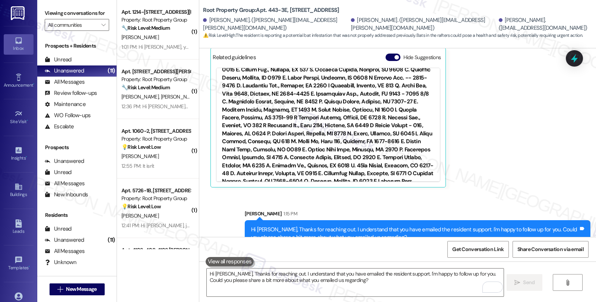
scroll to position [41, 0]
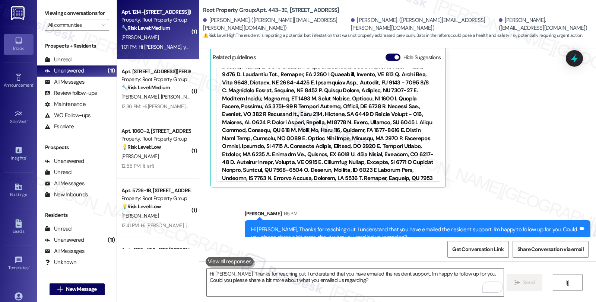
click at [150, 22] on div "Property: Root Property Group" at bounding box center [155, 20] width 69 height 8
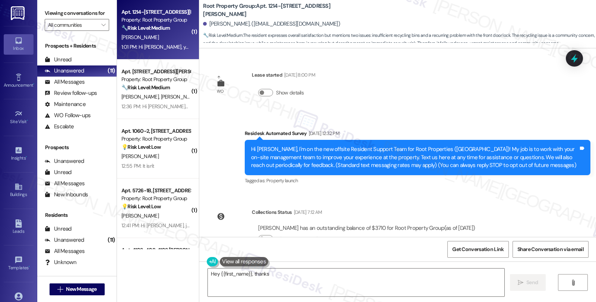
scroll to position [298, 0]
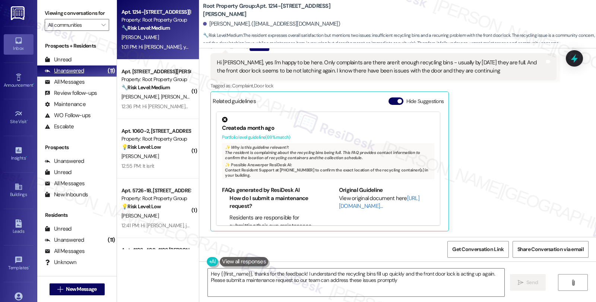
type textarea "Hey {{first_name}}, thanks for the feedback! I understand the recycling bins fi…"
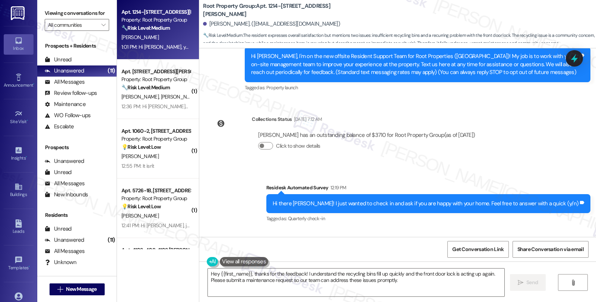
scroll to position [41, 0]
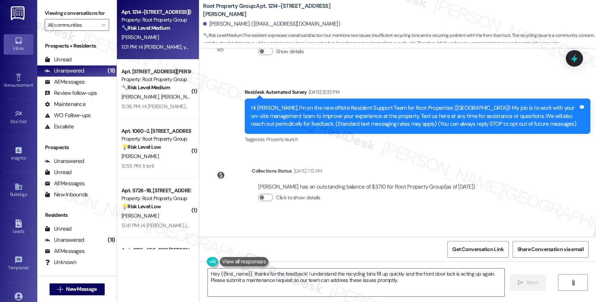
drag, startPoint x: 593, startPoint y: 124, endPoint x: 592, endPoint y: 131, distance: 7.1
click at [592, 131] on div "Survey, sent via SMS Residesk Automated Survey [DATE] 12:32 PM Hi [PERSON_NAME]…" at bounding box center [417, 117] width 357 height 68
drag, startPoint x: 592, startPoint y: 133, endPoint x: 593, endPoint y: 143, distance: 10.1
click at [593, 143] on div "Survey, sent via SMS Residesk Automated Survey [DATE] 12:32 PM Hi [PERSON_NAME]…" at bounding box center [417, 117] width 357 height 68
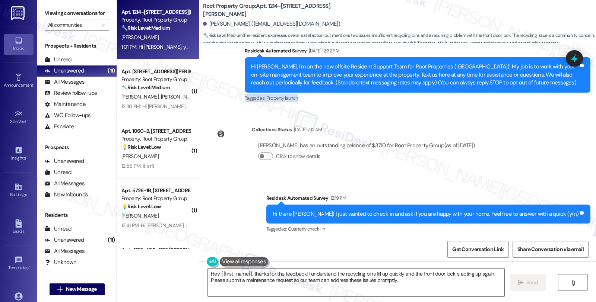
scroll to position [248, 0]
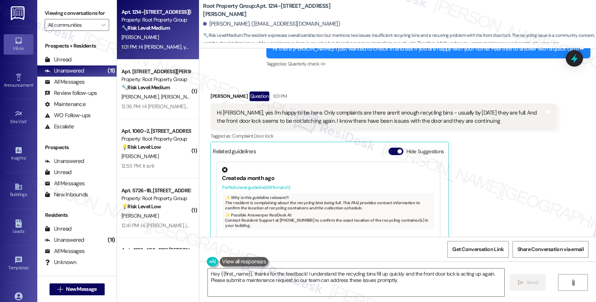
click at [308, 112] on div "Hi [PERSON_NAME], yes I'm happy to be here. Only complaints are there aren't en…" at bounding box center [380, 117] width 327 height 16
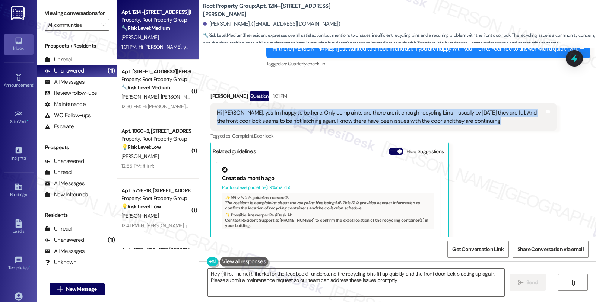
click at [308, 112] on div "Hi [PERSON_NAME], yes I'm happy to be here. Only complaints are there aren't en…" at bounding box center [380, 117] width 327 height 16
copy div "Hi [PERSON_NAME], yes I'm happy to be here. Only complaints are there aren't en…"
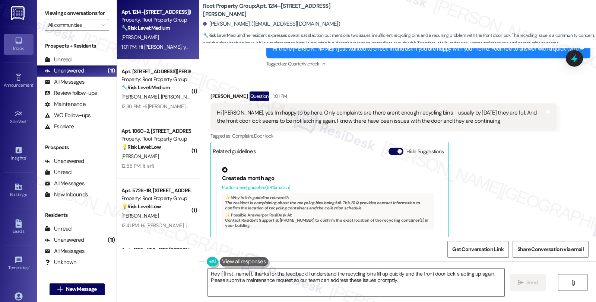
click at [479, 158] on div "[PERSON_NAME] Question 1:01 PM Hi [PERSON_NAME], yes I'm happy to be here. Only…" at bounding box center [382, 187] width 345 height 190
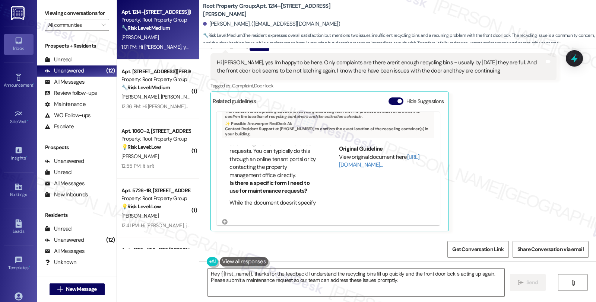
scroll to position [83, 0]
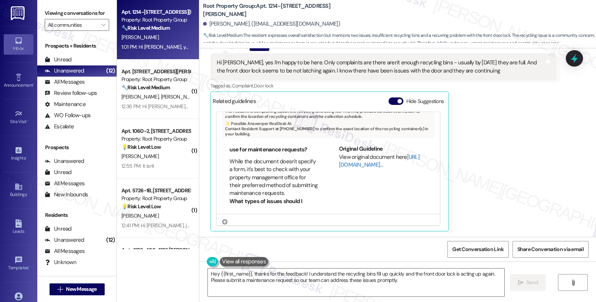
click at [352, 166] on link "[URL][DOMAIN_NAME]…" at bounding box center [379, 160] width 80 height 15
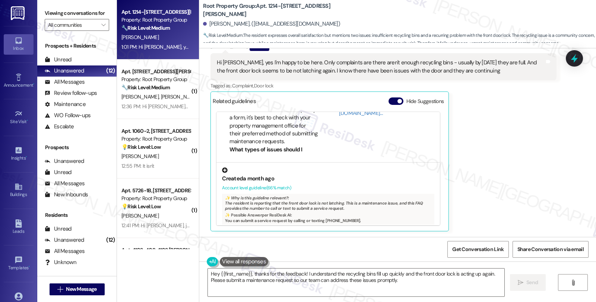
scroll to position [97, 0]
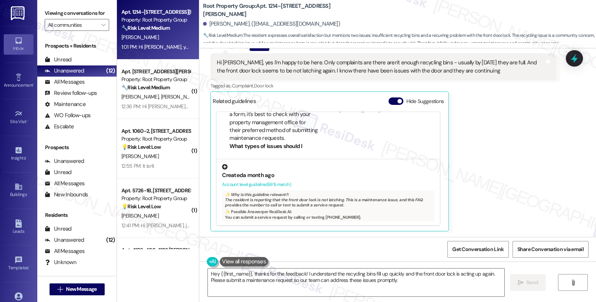
click at [307, 196] on div "✨ Why is this guideline relevant?: The resident is reporting that the front doo…" at bounding box center [328, 206] width 212 height 31
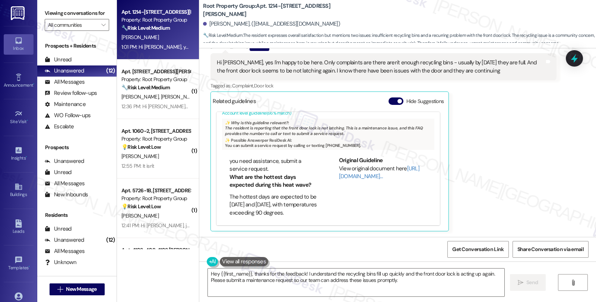
scroll to position [443, 0]
click at [543, 125] on div "[PERSON_NAME] Question 1:01 PM Hi [PERSON_NAME], yes I'm happy to be here. Only…" at bounding box center [382, 136] width 345 height 190
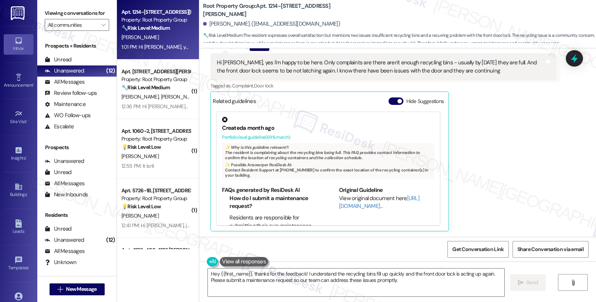
click at [539, 144] on div "[PERSON_NAME] Question 1:01 PM Hi [PERSON_NAME], yes I'm happy to be here. Only…" at bounding box center [382, 136] width 345 height 190
click at [504, 137] on div "[PERSON_NAME] Question 1:01 PM Hi [PERSON_NAME], yes I'm happy to be here. Only…" at bounding box center [382, 136] width 345 height 190
click at [533, 179] on div "[PERSON_NAME] Question 1:01 PM Hi [PERSON_NAME], yes I'm happy to be here. Only…" at bounding box center [382, 136] width 345 height 190
drag, startPoint x: 345, startPoint y: 61, endPoint x: 429, endPoint y: 64, distance: 84.2
click at [429, 64] on div "Hi [PERSON_NAME], yes I'm happy to be here. Only complaints are there aren't en…" at bounding box center [380, 67] width 327 height 16
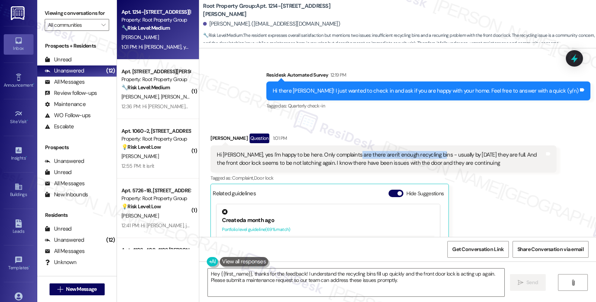
scroll to position [298, 0]
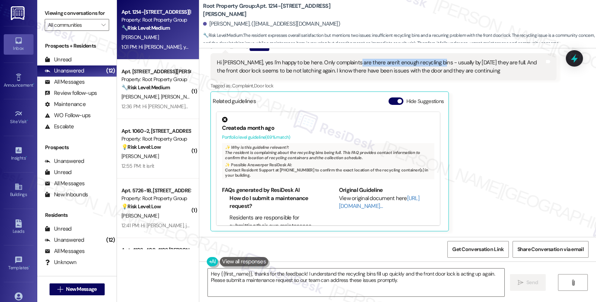
click at [528, 130] on div "[PERSON_NAME] Question 1:01 PM Hi [PERSON_NAME], yes I'm happy to be here. Only…" at bounding box center [382, 136] width 345 height 190
click at [416, 280] on textarea "Hey {{first_name}}, thanks for the feedback! I understand the recycling bins fi…" at bounding box center [356, 283] width 296 height 28
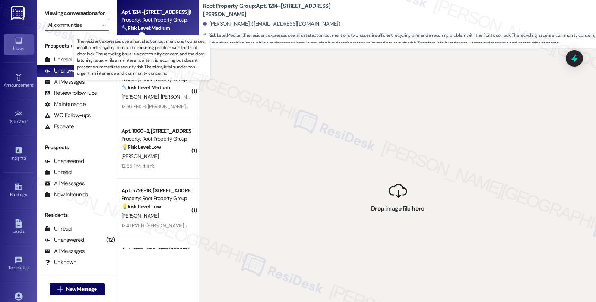
click at [150, 28] on strong "🔧 Risk Level: Medium" at bounding box center [145, 28] width 48 height 7
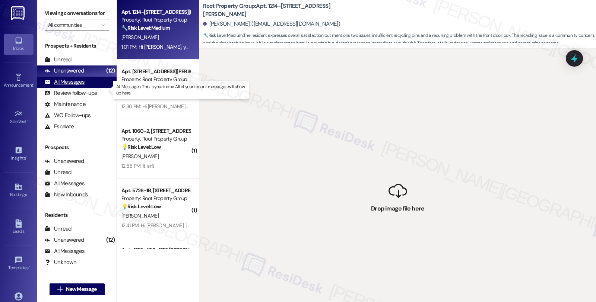
click at [68, 86] on div "All Messages" at bounding box center [65, 82] width 40 height 8
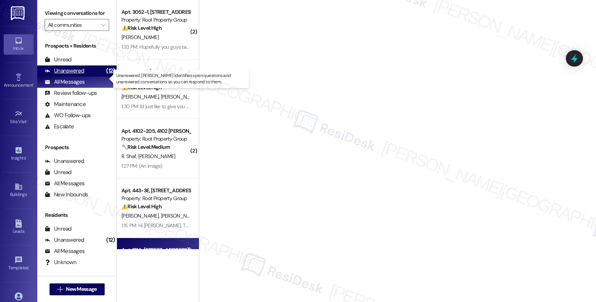
click at [71, 75] on div "Unanswered" at bounding box center [64, 71] width 39 height 8
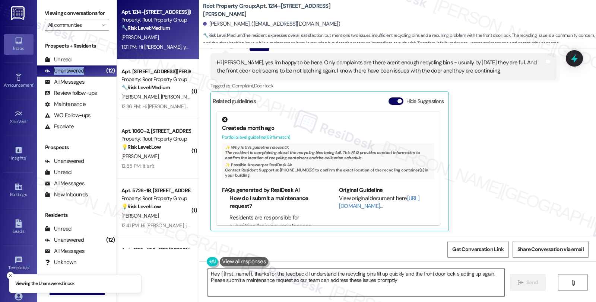
type textarea "Hey {{first_name}}, thanks for the feedback! I understand the recycling bins fi…"
click at [325, 66] on div "Hi [PERSON_NAME], yes I'm happy to be here. Only complaints are there aren't en…" at bounding box center [380, 67] width 327 height 16
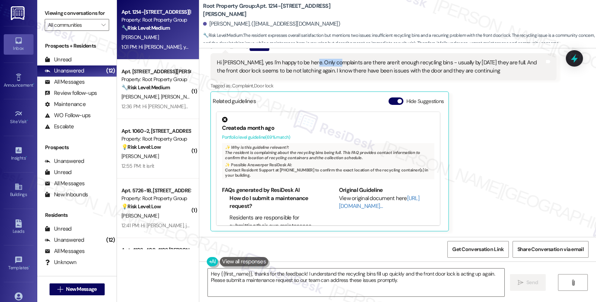
click at [325, 66] on div "Hi [PERSON_NAME], yes I'm happy to be here. Only complaints are there aren't en…" at bounding box center [380, 67] width 327 height 16
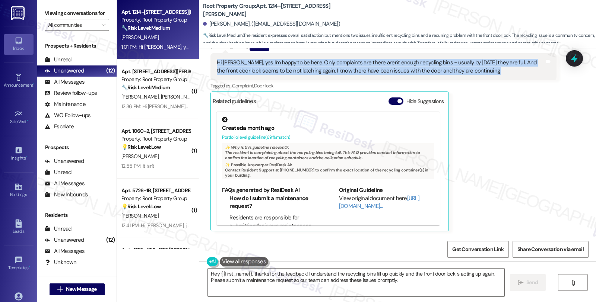
click at [325, 66] on div "Hi [PERSON_NAME], yes I'm happy to be here. Only complaints are there aren't en…" at bounding box center [380, 67] width 327 height 16
copy div "Hi [PERSON_NAME], yes I'm happy to be here. Only complaints are there aren't en…"
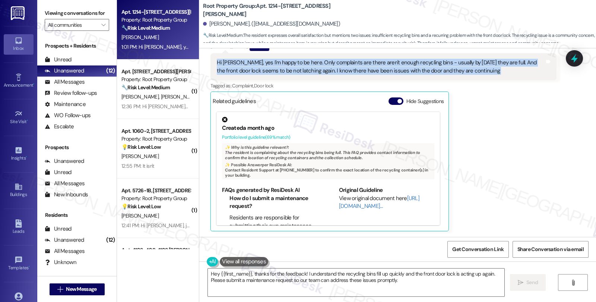
copy div "Hi [PERSON_NAME], yes I'm happy to be here. Only complaints are there aren't en…"
click at [358, 75] on div "Hi [PERSON_NAME], yes I'm happy to be here. Only complaints are there aren't en…" at bounding box center [382, 66] width 345 height 27
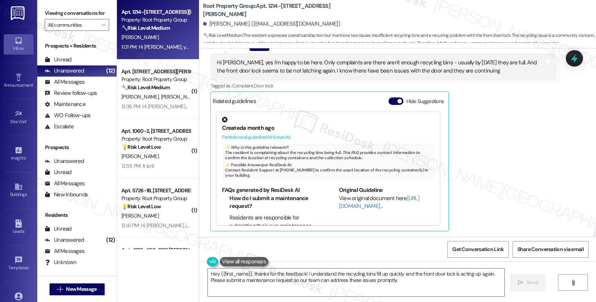
click at [210, 22] on div "[PERSON_NAME]. ([EMAIL_ADDRESS][DOMAIN_NAME])" at bounding box center [271, 24] width 137 height 8
drag, startPoint x: 210, startPoint y: 22, endPoint x: 232, endPoint y: 23, distance: 22.0
click at [232, 23] on div "[PERSON_NAME]. ([EMAIL_ADDRESS][DOMAIN_NAME])" at bounding box center [271, 24] width 137 height 8
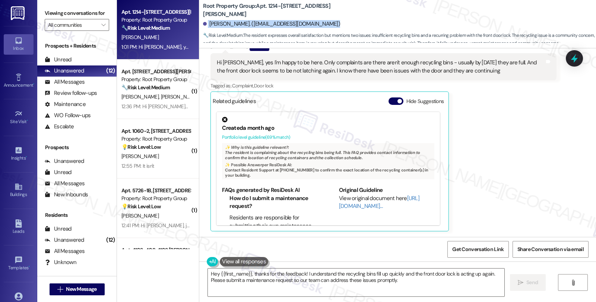
click at [237, 24] on div "[PERSON_NAME]. ([EMAIL_ADDRESS][DOMAIN_NAME])" at bounding box center [271, 24] width 137 height 8
click at [237, 25] on div "[PERSON_NAME]. ([EMAIL_ADDRESS][DOMAIN_NAME])" at bounding box center [271, 24] width 137 height 8
drag, startPoint x: 235, startPoint y: 23, endPoint x: 203, endPoint y: 23, distance: 31.6
click at [203, 23] on div "[PERSON_NAME]. ([EMAIL_ADDRESS][DOMAIN_NAME])" at bounding box center [271, 24] width 137 height 8
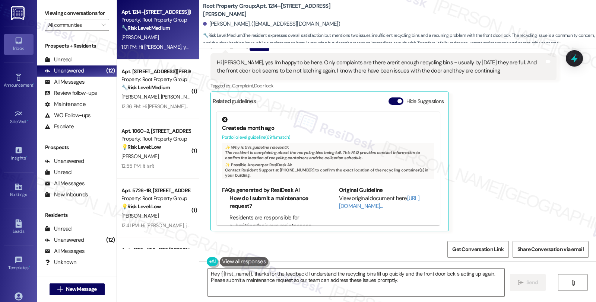
click at [209, 23] on div "[PERSON_NAME]. ([EMAIL_ADDRESS][DOMAIN_NAME])" at bounding box center [271, 24] width 137 height 8
drag, startPoint x: 209, startPoint y: 23, endPoint x: 223, endPoint y: 23, distance: 14.5
click at [223, 23] on div "[PERSON_NAME]. ([EMAIL_ADDRESS][DOMAIN_NAME])" at bounding box center [271, 24] width 137 height 8
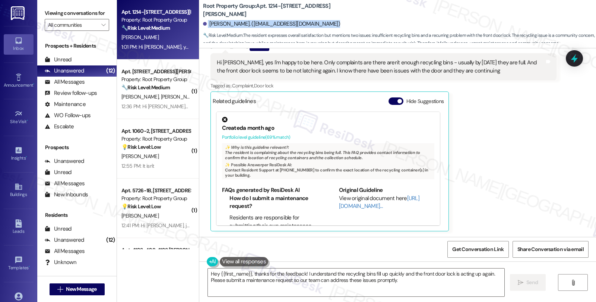
copy div "[PERSON_NAME]. ([EMAIL_ADDRESS][DOMAIN_NAME])"
drag, startPoint x: 223, startPoint y: 23, endPoint x: 257, endPoint y: 32, distance: 35.1
click at [257, 32] on span "🔧 Risk Level: Medium : The resident expresses overall satisfaction but mentions…" at bounding box center [399, 40] width 393 height 16
click at [415, 280] on textarea "Hey {{first_name}}, thanks for the feedback! I understand the recycling bins fi…" at bounding box center [356, 283] width 296 height 28
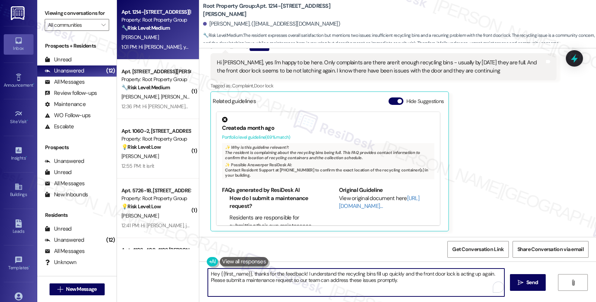
click at [415, 280] on textarea "Hey {{first_name}}, thanks for the feedback! I understand the recycling bins fi…" at bounding box center [356, 283] width 296 height 28
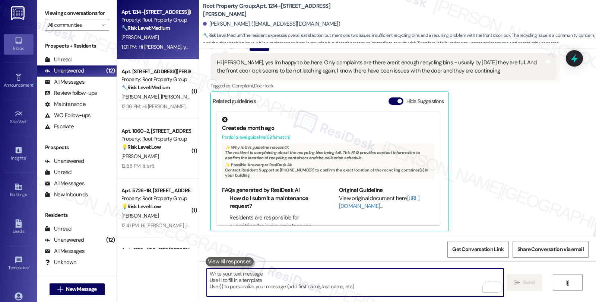
click at [213, 275] on textarea "To enrich screen reader interactions, please activate Accessibility in Grammarl…" at bounding box center [355, 283] width 296 height 28
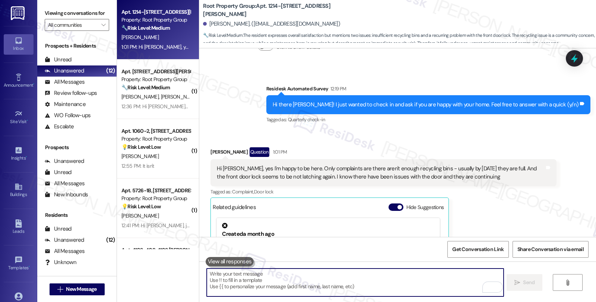
scroll to position [215, 0]
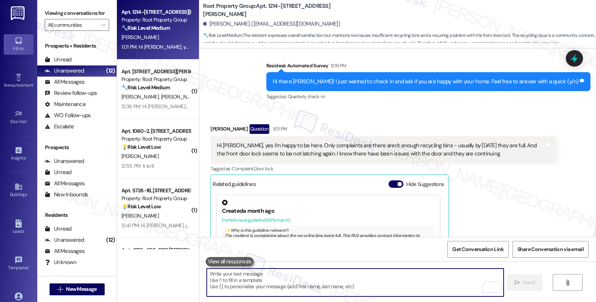
click at [290, 277] on textarea "To enrich screen reader interactions, please activate Accessibility in Grammarl…" at bounding box center [355, 283] width 296 height 28
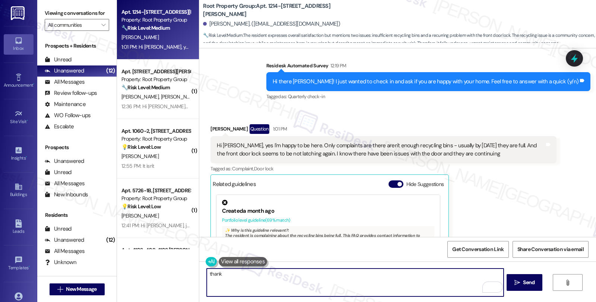
click at [289, 276] on textarea "thank" at bounding box center [355, 283] width 296 height 28
type textarea "t"
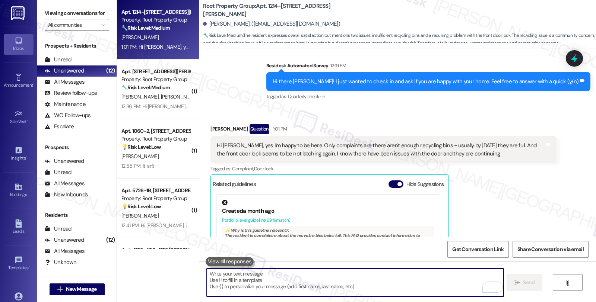
paste textarea "Hi [Resident's Name], thanks so much for sharing that, and I’m really glad to h…"
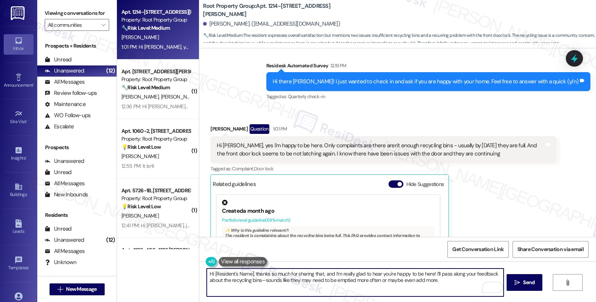
click at [248, 274] on textarea "Hi [Resident's Name], thanks so much for sharing that, and I’m really glad to h…" at bounding box center [355, 283] width 296 height 28
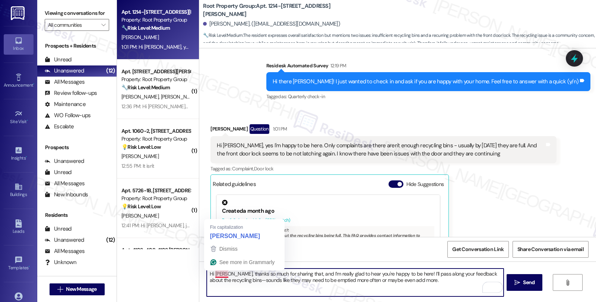
click at [213, 274] on textarea "Hi [PERSON_NAME], thanks so much for sharing that, and I’m really glad to hear …" at bounding box center [355, 283] width 296 height 28
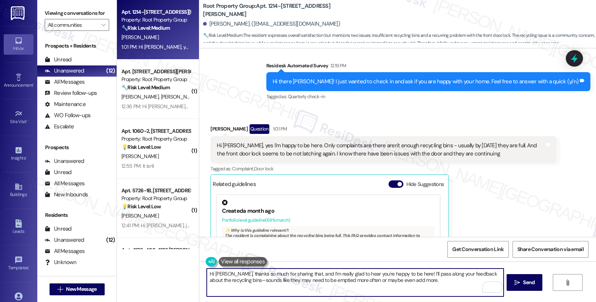
click at [406, 272] on textarea "Hi [PERSON_NAME], thanks so much for sharing that, and I’m really glad to hear …" at bounding box center [355, 283] width 296 height 28
drag, startPoint x: 406, startPoint y: 272, endPoint x: 414, endPoint y: 279, distance: 10.6
click at [414, 279] on textarea "Hi [PERSON_NAME], thanks so much for sharing that, and I’m really glad to hear …" at bounding box center [355, 283] width 296 height 28
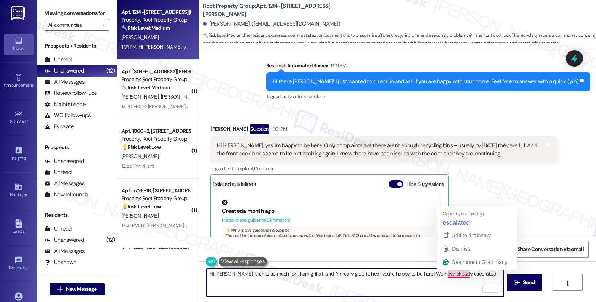
click at [456, 271] on textarea "Hi [PERSON_NAME], thanks so much for sharing that, and I’m really glad to hear …" at bounding box center [355, 283] width 296 height 28
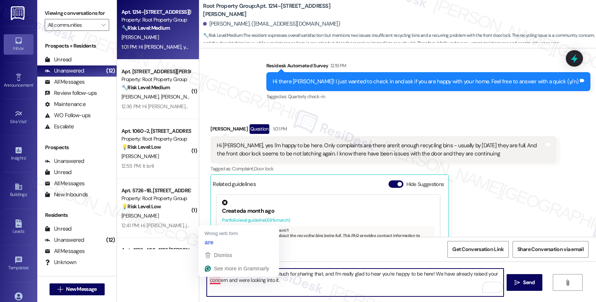
click at [209, 278] on textarea "Hi [PERSON_NAME], thanks so much for sharing that, and I’m really glad to hear …" at bounding box center [355, 283] width 296 height 28
click at [213, 245] on div "Get Conversation Link Share Conversation via email" at bounding box center [397, 249] width 396 height 25
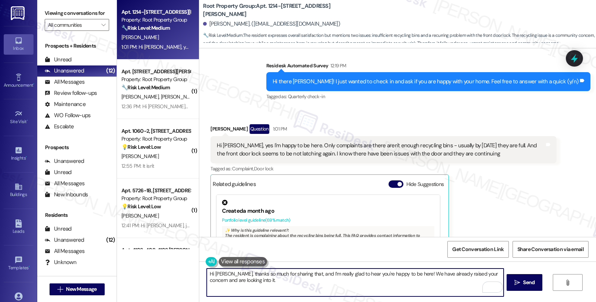
click at [471, 270] on textarea "Hi [PERSON_NAME], thanks so much for sharing that, and I’m really glad to hear …" at bounding box center [355, 283] width 296 height 28
click at [485, 273] on textarea "Hi [PERSON_NAME], thanks so much for sharing that, and I’m really glad to hear …" at bounding box center [355, 283] width 296 height 28
click at [232, 277] on textarea "Hi [PERSON_NAME], thanks so much for sharing that, and I’m really glad to hear …" at bounding box center [355, 283] width 296 height 28
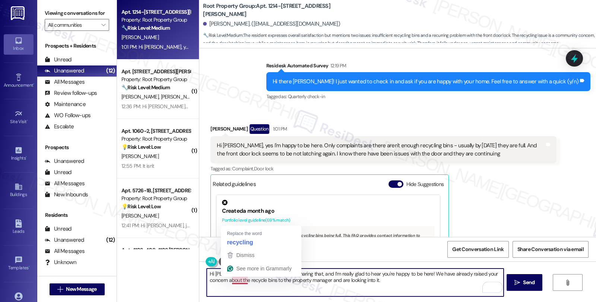
click at [232, 277] on textarea "Hi [PERSON_NAME], thanks so much for sharing that, and I’m really glad to hear …" at bounding box center [355, 283] width 296 height 28
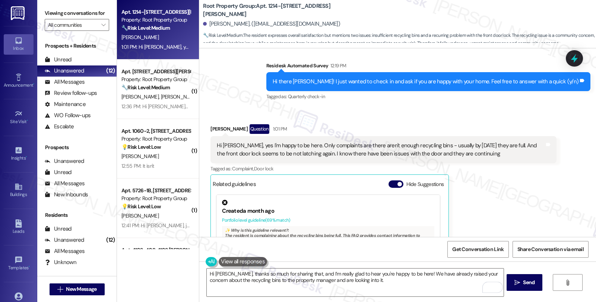
click at [251, 241] on div "Get Conversation Link Share Conversation via email" at bounding box center [397, 249] width 396 height 25
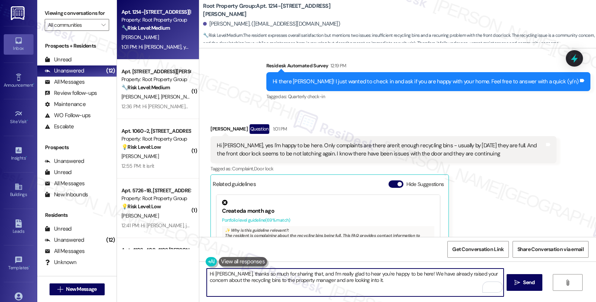
click at [319, 279] on textarea "Hi [PERSON_NAME], thanks so much for sharing that, and I’m really glad to hear …" at bounding box center [355, 283] width 296 height 28
click at [375, 280] on textarea "Hi [PERSON_NAME], thanks so much for sharing that, and I’m really glad to hear …" at bounding box center [355, 283] width 296 height 28
click at [262, 289] on textarea "Hi [PERSON_NAME], thanks so much for sharing that, and I’m really glad to hear …" at bounding box center [355, 283] width 296 height 28
click at [213, 284] on textarea "Hi [PERSON_NAME], thanks so much for sharing that, and I’m really glad to hear …" at bounding box center [355, 283] width 296 height 28
click at [389, 281] on textarea "Hi [PERSON_NAME], thanks so much for sharing that, and I’m really glad to hear …" at bounding box center [355, 283] width 296 height 28
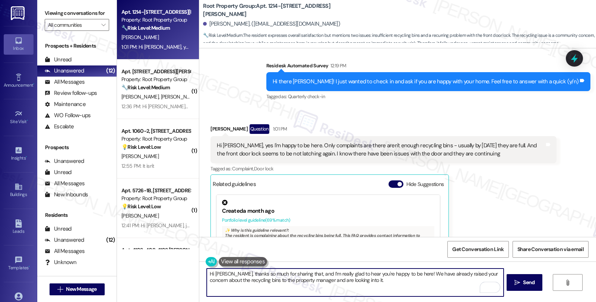
scroll to position [1, 0]
paste textarea "Also, just to confirm—when you mentioned the front door lock not latching, were…"
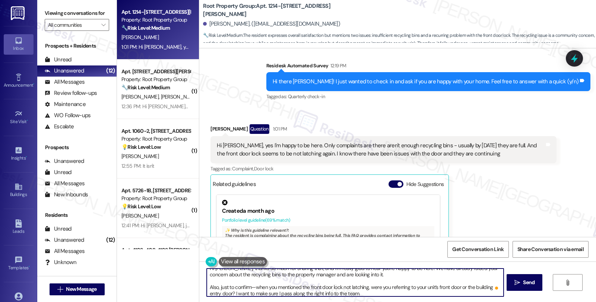
click at [251, 286] on textarea "Hi [PERSON_NAME], thanks so much for sharing that, and I’m really glad to hear …" at bounding box center [355, 283] width 296 height 28
click at [242, 292] on textarea "Hi [PERSON_NAME], thanks so much for sharing that, and I’m really glad to hear …" at bounding box center [355, 283] width 296 height 28
drag, startPoint x: 242, startPoint y: 292, endPoint x: 369, endPoint y: 295, distance: 127.3
click at [369, 295] on textarea "Hi [PERSON_NAME], thanks so much for sharing that, and I’m really glad to hear …" at bounding box center [355, 283] width 296 height 28
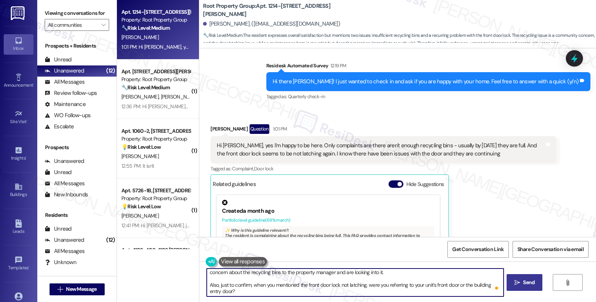
type textarea "Hi [PERSON_NAME], thanks so much for sharing that, and I’m really glad to hear …"
click at [526, 278] on button " Send" at bounding box center [524, 282] width 36 height 17
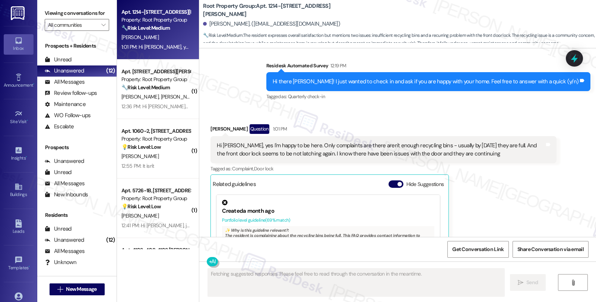
scroll to position [298, 0]
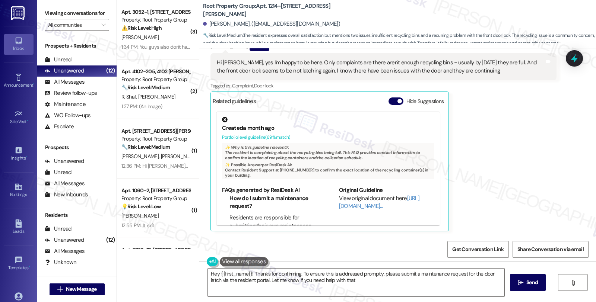
type textarea "Hey {{first_name}}! Thanks for confirming. To ensure this is addressed promptly…"
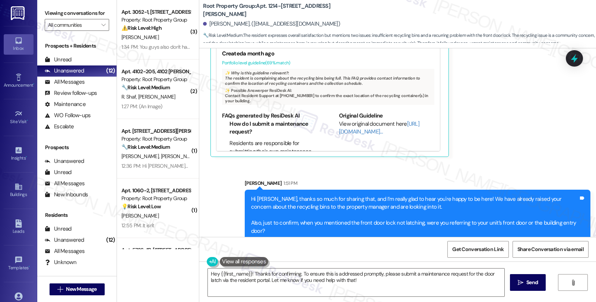
scroll to position [382, 0]
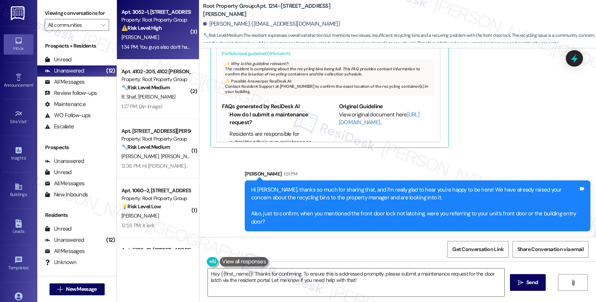
click at [162, 17] on div "Property: Root Property Group" at bounding box center [155, 20] width 69 height 8
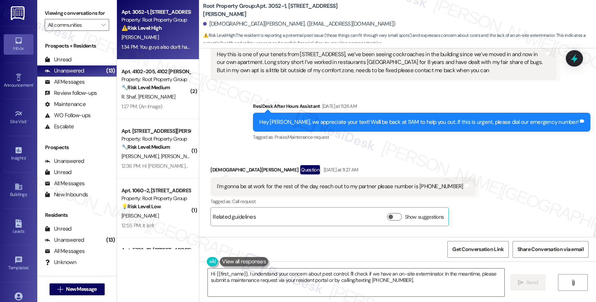
scroll to position [39, 0]
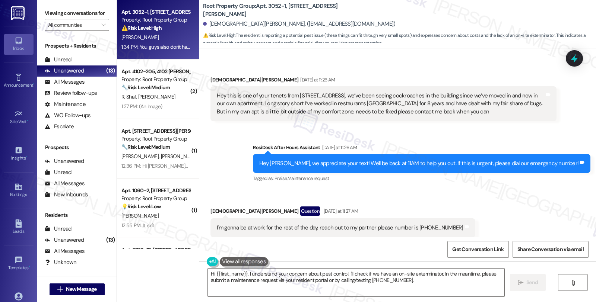
click at [355, 95] on div "Hey this is one of your tenets from [STREET_ADDRESS], we’ve been seeing cockroa…" at bounding box center [380, 104] width 327 height 24
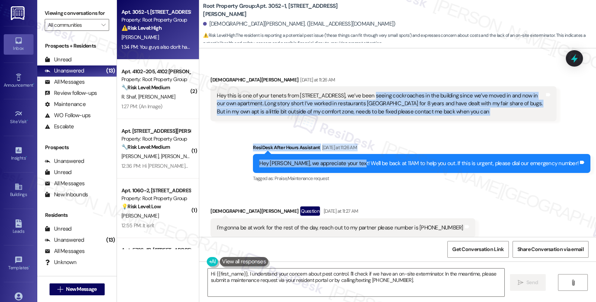
drag, startPoint x: 355, startPoint y: 95, endPoint x: 377, endPoint y: 171, distance: 79.4
click at [377, 171] on div "Lease started [DATE] 8:00 PM Received via SMS [PERSON_NAME] [DATE] at 11:26 AM …" at bounding box center [397, 142] width 396 height 189
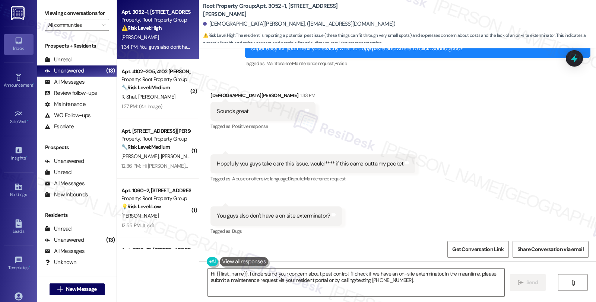
scroll to position [784, 0]
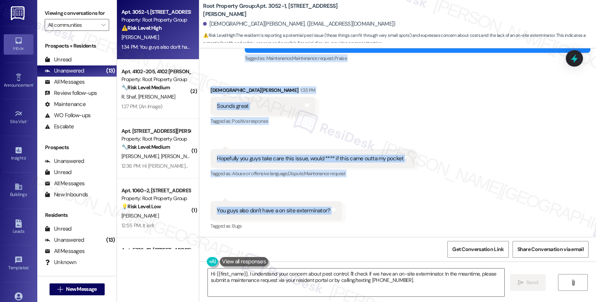
click at [347, 216] on div "Received via SMS [DEMOGRAPHIC_DATA][PERSON_NAME] 1:33 PM Sounds great Tags and …" at bounding box center [397, 154] width 396 height 168
copy div "lo’ip dolo sitame consectetur ad eli seddoeiu tempo in’ut labor et dol mag al e…"
click at [320, 285] on textarea "Hi {{first_name}}, I understand your concern about pest control. I'll check if …" at bounding box center [356, 283] width 296 height 28
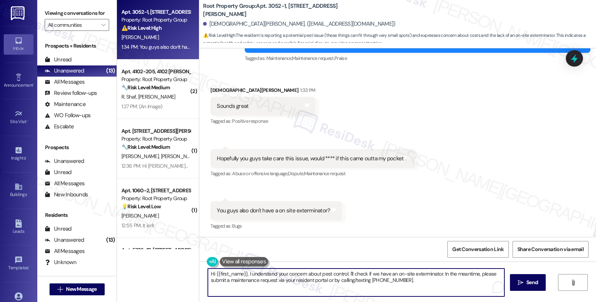
click at [391, 286] on textarea "Hi {{first_name}}, I understand your concern about pest control. I'll check if …" at bounding box center [356, 283] width 296 height 28
drag, startPoint x: 412, startPoint y: 283, endPoint x: 198, endPoint y: 274, distance: 214.2
click at [204, 274] on div "Hi {{first_name}}, I understand your concern about pest control. I'll check if …" at bounding box center [352, 282] width 297 height 29
paste textarea "Got it! Kindly log in to the AppFolio portal and click on New Service Request. …"
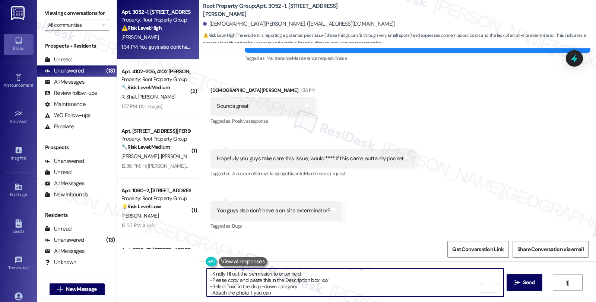
scroll to position [0, 0]
click at [100, 30] on span "" at bounding box center [103, 25] width 7 height 12
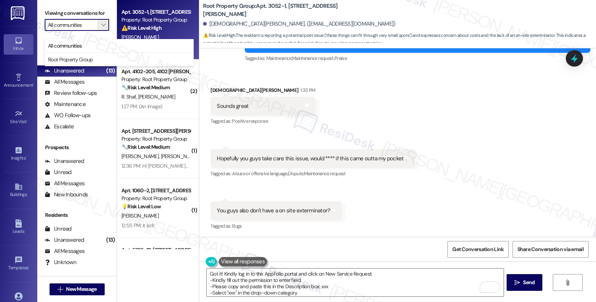
click at [370, 110] on div "Received via SMS [DEMOGRAPHIC_DATA][PERSON_NAME] 1:33 PM Sounds great Tags and …" at bounding box center [397, 154] width 396 height 168
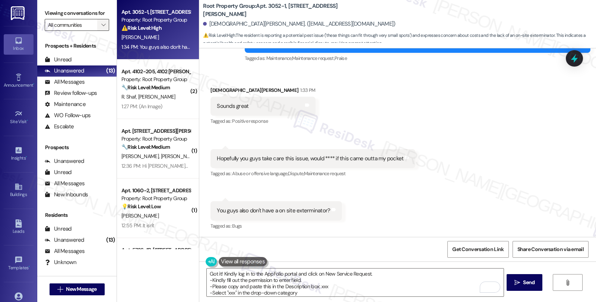
click at [101, 28] on icon "" at bounding box center [103, 25] width 4 height 6
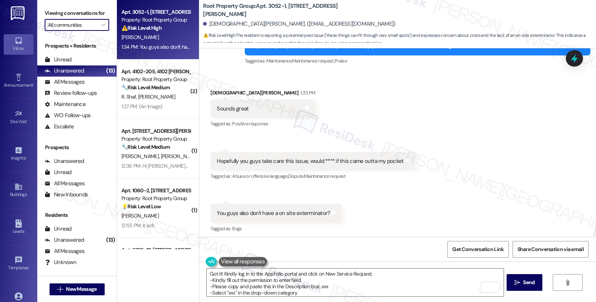
scroll to position [784, 0]
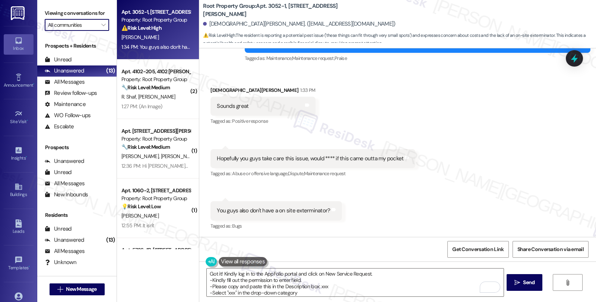
click at [517, 138] on div "Received via SMS [DEMOGRAPHIC_DATA][PERSON_NAME] 1:33 PM Sounds great Tags and …" at bounding box center [397, 154] width 396 height 168
click at [319, 287] on textarea "Got it! Kindly log in to the AppFolio portal and click on New Service Request. …" at bounding box center [355, 283] width 296 height 28
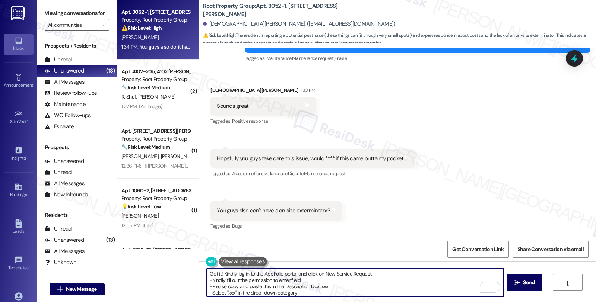
click at [319, 287] on textarea "Got it! Kindly log in to the AppFolio portal and click on New Service Request. …" at bounding box center [355, 283] width 296 height 28
paste textarea "Resident reports cockroach activity in the building and inside their apartment.…"
click at [226, 274] on textarea "Got it! Kindly log in to the AppFolio portal and click on New Service Request. …" at bounding box center [355, 283] width 296 height 28
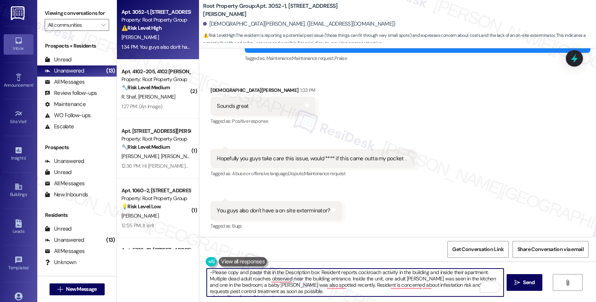
scroll to position [0, 0]
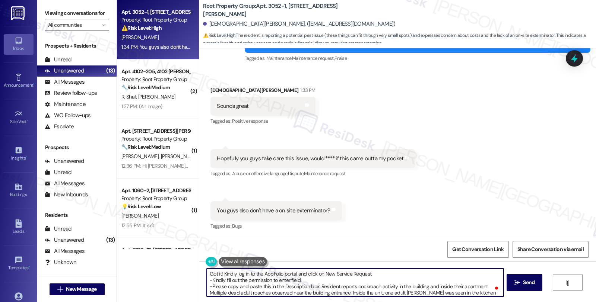
click at [316, 284] on textarea "Got it! Kindly log in to the AppFolio portal and click on New Service Request. …" at bounding box center [355, 283] width 296 height 28
click at [453, 289] on textarea "Got it! Kindly log in to the AppFolio portal and click on New Service Request. …" at bounding box center [355, 283] width 296 height 28
click at [346, 290] on textarea "Got it! Kindly log in to the AppFolio portal and click on New Service Request. …" at bounding box center [355, 283] width 296 height 28
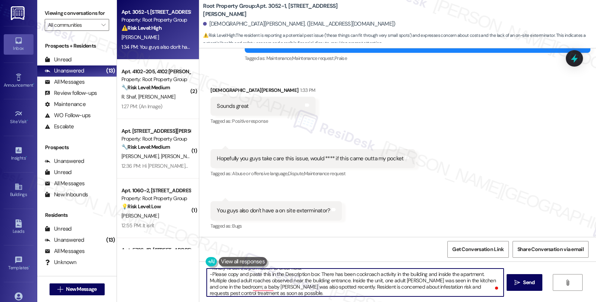
scroll to position [12, 0]
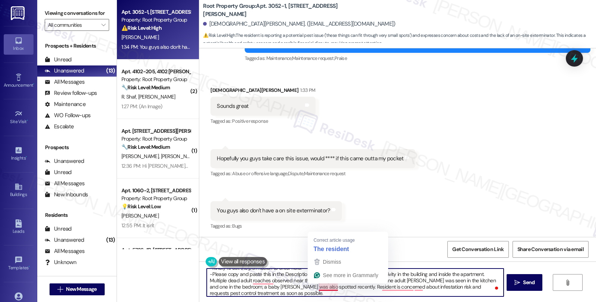
click at [313, 287] on textarea "Got it! Kindly log in to the AppFolio portal and click on New Service Request. …" at bounding box center [355, 283] width 296 height 28
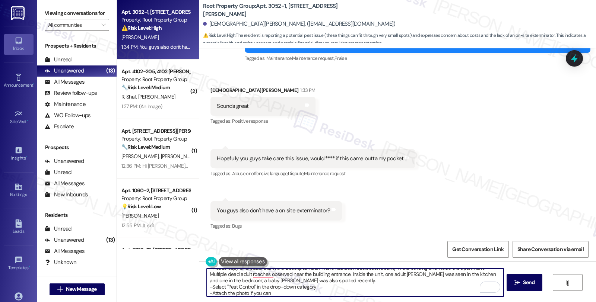
scroll to position [29, 0]
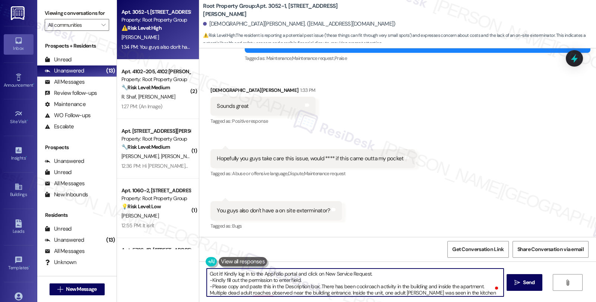
click at [219, 274] on textarea "Got it! Kindly log in to the AppFolio portal and click on New Service Request. …" at bounding box center [355, 283] width 296 height 28
type textarea "Got it! Kindly log in to the AppFolio portal and click on New Service Request. …"
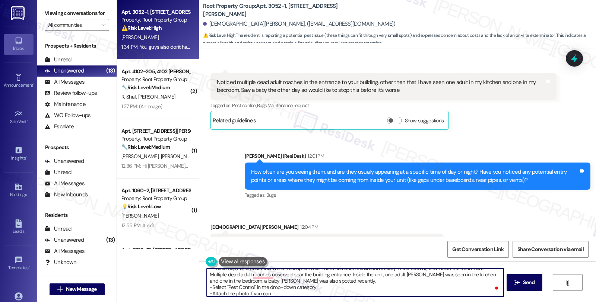
scroll to position [39, 0]
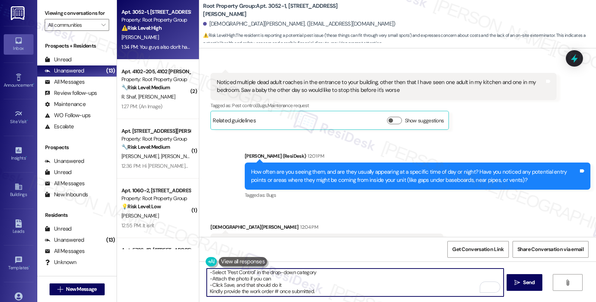
click at [207, 293] on textarea "Got it! We can note that the pests were found in the building and inside your a…" at bounding box center [355, 283] width 296 height 28
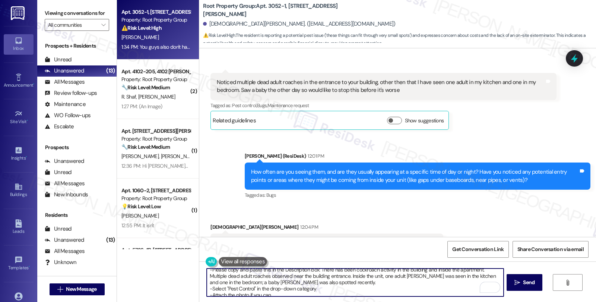
scroll to position [0, 0]
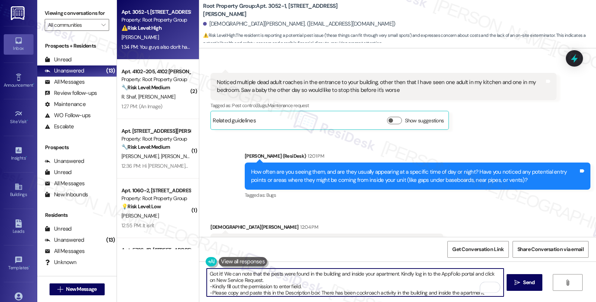
click at [265, 279] on textarea "Got it! We can note that the pests were found in the building and inside your a…" at bounding box center [355, 283] width 296 height 28
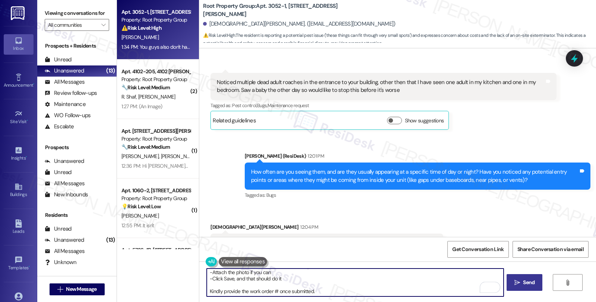
type textarea "Got it! We can note that the pests were found in the building and inside your a…"
click at [518, 279] on span " Send" at bounding box center [524, 283] width 23 height 8
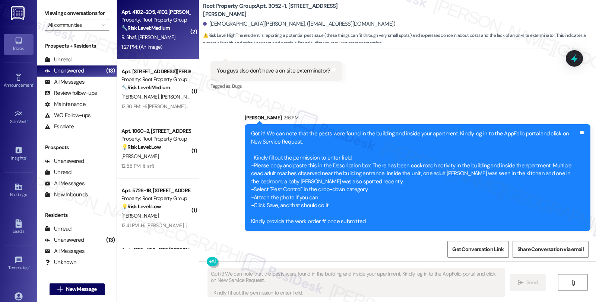
click at [161, 5] on div "Apt. 4102-205, 4102 N. Sheridan Property: Root Property Group 🔧 Risk Level: Med…" at bounding box center [158, 30] width 82 height 60
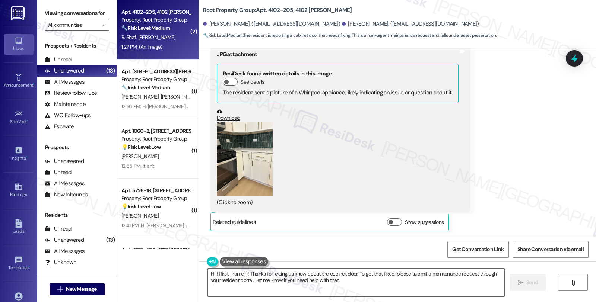
type textarea "Hi {{first_name}}! Thanks for letting us know about the cabinet door. To get th…"
click at [239, 151] on button "Zoom image" at bounding box center [245, 159] width 56 height 74
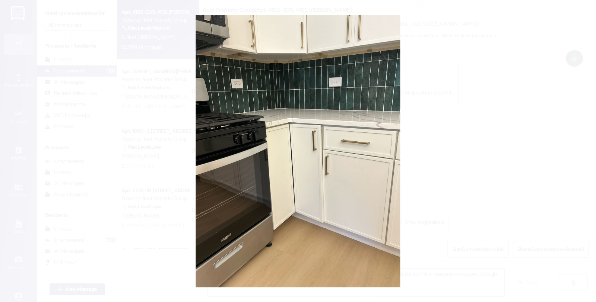
click at [595, 142] on button "Unzoom image" at bounding box center [298, 151] width 596 height 302
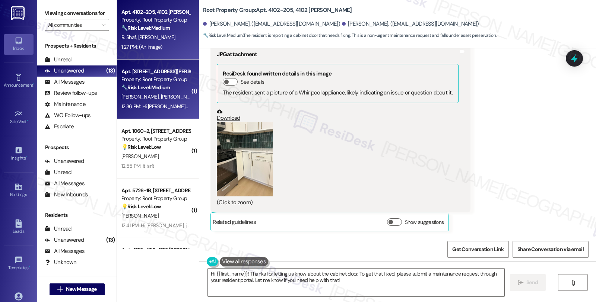
click at [161, 102] on div "12:36 PM: Hi Sarah- thanks for asking! Our biggest challenge was that the parki…" at bounding box center [156, 106] width 70 height 9
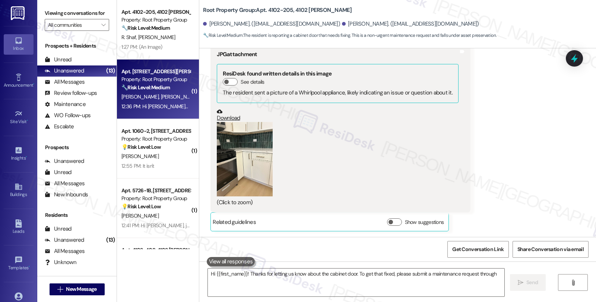
type textarea "Hi {{first_name}}! Thanks for letting us know about the cabinet door. To get th…"
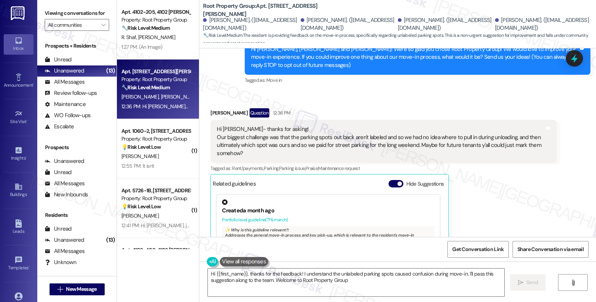
type textarea "Hi {{first_name}}, thanks for the feedback! I understand the unlabeled parking …"
click at [503, 199] on div "Christopher Lozier Question 12:36 PM Hi Sarah- thanks for asking! Our biggest c…" at bounding box center [382, 211] width 345 height 206
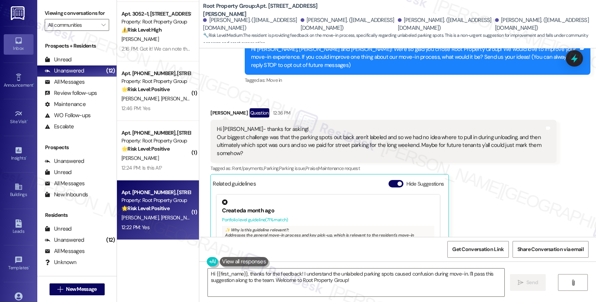
scroll to position [465, 0]
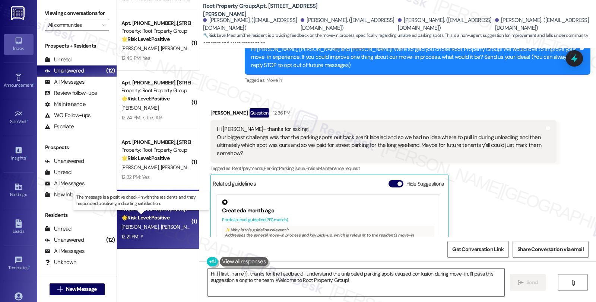
click at [154, 220] on strong "🌟 Risk Level: Positive" at bounding box center [145, 217] width 48 height 7
type textarea "Hi {{first_name}}, thanks for the feedback! I understand the unlabeled parking …"
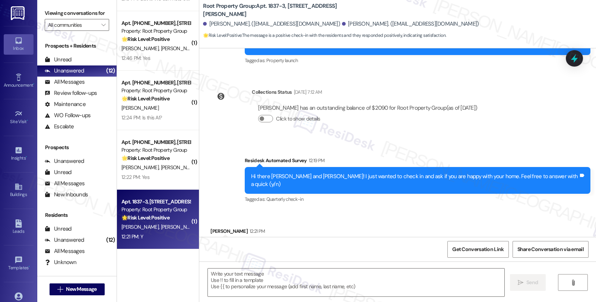
type textarea "Fetching suggested responses. Please feel free to read through the conversation…"
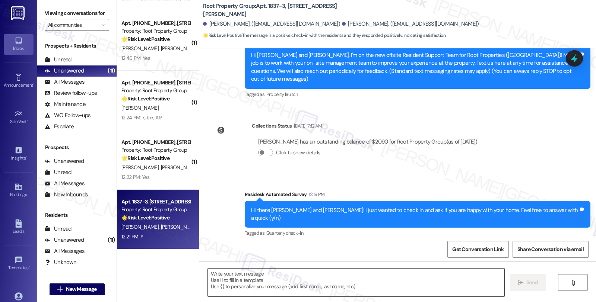
scroll to position [134, 0]
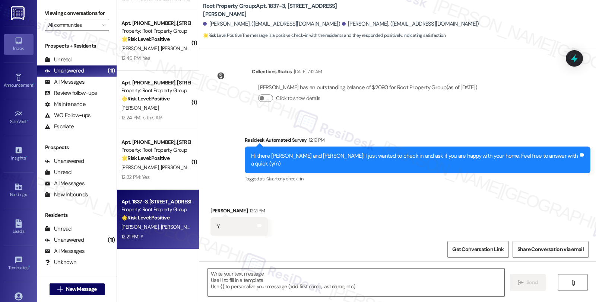
click at [453, 190] on div "Received via SMS Trevor Kehoe 12:21 PM Y Tags and notes Tagged as: Positive res…" at bounding box center [397, 221] width 396 height 63
click at [211, 207] on div "Trevor Kehoe 12:21 PM" at bounding box center [238, 212] width 57 height 10
copy div "Trevor"
click at [218, 281] on textarea at bounding box center [356, 283] width 296 height 28
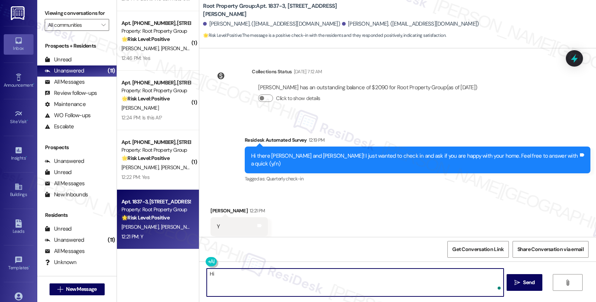
paste textarea "Trevor"
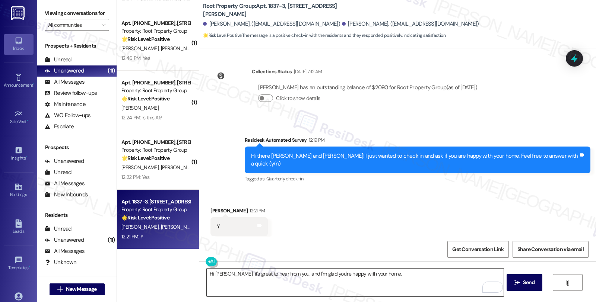
click at [395, 270] on textarea "Hi Trevor, it's great to hear from you, and I'm glad you're happy with your hom…" at bounding box center [355, 283] width 296 height 28
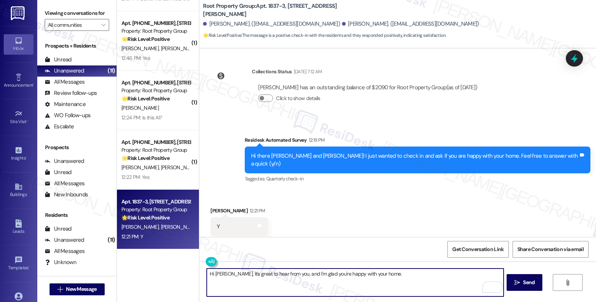
paste textarea "Your comfort and satisfaction are important to us. Can I ask a quick favor...wo…"
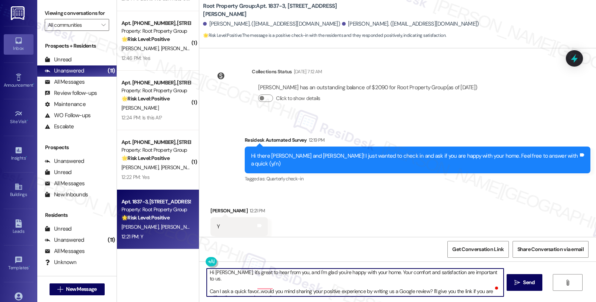
scroll to position [1, 0]
type textarea "Hi Trevor, it's great to hear from you, and I'm glad you're happy with your hom…"
click at [535, 284] on span "Send" at bounding box center [528, 283] width 15 height 8
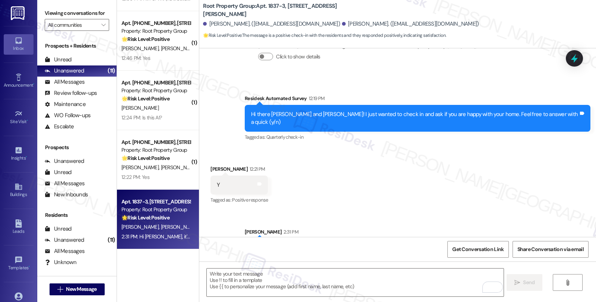
scroll to position [210, 0]
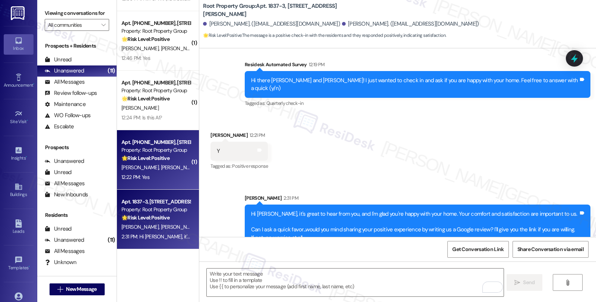
click at [162, 175] on div "12:22 PM: Yes 12:22 PM: Yes" at bounding box center [156, 177] width 70 height 9
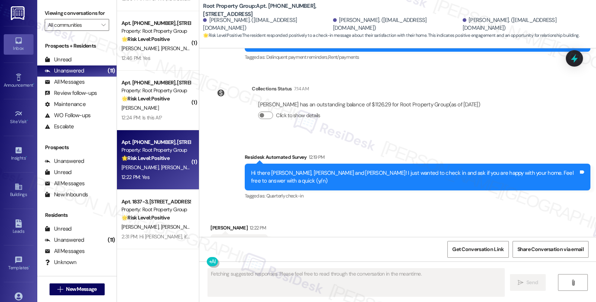
scroll to position [645, 0]
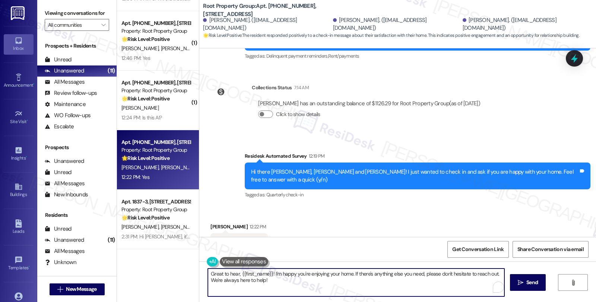
drag, startPoint x: 350, startPoint y: 273, endPoint x: 368, endPoint y: 283, distance: 20.0
click at [368, 283] on textarea "Great to hear, {{first_name}}! I'm happy you're enjoying your home. If there's …" at bounding box center [356, 283] width 296 height 28
paste textarea "Your comfort and satisfaction are important to us. Can I ask a quick favor...wo…"
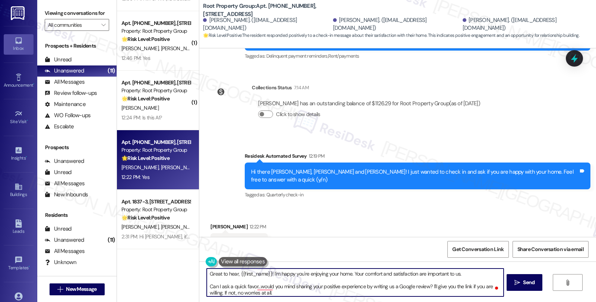
drag, startPoint x: 236, startPoint y: 273, endPoint x: 266, endPoint y: 274, distance: 30.2
click at [266, 274] on textarea "Great to hear, {{first_name}}! I'm happy you're enjoying your home. Your comfor…" at bounding box center [355, 283] width 296 height 28
type textarea "Great to hear, Maria! I'm happy you're enjoying your home. Your comfort and sat…"
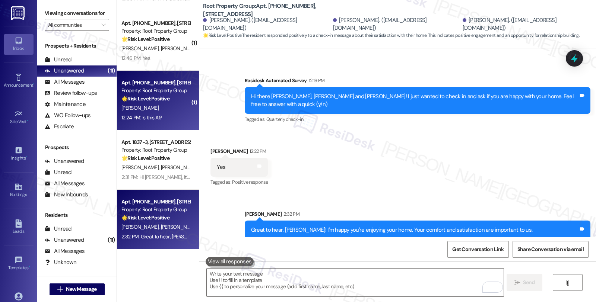
click at [162, 98] on strong "🌟 Risk Level: Positive" at bounding box center [145, 98] width 48 height 7
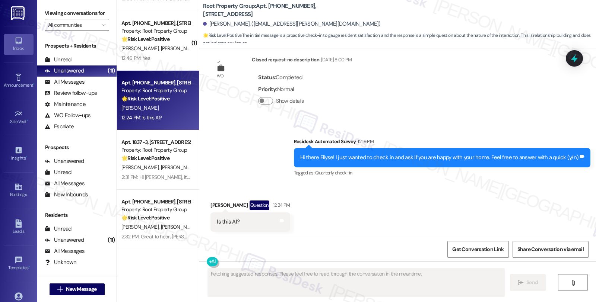
click at [211, 208] on div "Ellyse Williams Question 12:24 PM" at bounding box center [249, 207] width 79 height 12
copy div "Ellyse"
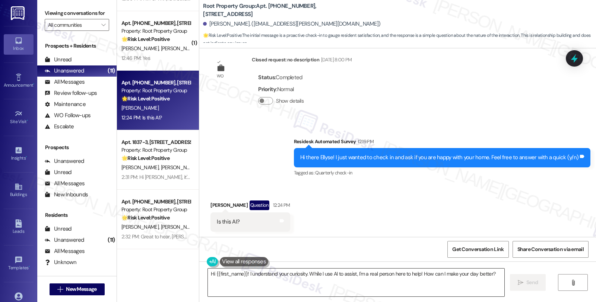
click at [207, 272] on div "Hi {{first_name}}! I understand your curiosity. While I use AI to assist, I'm a…" at bounding box center [355, 282] width 297 height 29
click at [208, 273] on textarea "Hi {{first_name}}! I understand your curiosity. While I use AI to assist, I'm a…" at bounding box center [356, 283] width 296 height 28
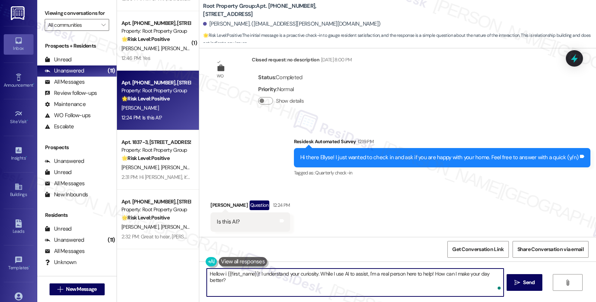
paste textarea "Ellyse"
drag, startPoint x: 288, startPoint y: 273, endPoint x: 336, endPoint y: 273, distance: 48.0
click at [336, 273] on textarea "Hello Ellyse, I understand your curiosity. While I use AI to assist, I'm a real…" at bounding box center [355, 283] width 296 height 28
click at [348, 273] on textarea "Hello Ellyse, I understand your curiosity. I'm a real person here to help! How …" at bounding box center [355, 283] width 296 height 28
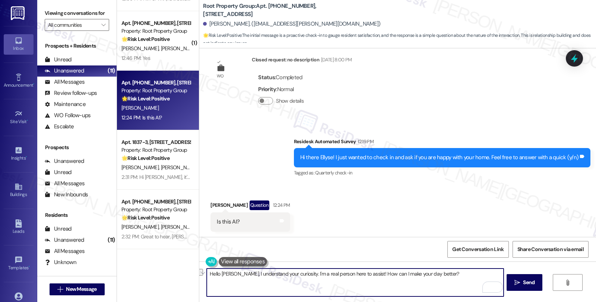
drag, startPoint x: 357, startPoint y: 274, endPoint x: 459, endPoint y: 274, distance: 102.0
click at [459, 274] on textarea "Hello Ellyse, I understand your curiosity. I'm a real person here to assist! Ho…" at bounding box center [355, 283] width 296 height 28
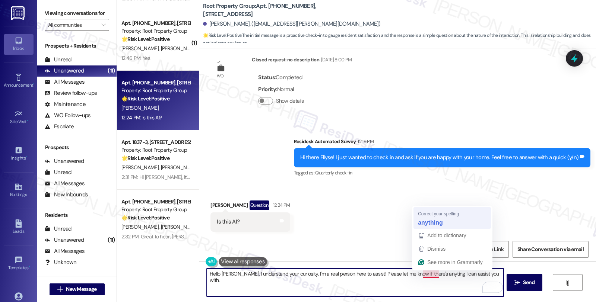
type textarea "Hello Ellyse, I understand your curiosity. I'm a real person here to assist! Pl…"
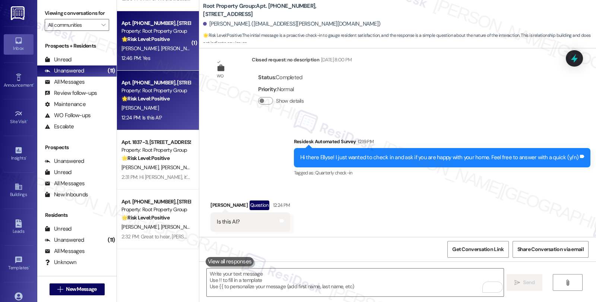
click at [176, 40] on div "🌟 Risk Level: Positive The message is a positive response to a check-in about r…" at bounding box center [155, 39] width 69 height 8
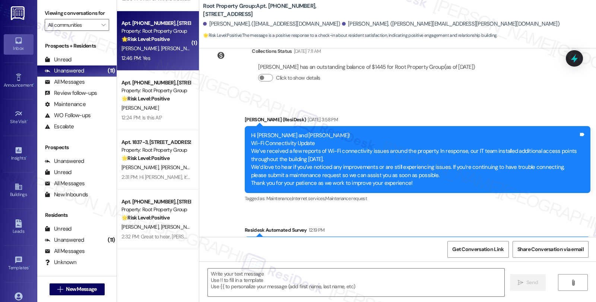
type textarea "Fetching suggested responses. Please feel free to read through the conversation…"
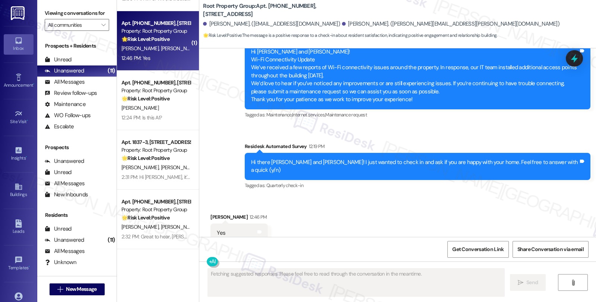
scroll to position [244, 0]
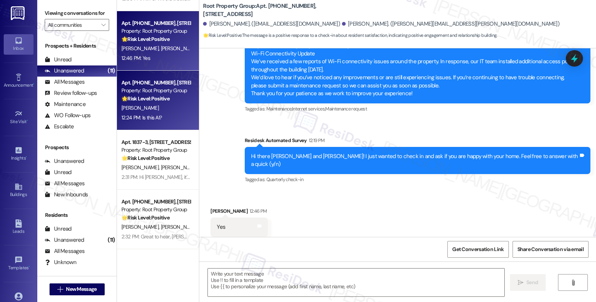
click at [173, 106] on div "[PERSON_NAME]" at bounding box center [156, 107] width 70 height 9
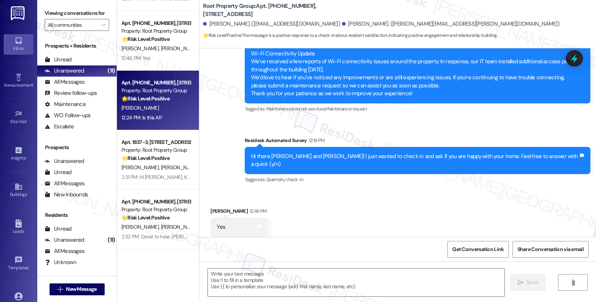
type textarea "Fetching suggested responses. Please feel free to read through the conversation…"
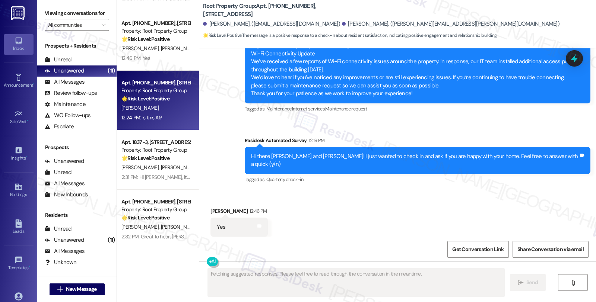
scroll to position [263, 0]
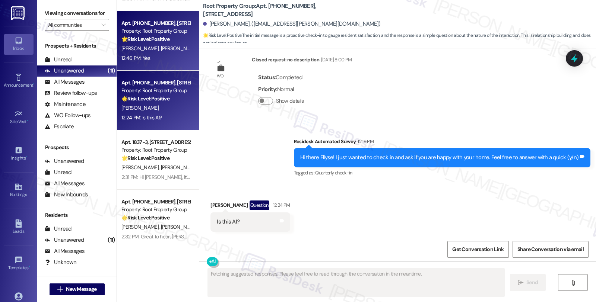
click at [149, 40] on strong "🌟 Risk Level: Positive" at bounding box center [145, 39] width 48 height 7
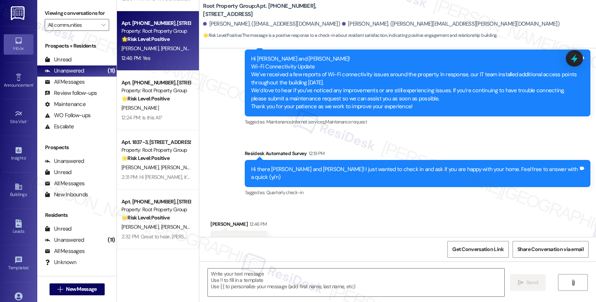
scroll to position [245, 0]
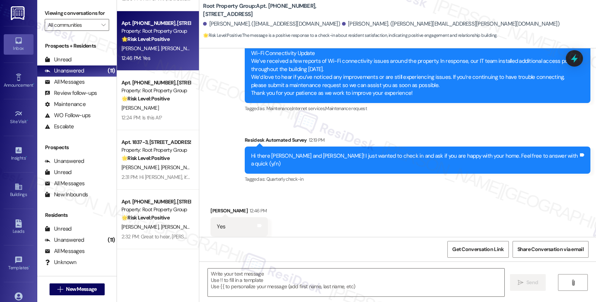
click at [218, 207] on div "Jeannette Sosnowski 12:46 PM" at bounding box center [238, 212] width 57 height 10
click at [219, 207] on div "Jeannette Sosnowski 12:46 PM" at bounding box center [238, 212] width 57 height 10
copy div "Jeannette"
click at [240, 278] on textarea at bounding box center [356, 283] width 296 height 28
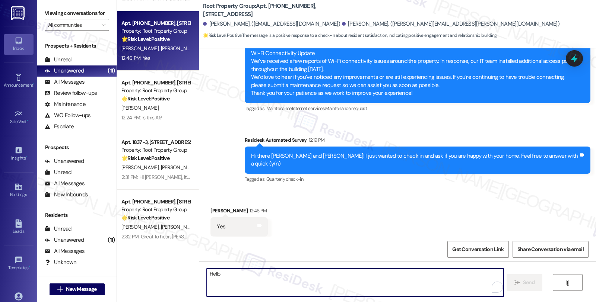
paste textarea "Jeannette"
type textarea "Hello [PERSON_NAME], I'm glad to hear you're happy [PERSON_NAME]."
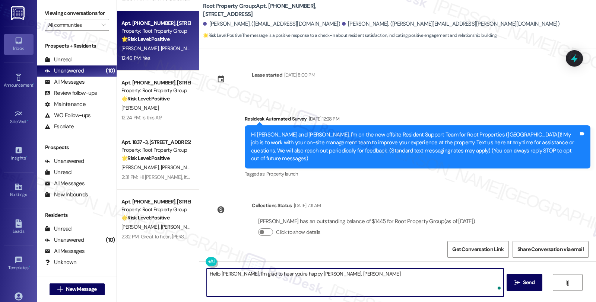
scroll to position [245, 0]
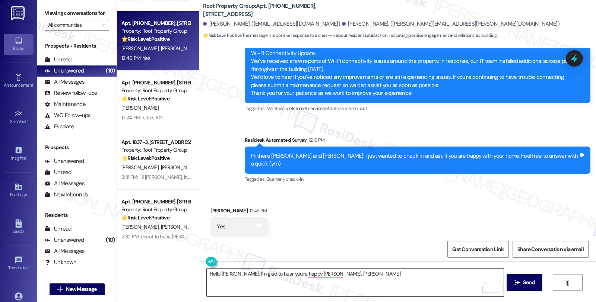
drag, startPoint x: 361, startPoint y: 288, endPoint x: 333, endPoint y: 277, distance: 30.2
click at [361, 288] on textarea "Hello [PERSON_NAME], I'm glad to hear you're happy [PERSON_NAME]. [PERSON_NAME]" at bounding box center [355, 283] width 296 height 28
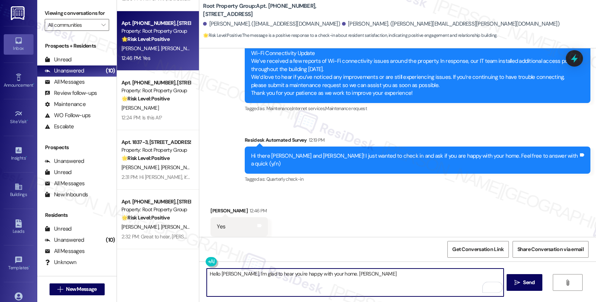
drag, startPoint x: 409, startPoint y: 273, endPoint x: 449, endPoint y: 273, distance: 39.8
click at [449, 273] on textarea "Hello [PERSON_NAME], I'm glad to hear you're happy with your home. [PERSON_NAME]" at bounding box center [355, 283] width 296 height 28
paste textarea "Your comfort and satisfaction are important to us. Can I ask a quick favor...wo…"
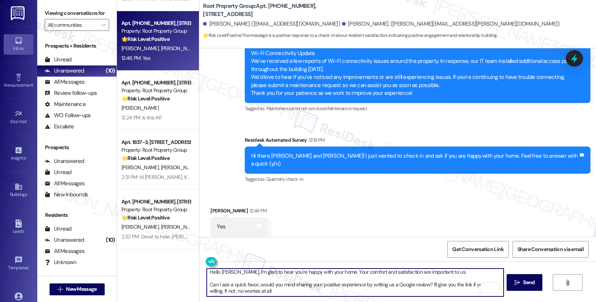
scroll to position [6, 0]
type textarea "Hello [PERSON_NAME], I'm glad to hear you're happy with your home. Your comfort…"
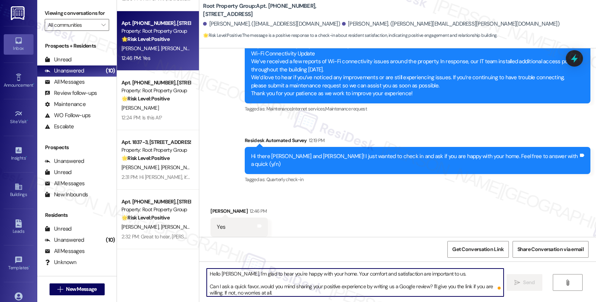
scroll to position [346, 0]
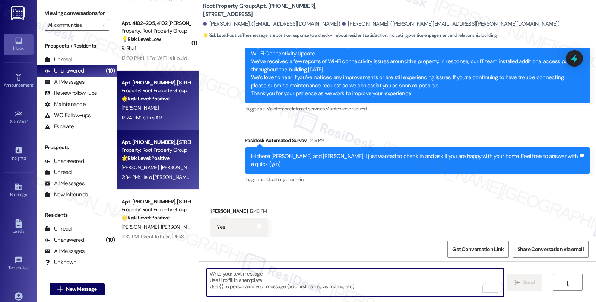
click at [170, 105] on div "[PERSON_NAME]" at bounding box center [156, 107] width 70 height 9
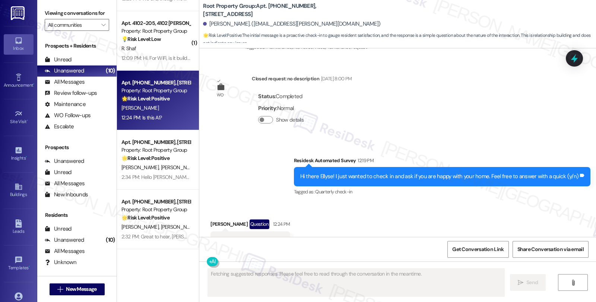
scroll to position [263, 0]
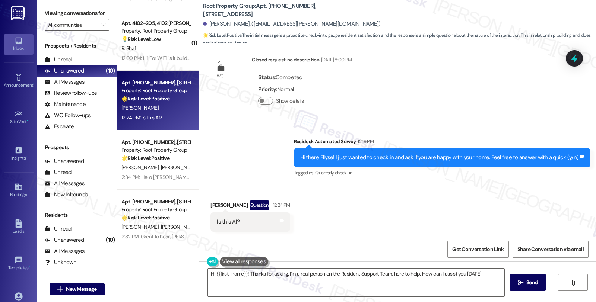
type textarea "Hi {{first_name}}! Thanks for asking. I'm a real person on the Resident Support…"
click at [407, 274] on textarea "Hi {{first_name}}! Thanks for asking. I'm a real person on the Resident Support…" at bounding box center [356, 283] width 296 height 28
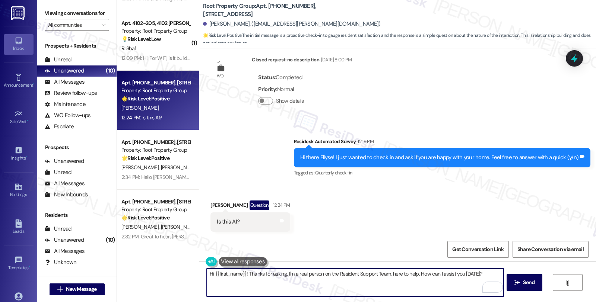
click at [478, 276] on textarea "Hi {{first_name}}! Thanks for asking. I'm a real person on the Resident Support…" at bounding box center [355, 283] width 296 height 28
click at [518, 282] on icon "" at bounding box center [517, 283] width 6 height 6
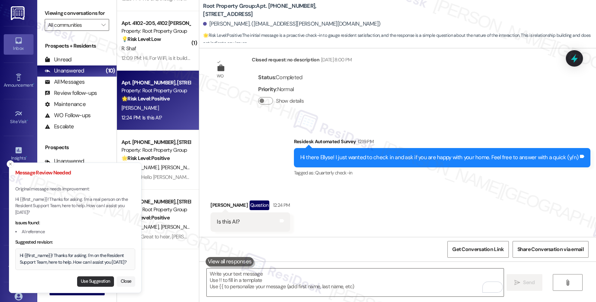
click at [101, 281] on button "Use Suggestion" at bounding box center [95, 282] width 37 height 10
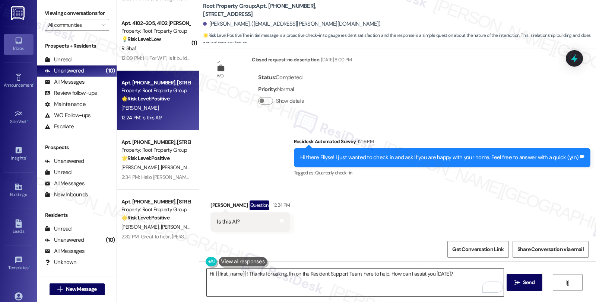
click at [289, 274] on textarea "Hi {{first_name}}! Thanks for asking. I'm on the Resident Support Team, here to…" at bounding box center [355, 283] width 296 height 28
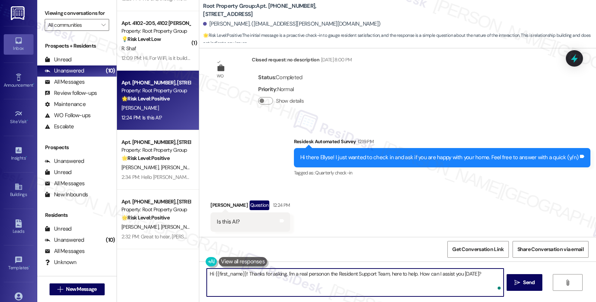
type textarea "Hi {{first_name}}! Thanks for asking. I'm a real person on the Resident Support…"
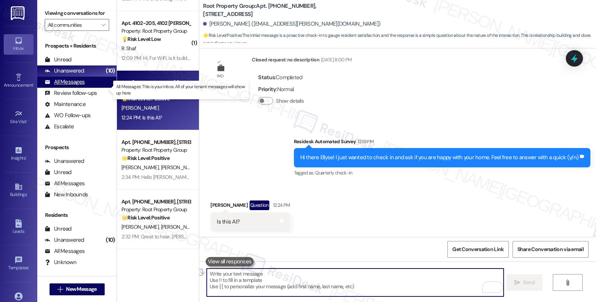
click at [83, 86] on div "All Messages" at bounding box center [65, 82] width 40 height 8
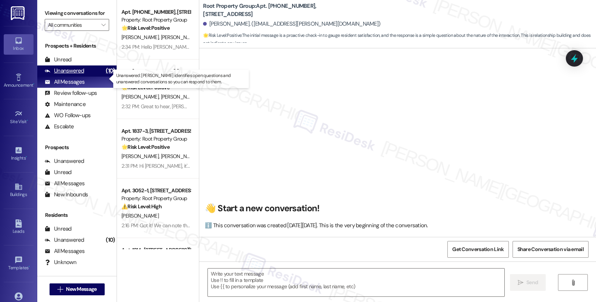
click at [82, 75] on div "Unanswered" at bounding box center [64, 71] width 39 height 8
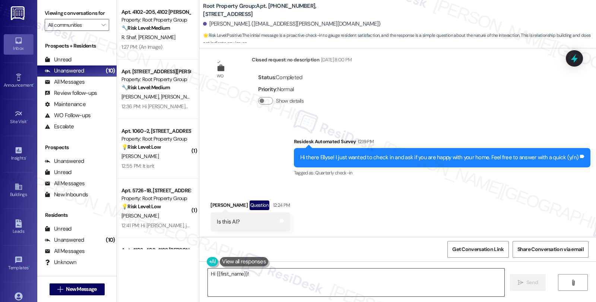
click at [255, 279] on textarea "Hi {{first_name}}!" at bounding box center [356, 283] width 296 height 28
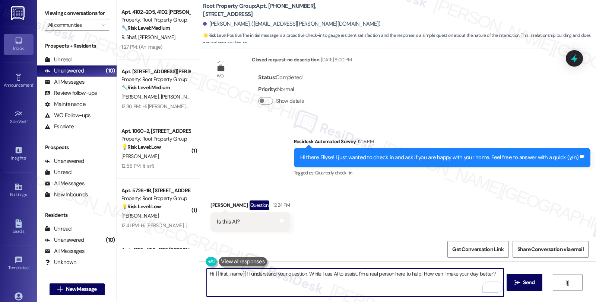
click at [254, 280] on textarea "Hi {{first_name}}! I understand your question. While I use AI to assist, I'm a …" at bounding box center [355, 283] width 296 height 28
paste textarea "Thanks for asking. I'm a real person on the Resident Support Team, here to help…"
type textarea "Hi {{first_name}}! Thanks for asking. I'm a real person on the Resident Support…"
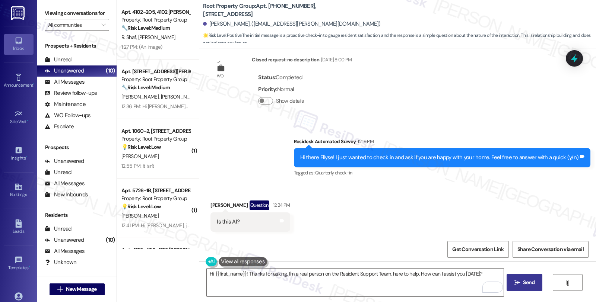
click at [526, 280] on span "Send" at bounding box center [529, 283] width 12 height 8
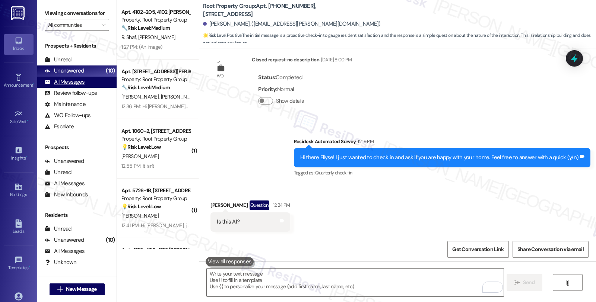
click at [75, 86] on div "All Messages" at bounding box center [65, 82] width 40 height 8
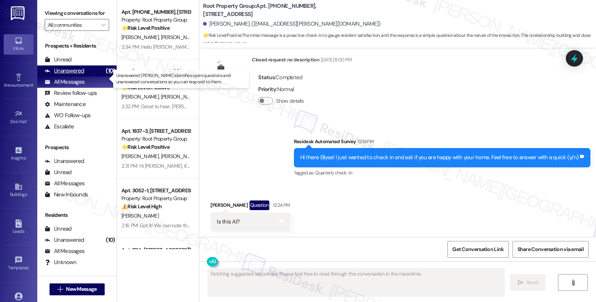
click at [82, 75] on div "Unanswered" at bounding box center [64, 71] width 39 height 8
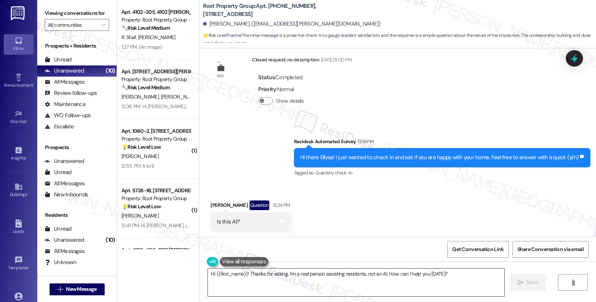
click at [285, 273] on textarea "Hi {{first_name}}! Thanks for asking. I'm a real person assisting residents, no…" at bounding box center [356, 283] width 296 height 28
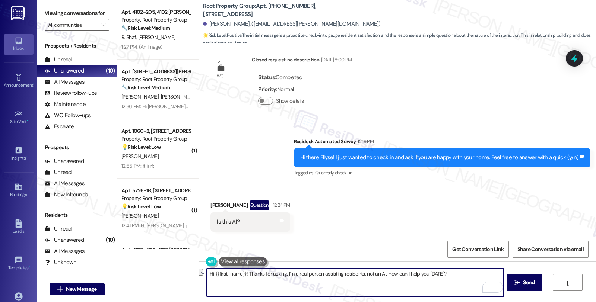
drag, startPoint x: 360, startPoint y: 275, endPoint x: 379, endPoint y: 274, distance: 19.0
click at [379, 274] on textarea "Hi {{first_name}}! Thanks for asking. I'm a real person assisting residents, no…" at bounding box center [355, 283] width 296 height 28
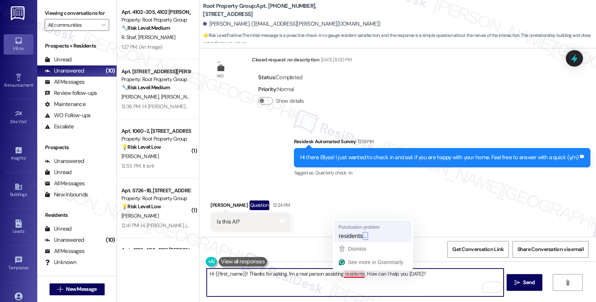
type textarea "Hi {{first_name}}! Thanks for asking. I'm a real person assisting residents. Ho…"
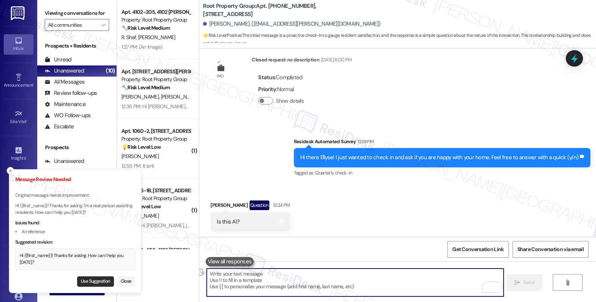
click at [90, 281] on button "Use Suggestion" at bounding box center [95, 282] width 37 height 10
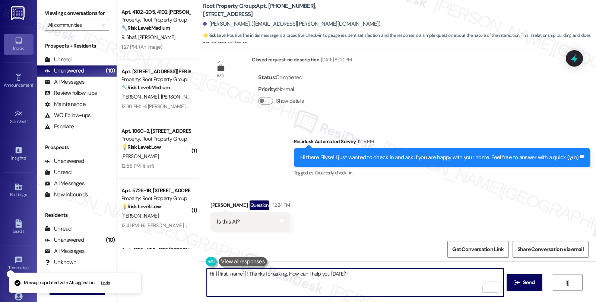
click at [244, 274] on textarea "Hi {{first_name}}! Thanks for asking. How can I help you [DATE]?" at bounding box center [355, 283] width 296 height 28
click at [282, 273] on textarea "Hi {{first_name}}! Thanks for asking. How can I help you [DATE]?" at bounding box center [355, 283] width 296 height 28
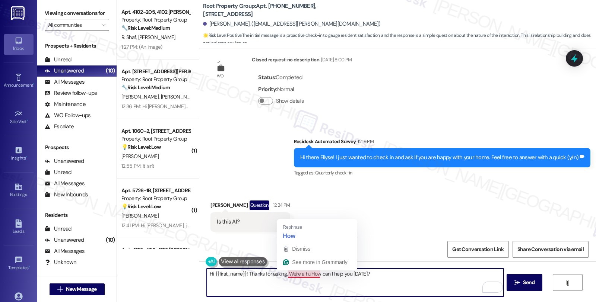
click at [323, 273] on textarea "Hi {{first_name}}! Thanks for asking. We're a huHow can I help you [DATE]?" at bounding box center [355, 283] width 296 height 28
click at [302, 276] on textarea "Hi {{first_name}}! Thanks for asking. We're a huHow can I help you [DATE]?" at bounding box center [355, 283] width 296 height 28
drag, startPoint x: 360, startPoint y: 274, endPoint x: 420, endPoint y: 274, distance: 60.3
click at [420, 274] on textarea "Hi {{first_name}}! Thanks for asking. We're a huHow can I help you [DATE]?" at bounding box center [355, 283] width 296 height 28
paste textarea "we are a human team"
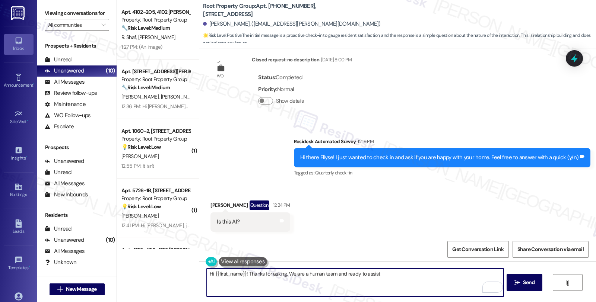
click at [393, 274] on textarea "Hi {{first_name}}! Thanks for asking. We are a human team and ready to assist" at bounding box center [355, 283] width 296 height 28
type textarea "Hi {{first_name}}! Thanks for asking. We are a human team and ready to assist!"
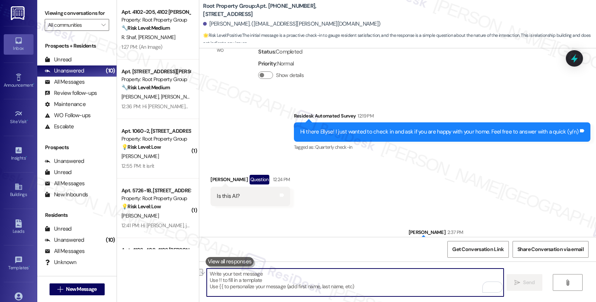
scroll to position [315, 0]
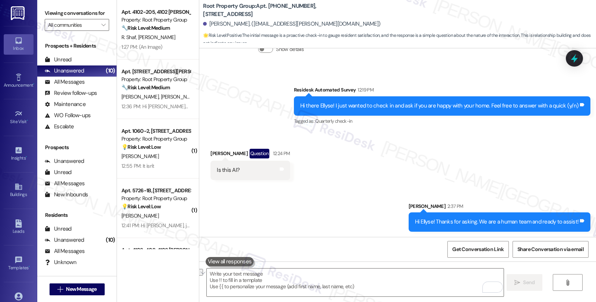
click at [496, 155] on div "Received via SMS [PERSON_NAME] Question 12:24 PM Is this AI? Tags and notes" at bounding box center [397, 158] width 396 height 53
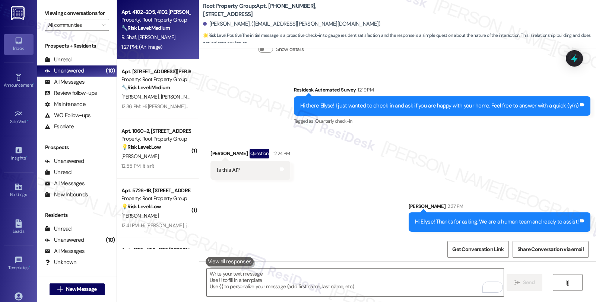
click at [177, 32] on div "🔧 Risk Level: Medium The resident is reporting a cabinet door that needs fixing…" at bounding box center [155, 28] width 69 height 8
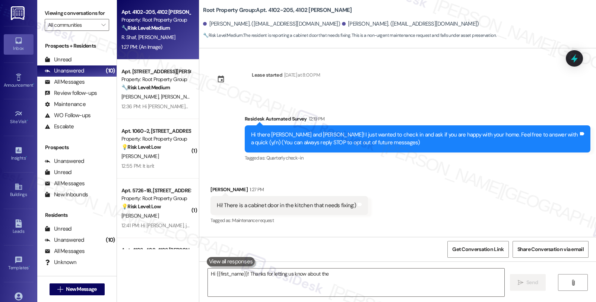
scroll to position [205, 0]
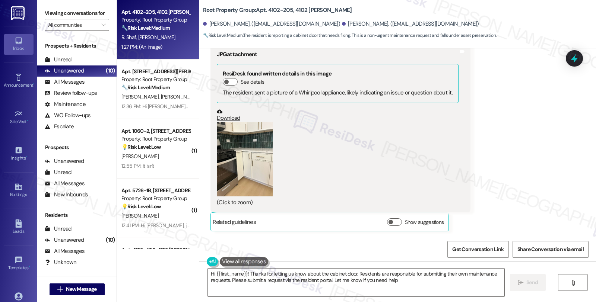
type textarea "Hi {{first_name}}! Thanks for letting us know about the cabinet door. Residents…"
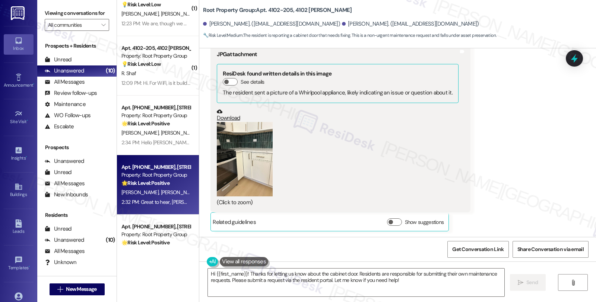
scroll to position [304, 0]
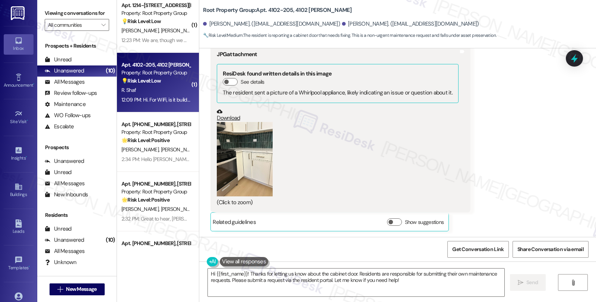
click at [160, 107] on div "Apt. 4102-205, 4102 [PERSON_NAME] Property: Root Property Group 💡 Risk Level: L…" at bounding box center [158, 83] width 82 height 60
type textarea "Hi {{first_name}}! Thanks for letting us know about the cabinet door. Residents…"
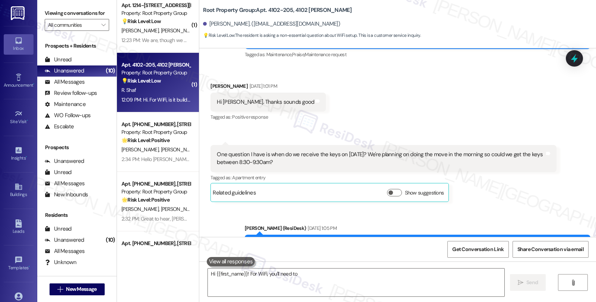
scroll to position [304, 0]
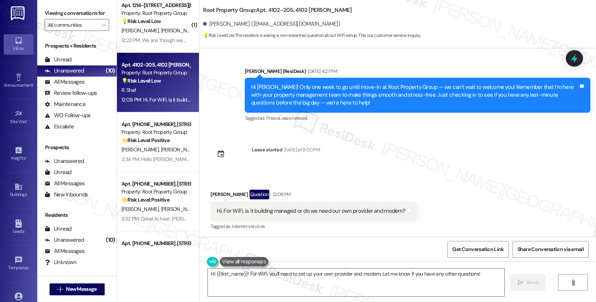
click at [484, 168] on div "Sent via SMS [PERSON_NAME] (ResiDesk) [DATE] 1:00 PM Hi [PERSON_NAME]! We’re so…" at bounding box center [397, 142] width 396 height 189
click at [504, 174] on div "Received via SMS [PERSON_NAME] Question 12:09 PM Hi. For WiFi, is it building m…" at bounding box center [397, 205] width 396 height 64
click at [491, 159] on div "Sent via SMS [PERSON_NAME] (ResiDesk) [DATE] 1:00 PM Hi [PERSON_NAME]! We’re so…" at bounding box center [397, 142] width 396 height 189
click at [242, 275] on textarea "Hi {{first_name}}! For WiFi, you'll need to set up your own provider and modem.…" at bounding box center [356, 283] width 296 height 28
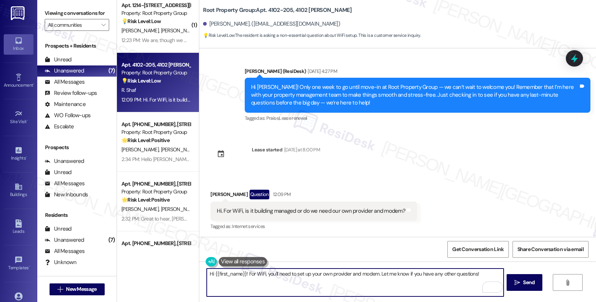
click at [475, 274] on textarea "Hi {{first_name}}! For WiFi, you'll need to set up your own provider and modem.…" at bounding box center [355, 283] width 296 height 28
click at [267, 280] on textarea "Hi {{first_name}}! For WiFi, you'll need to set up your own provider and modem.…" at bounding box center [355, 283] width 296 height 28
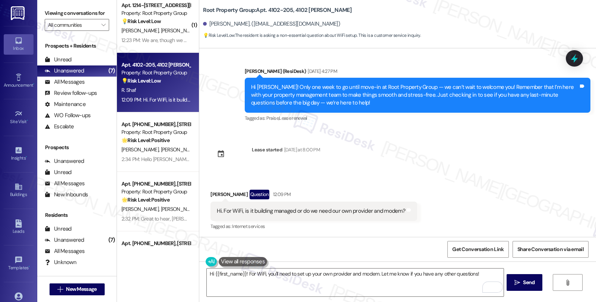
click at [478, 198] on div "Received via SMS Robert Shaf Question 12:09 PM Hi. For WiFi, is it building man…" at bounding box center [397, 205] width 396 height 64
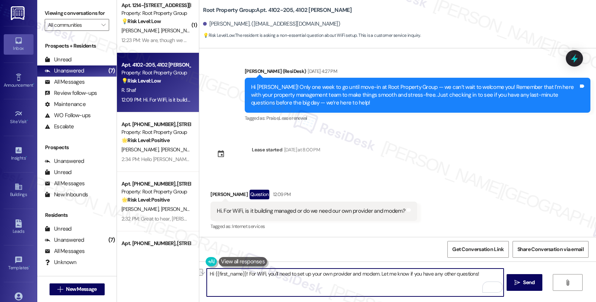
drag, startPoint x: 262, startPoint y: 274, endPoint x: 504, endPoint y: 271, distance: 242.0
click at [504, 271] on div "Hi {{first_name}}! For WiFi, you'll need to set up your own provider and modem.…" at bounding box center [397, 290] width 396 height 56
paste textarea "Please let the tenant know that to access the Wi-Fi, they will need to provide …"
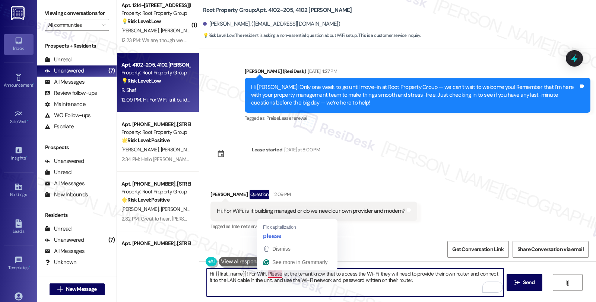
click at [263, 274] on textarea "Hi {{first_name}}! For WiFi, Please let the tenant know that to access the Wi-F…" at bounding box center [355, 283] width 296 height 28
click at [241, 273] on textarea "Hi {{first_name}}! For WiFi, Please let the tenant know that to access the Wi-F…" at bounding box center [355, 283] width 296 height 28
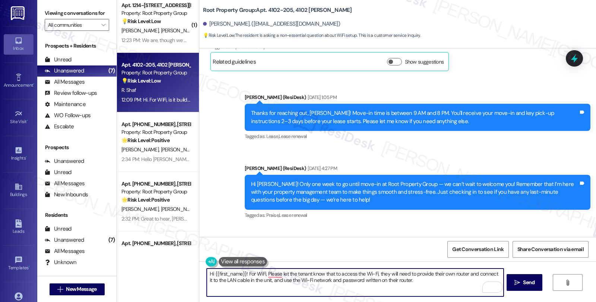
scroll to position [304, 0]
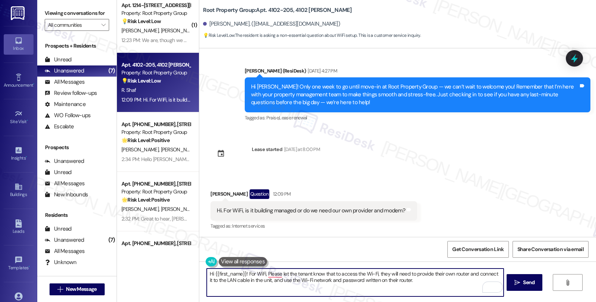
click at [243, 273] on textarea "Hi {{first_name}}! For WiFi, Please let the tenant know that to access the Wi-F…" at bounding box center [355, 283] width 296 height 28
click at [348, 270] on textarea "Hi {{first_name}}, thanks for reaching out! To access the Wi-Fi, they will need…" at bounding box center [355, 283] width 296 height 28
click at [396, 275] on textarea "Hi {{first_name}}, thanks for reaching out! To access the Wi-Fi, you will need …" at bounding box center [355, 283] width 296 height 28
click at [376, 281] on textarea "Hi {{first_name}}, thanks for reaching out! To access the Wi-Fi, you will need …" at bounding box center [355, 283] width 296 height 28
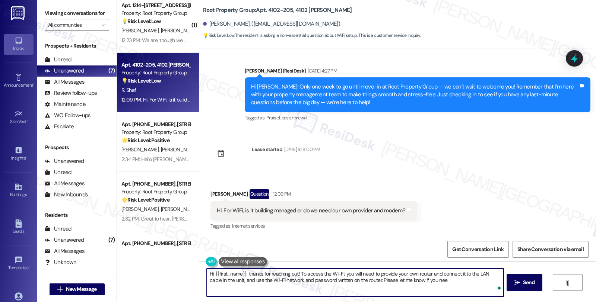
type textarea "Hi {{first_name}}, thanks for reaching out! To access the Wi-Fi, you will need …"
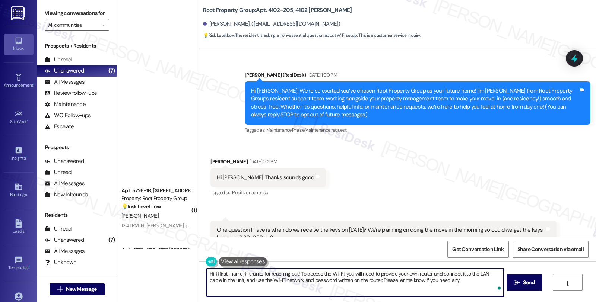
scroll to position [304, 0]
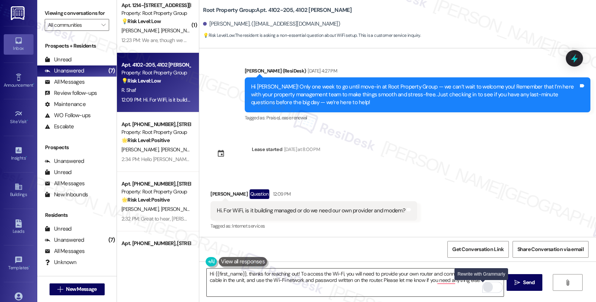
click at [484, 288] on div "Rewrite with Grammarly" at bounding box center [488, 287] width 8 height 9
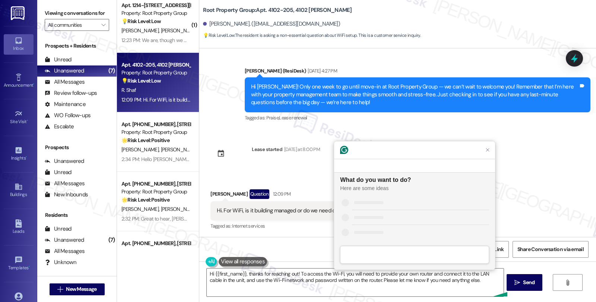
scroll to position [0, 0]
click at [374, 200] on div "Improve it" at bounding box center [363, 202] width 23 height 8
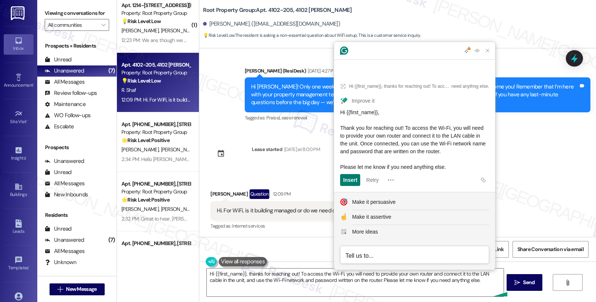
drag, startPoint x: 452, startPoint y: 169, endPoint x: 340, endPoint y: 124, distance: 121.1
click at [340, 124] on div "Hi {{first_name}}, Thank you for reaching out! To access the Wi-Fi, you will ne…" at bounding box center [414, 140] width 149 height 63
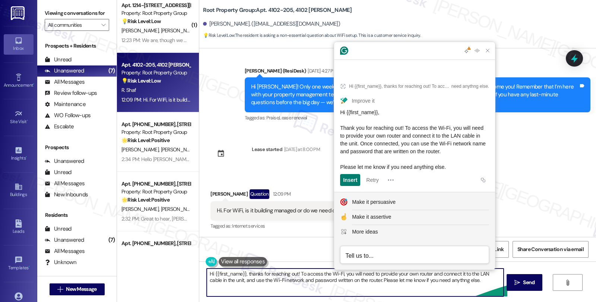
drag, startPoint x: 241, startPoint y: 274, endPoint x: 460, endPoint y: 296, distance: 220.4
click at [460, 296] on textarea "Hi {{first_name}}, thanks for reaching out! To access the Wi-Fi, you will need …" at bounding box center [355, 283] width 296 height 28
click at [434, 294] on textarea "Hi {{first_name}}, thanks for reaching out! To access the Wi-Fi, you will need …" at bounding box center [355, 283] width 296 height 28
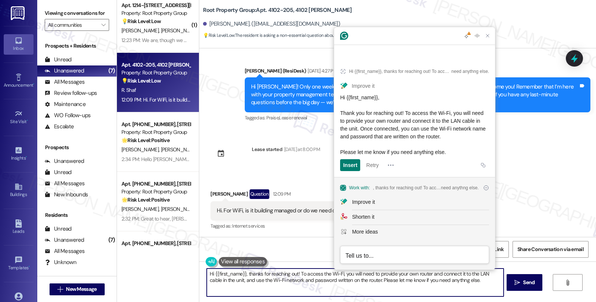
drag, startPoint x: 244, startPoint y: 272, endPoint x: 469, endPoint y: 298, distance: 226.7
click at [469, 298] on div "Hi {{first_name}}, thanks for reaching out! To access the Wi-Fi, you will need …" at bounding box center [397, 290] width 396 height 56
paste textarea "Thank you for reaching out! To access the Wi-Fi, you will need to provide your …"
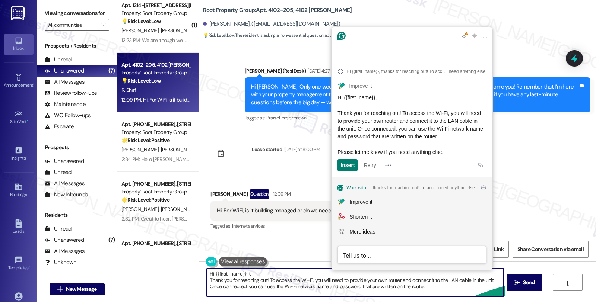
click at [251, 274] on textarea "Hi {{first_name}}, t Thank you for reaching out! To access the Wi-Fi, you will …" at bounding box center [355, 283] width 296 height 28
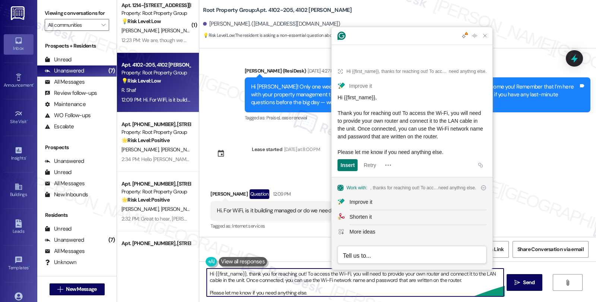
click at [473, 285] on textarea "Hi {{first_name}}, thank you for reaching out! To access the Wi-Fi, you will ne…" at bounding box center [355, 283] width 296 height 28
click at [473, 282] on textarea "Hi {{first_name}}, thank you for reaching out! To access the Wi-Fi, you will ne…" at bounding box center [355, 283] width 296 height 28
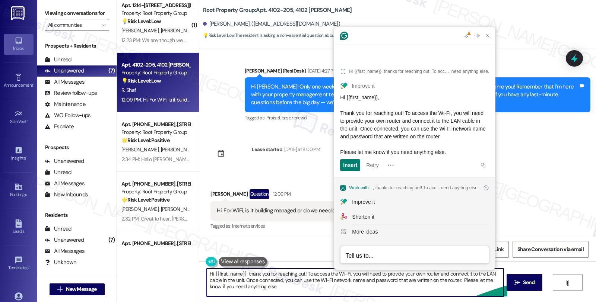
click at [310, 295] on textarea "Hi {{first_name}}, thank you for reaching out! To access the Wi-Fi, you will ne…" at bounding box center [355, 283] width 296 height 28
type textarea "Hi {{first_name}}, thank you for reaching out! To access the Wi-Fi, you will ne…"
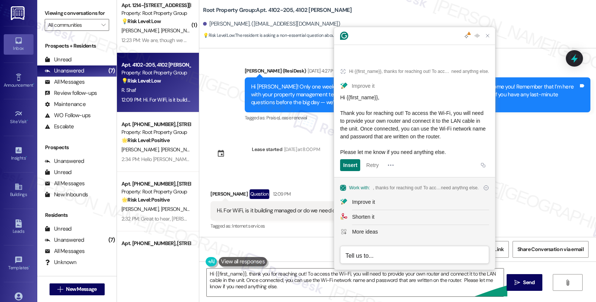
click at [549, 172] on div "Sent via SMS [PERSON_NAME] (ResiDesk) [DATE] 1:00 PM Hi [PERSON_NAME]! We’re so…" at bounding box center [397, 142] width 396 height 189
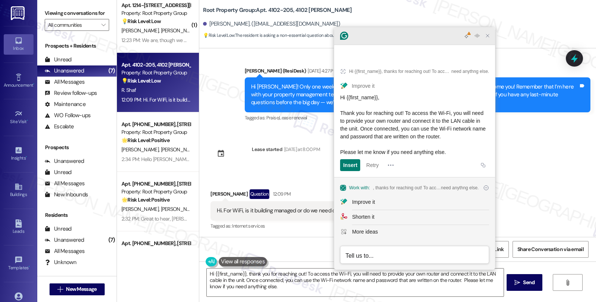
click at [488, 39] on icon "Close Grammarly Assistant" at bounding box center [487, 36] width 6 height 6
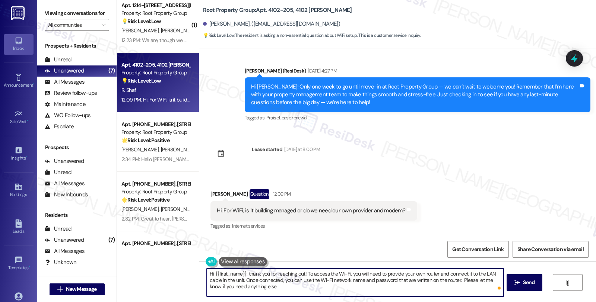
click at [298, 282] on textarea "Hi {{first_name}}, thank you for reaching out! To access the Wi-Fi, you will ne…" at bounding box center [355, 283] width 296 height 28
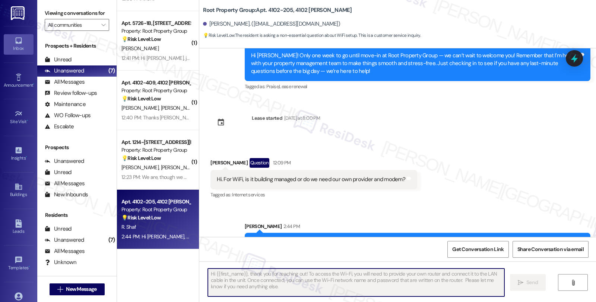
scroll to position [372, 0]
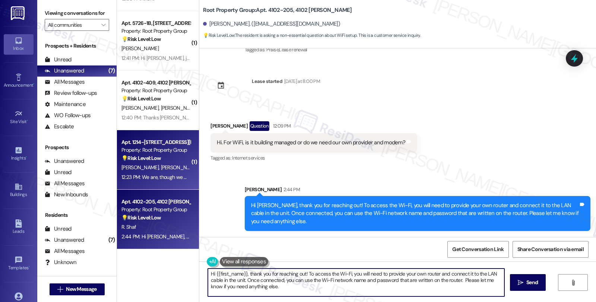
click at [168, 165] on div "[PERSON_NAME] [PERSON_NAME]" at bounding box center [156, 167] width 70 height 9
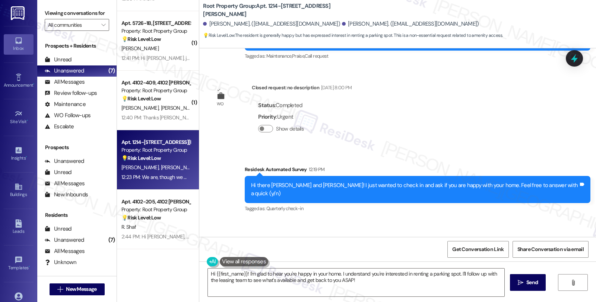
scroll to position [472, 0]
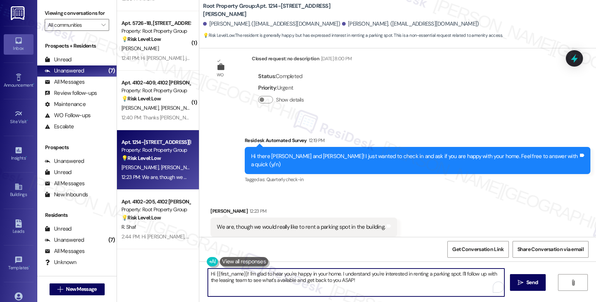
drag, startPoint x: 456, startPoint y: 273, endPoint x: 474, endPoint y: 292, distance: 26.1
click at [474, 292] on textarea "Hi {{first_name}}! I'm glad to hear you're happy in your home. I understand you…" at bounding box center [356, 283] width 296 height 28
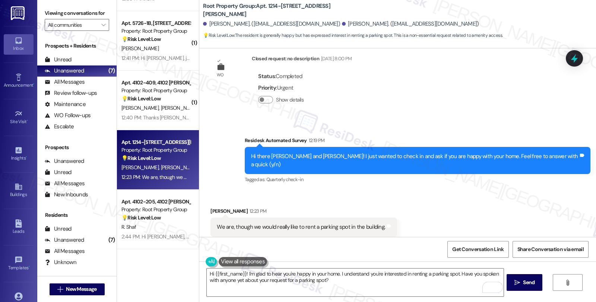
click at [213, 207] on div "[PERSON_NAME] 12:23 PM" at bounding box center [303, 212] width 186 height 10
copy div "[PERSON_NAME]"
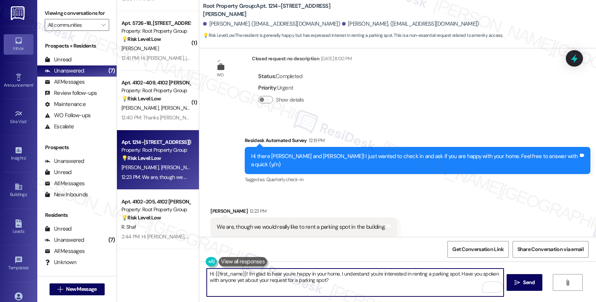
drag, startPoint x: 210, startPoint y: 272, endPoint x: 241, endPoint y: 269, distance: 31.5
click at [241, 269] on textarea "Hi {{first_name}}! I'm glad to hear you're happy in your home. I understand you…" at bounding box center [355, 283] width 296 height 28
paste textarea "[PERSON_NAME]"
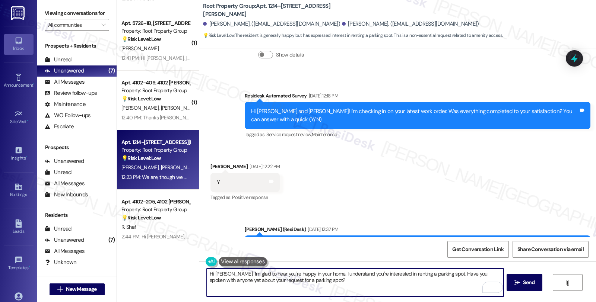
scroll to position [455, 0]
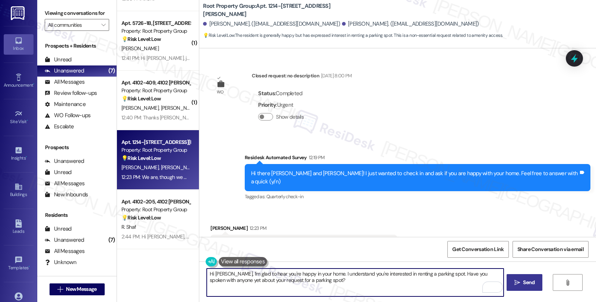
type textarea "Hi [PERSON_NAME], I'm glad to hear you're happy in your home. I understand you'…"
click at [515, 283] on icon "" at bounding box center [517, 283] width 6 height 6
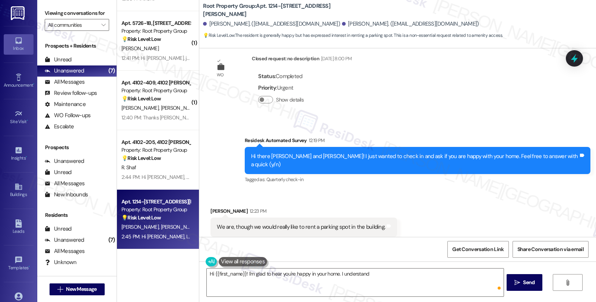
scroll to position [532, 0]
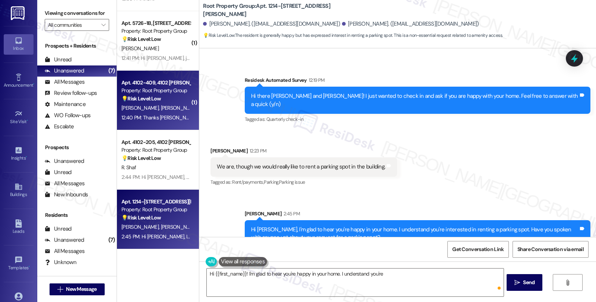
type textarea "Hi {{first_name}}! I'm glad to hear you're happy in your home. I understand you…"
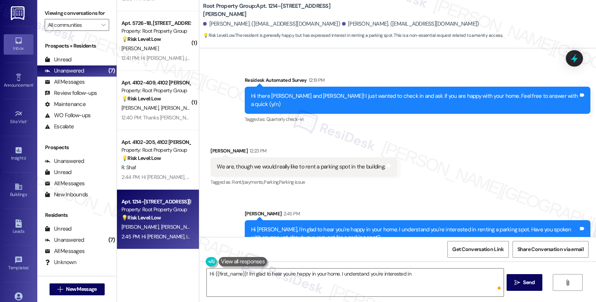
click at [150, 100] on strong "💡 Risk Level: Low" at bounding box center [140, 98] width 39 height 7
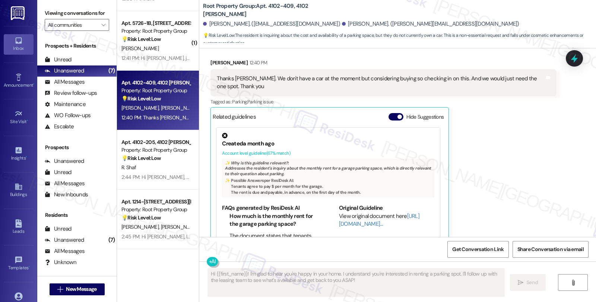
scroll to position [755, 0]
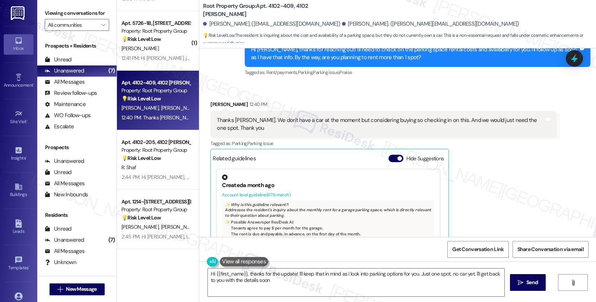
type textarea "Hi {{first_name}}, thanks for the update! I'll keep that in mind as I look into…"
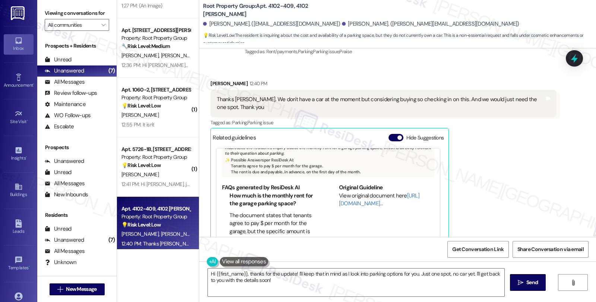
scroll to position [797, 0]
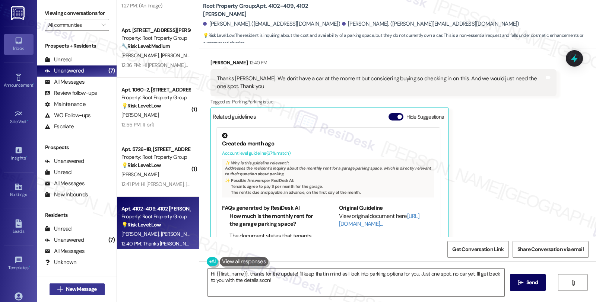
click at [93, 284] on button " New Message" at bounding box center [77, 290] width 55 height 12
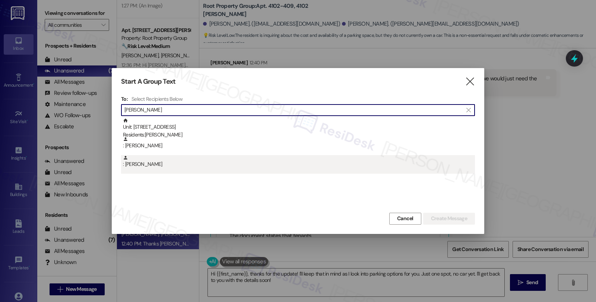
type input "[PERSON_NAME]"
click at [164, 166] on div ": [PERSON_NAME]" at bounding box center [299, 161] width 352 height 13
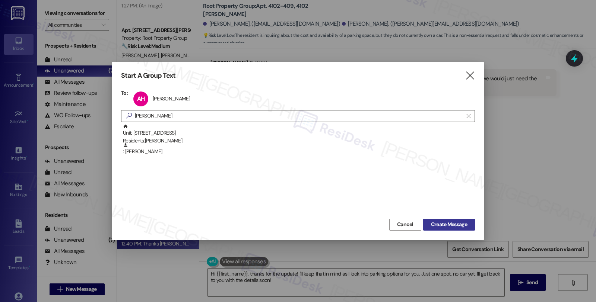
click at [441, 221] on span "Create Message" at bounding box center [449, 225] width 36 height 8
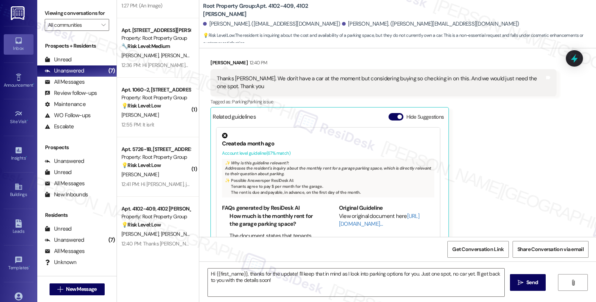
type textarea "Fetching suggested responses. Please feel free to read through the conversation…"
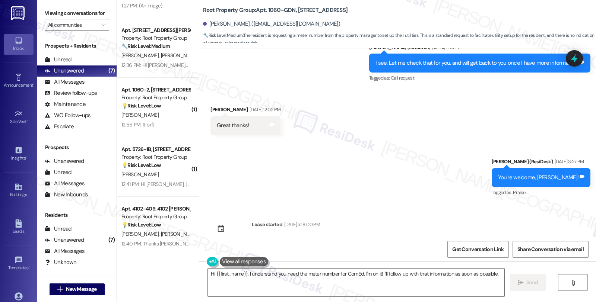
scroll to position [969, 0]
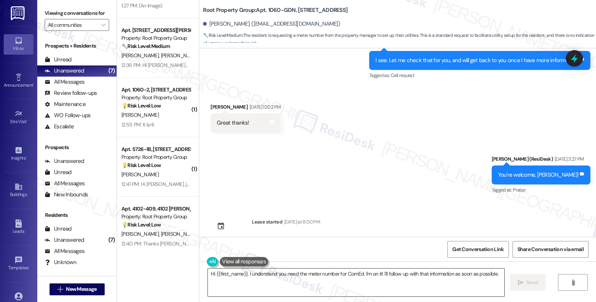
drag, startPoint x: 343, startPoint y: 285, endPoint x: 351, endPoint y: 282, distance: 8.4
click at [343, 285] on textarea "Hi {{first_name}}, I understand you need the meter number for ComEd. I'm on it!…" at bounding box center [356, 283] width 296 height 28
click at [336, 274] on textarea "Hi {{first_name}}, I understand you need the meter number for ComEd. I'm on it!…" at bounding box center [356, 283] width 296 height 28
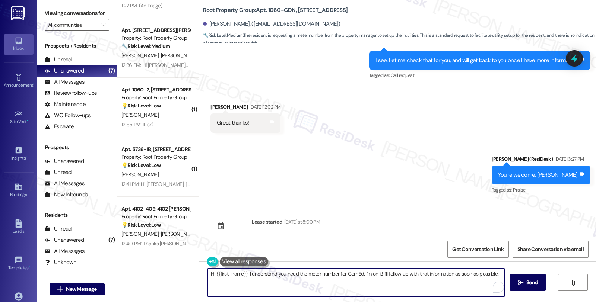
paste textarea "! Only one week to go until move-in at {{property}} — we can’t wait to welcome …"
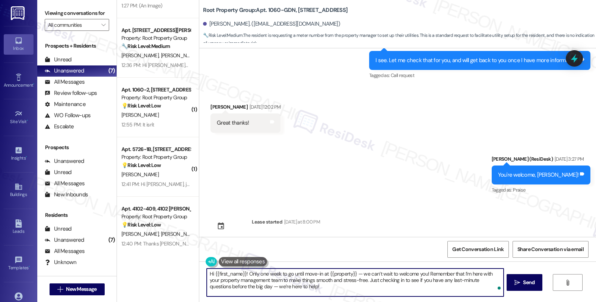
click at [306, 283] on textarea "Hi {{first_name}}! Only one week to go until move-in at {{property}} — we can’t…" at bounding box center [355, 283] width 296 height 28
click at [347, 284] on textarea "Hi {{first_name}}! Only one week to go until move-in at {{property}} — we can’t…" at bounding box center [355, 283] width 296 height 28
type textarea "Hi {{first_name}}! Only one week to go until move-in at {{property}} — we can’t…"
click at [523, 291] on button " Send" at bounding box center [524, 282] width 36 height 17
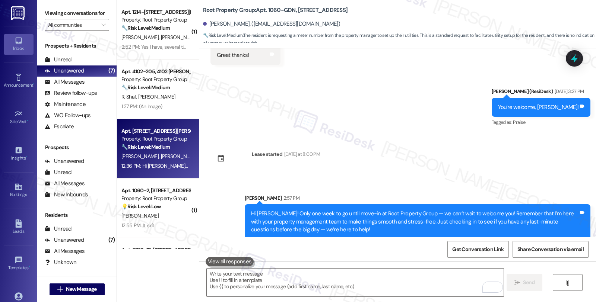
scroll to position [108, 0]
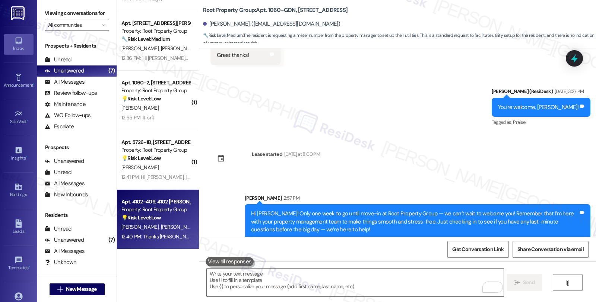
click at [161, 220] on div "💡 Risk Level: Low The resident is inquiring about the cost and availability of …" at bounding box center [155, 218] width 69 height 8
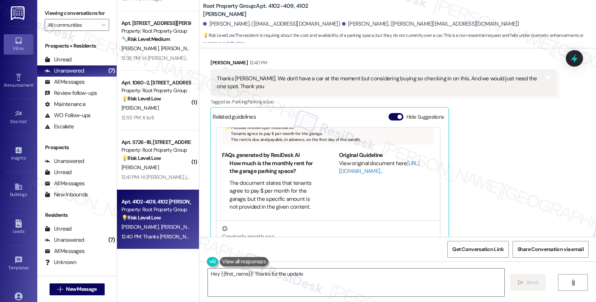
scroll to position [83, 0]
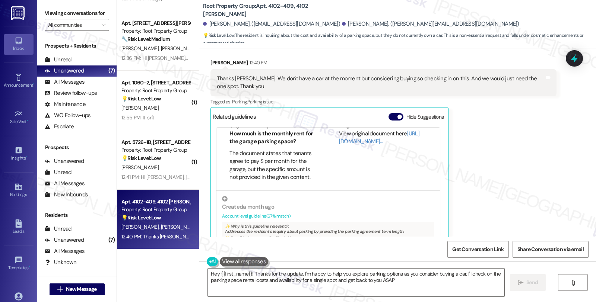
type textarea "Hey {{first_name}}! Thanks for the update. I'm happy to help you explore parkin…"
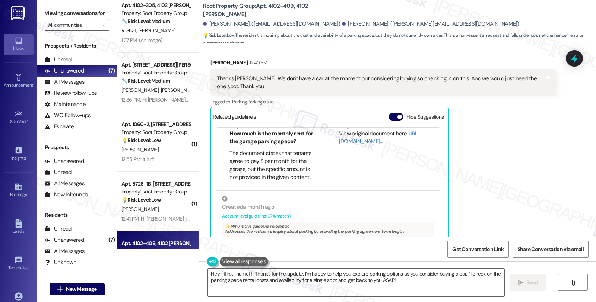
scroll to position [0, 0]
